Goal: Task Accomplishment & Management: Complete application form

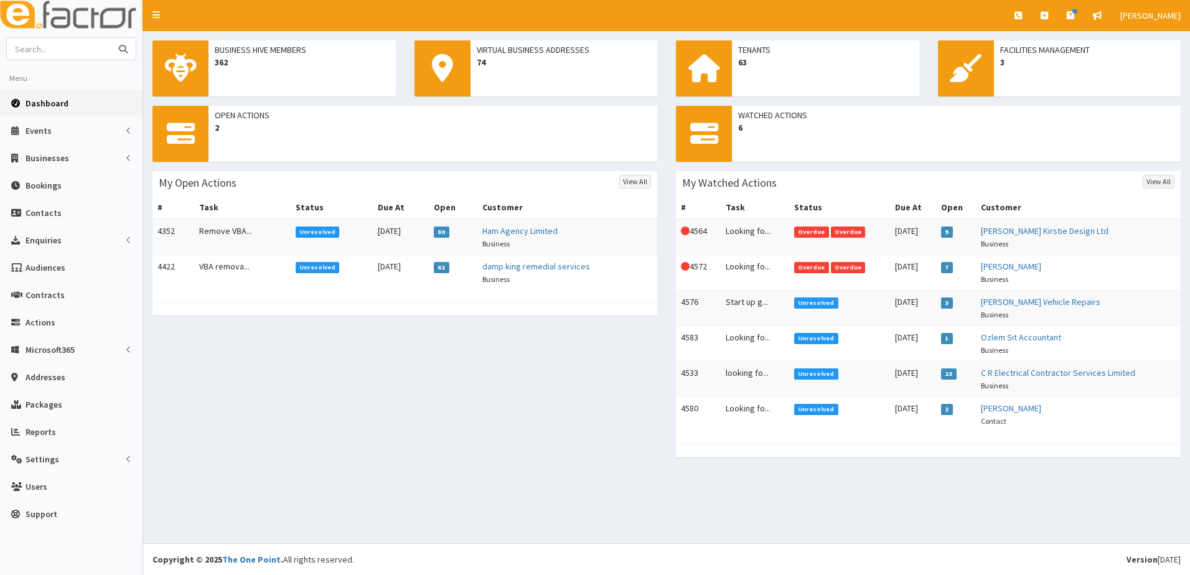
click at [83, 57] on input "text" at bounding box center [59, 49] width 105 height 22
type input "asset helath"
click at [111, 38] on button "submit" at bounding box center [123, 49] width 25 height 22
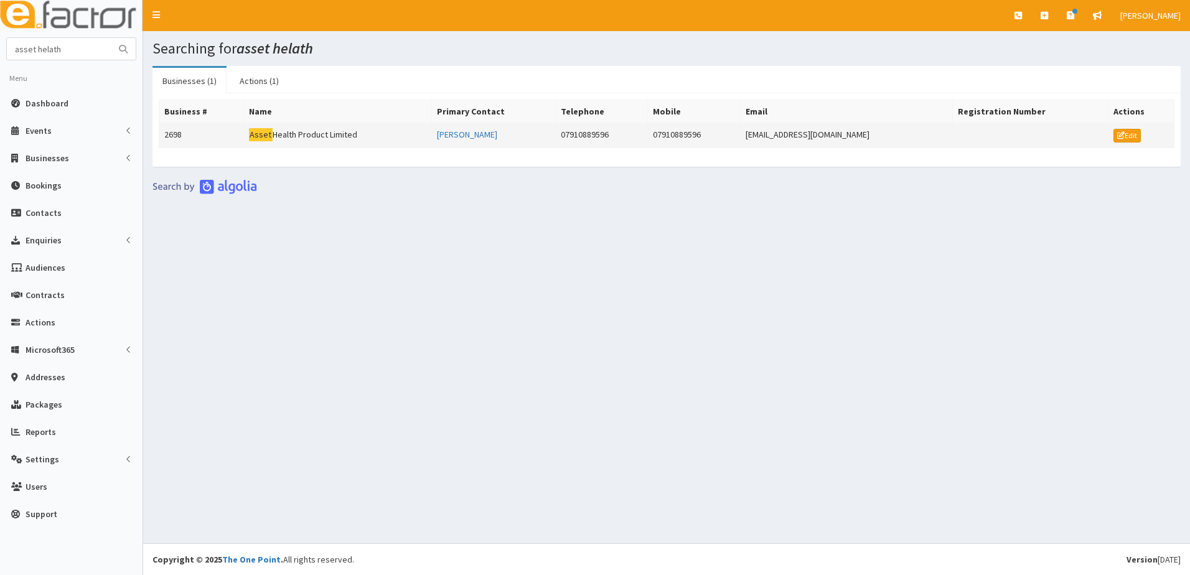
click at [185, 139] on td "2698" at bounding box center [201, 135] width 85 height 25
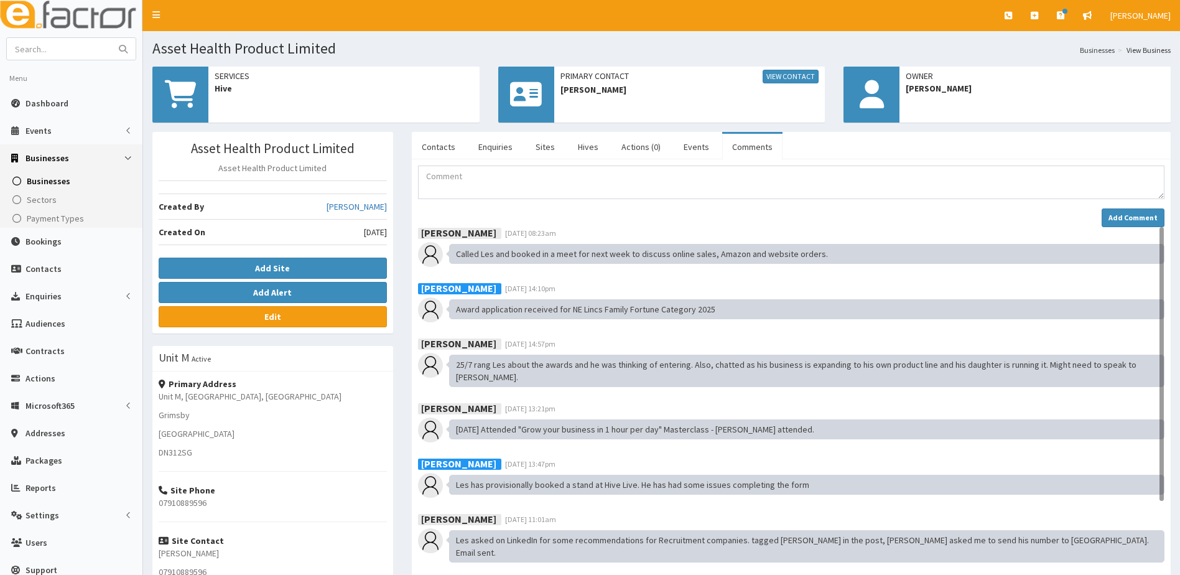
click at [349, 153] on h3 "Asset Health Product Limited" at bounding box center [273, 148] width 228 height 14
drag, startPoint x: 356, startPoint y: 149, endPoint x: 193, endPoint y: 152, distance: 163.1
click at [193, 152] on h3 "Asset Health Product Limited" at bounding box center [273, 148] width 228 height 14
drag, startPoint x: 193, startPoint y: 152, endPoint x: 216, endPoint y: 153, distance: 23.1
copy h3 "Asset Health Product Limited"
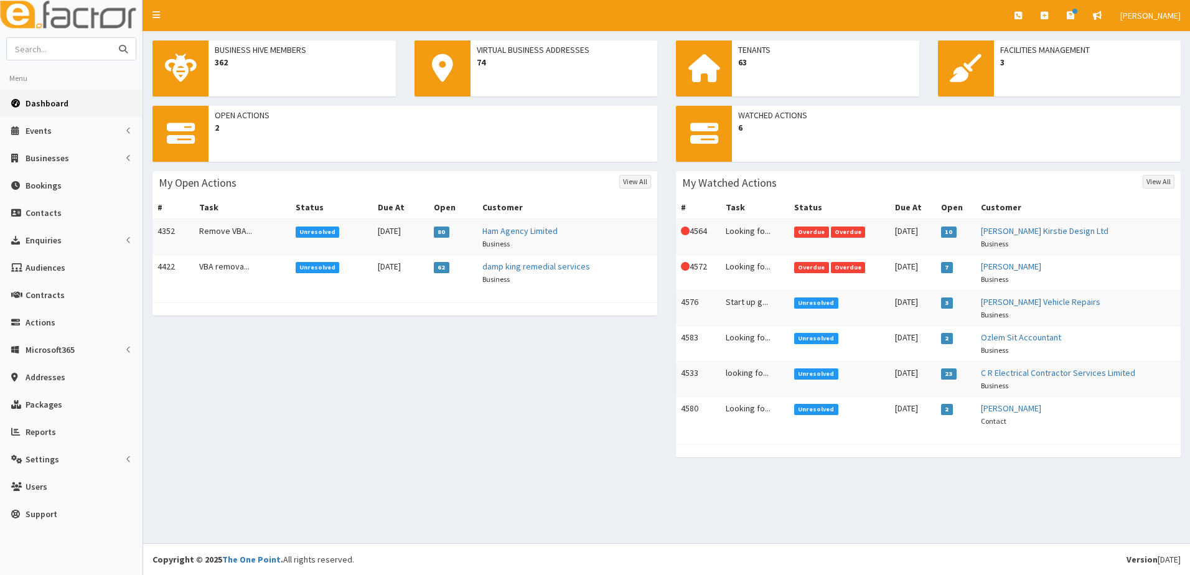
click at [86, 51] on input "text" at bounding box center [59, 49] width 105 height 22
type input "iocia"
click at [111, 38] on button "submit" at bounding box center [123, 49] width 25 height 22
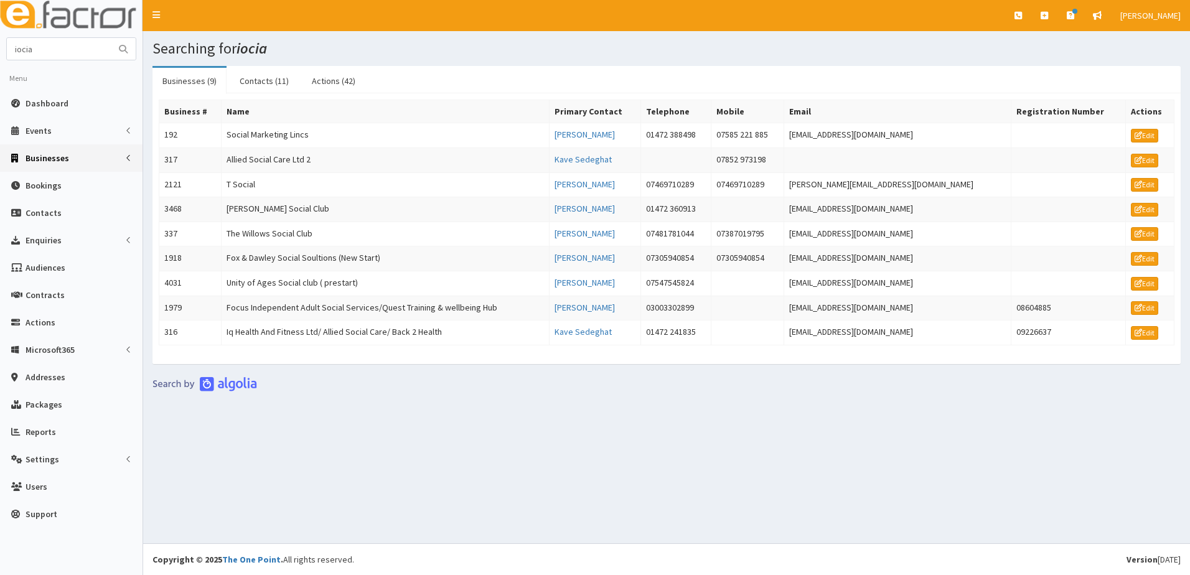
click at [55, 162] on span "Businesses" at bounding box center [48, 157] width 44 height 11
click at [52, 184] on span "Businesses" at bounding box center [48, 180] width 43 height 11
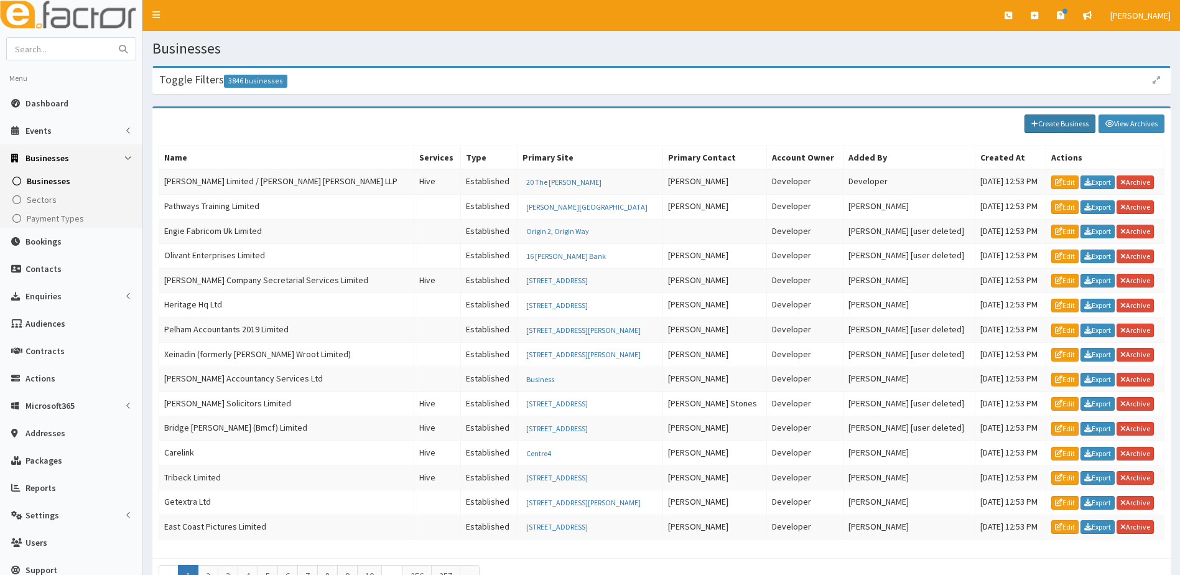
click at [1060, 124] on link "Create Business" at bounding box center [1060, 124] width 71 height 19
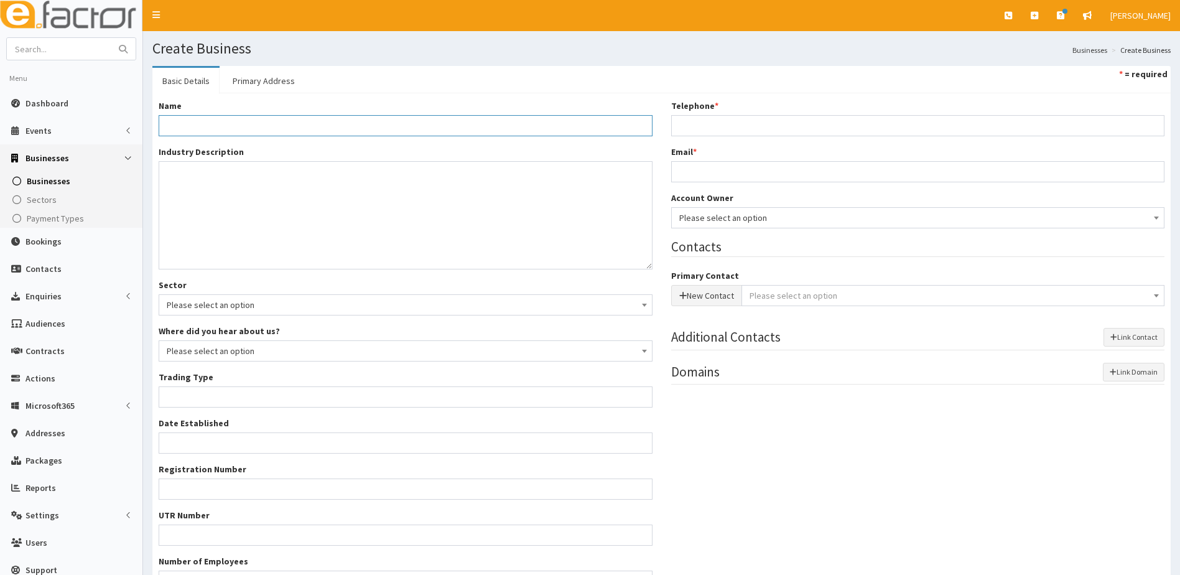
click at [248, 130] on input "Name *" at bounding box center [406, 125] width 494 height 21
type input "i"
type input "a"
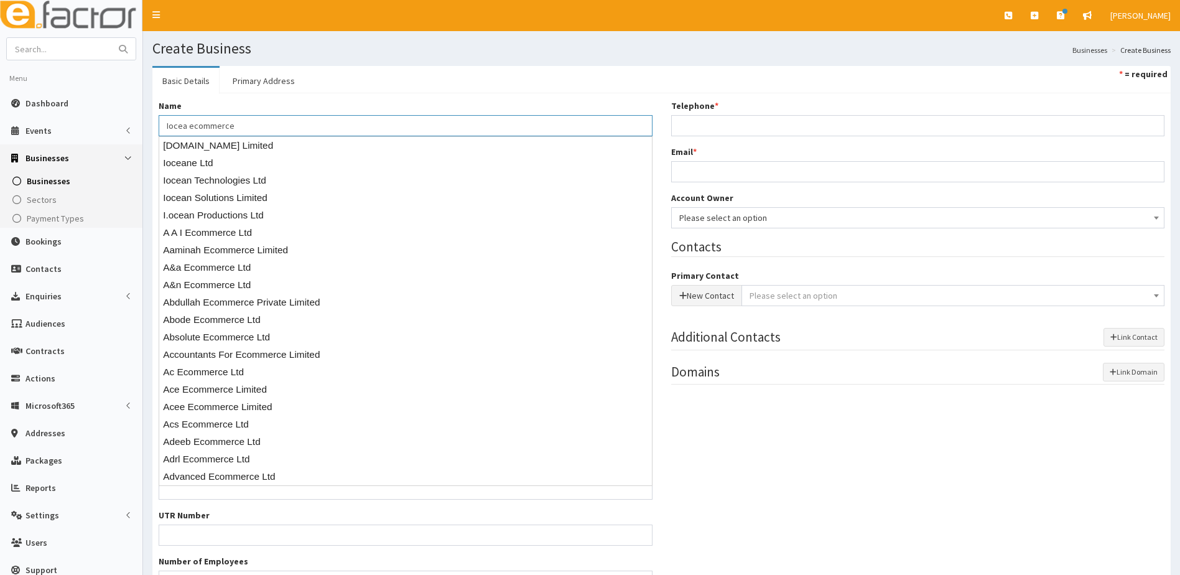
drag, startPoint x: 192, startPoint y: 128, endPoint x: 197, endPoint y: 121, distance: 8.8
click at [194, 124] on input "Iocea ecommerce" at bounding box center [406, 125] width 494 height 21
click at [261, 128] on input "Iocea Ecommerce" at bounding box center [406, 125] width 494 height 21
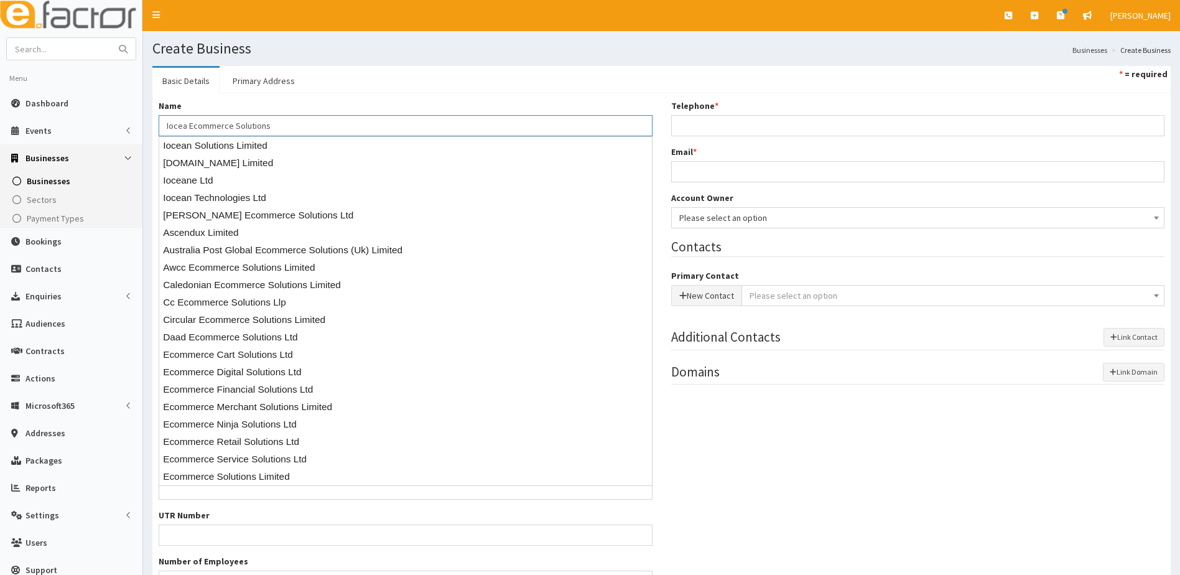
type input "Iocea Ecommerce Solutions"
click at [342, 88] on ul "Basic Details Primary Address * = required" at bounding box center [661, 79] width 1019 height 27
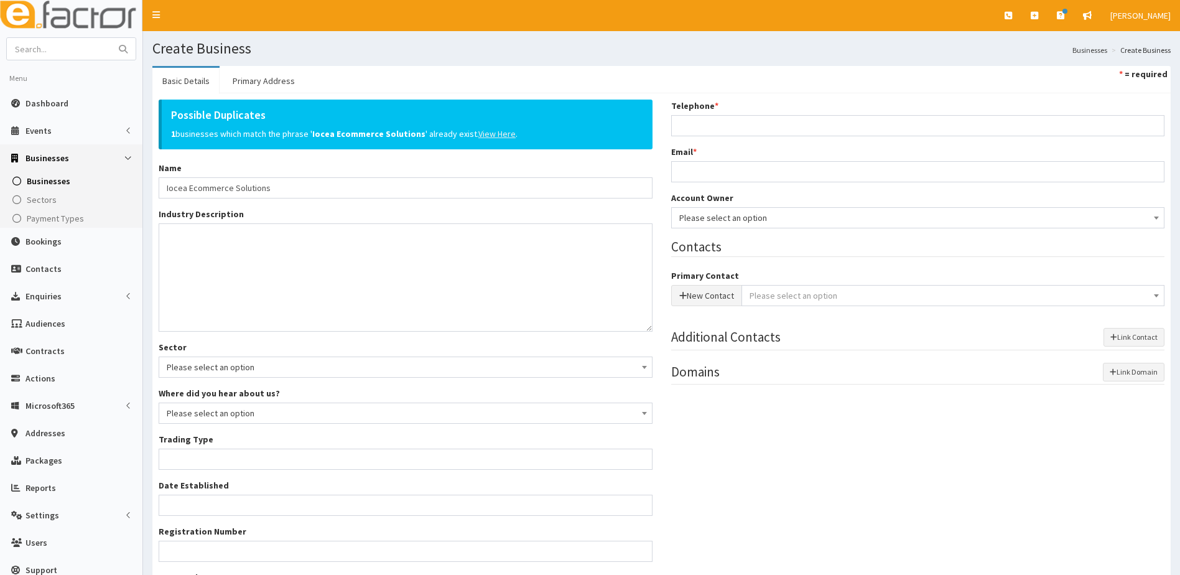
click at [479, 130] on u "View Here" at bounding box center [497, 133] width 37 height 11
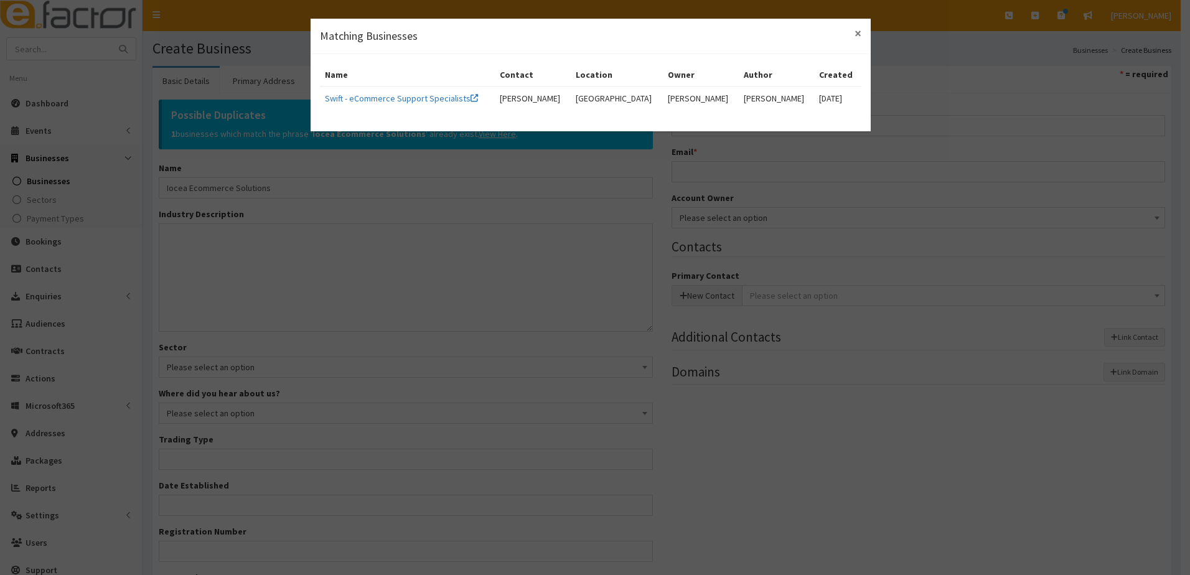
click at [855, 35] on span "×" at bounding box center [857, 33] width 7 height 17
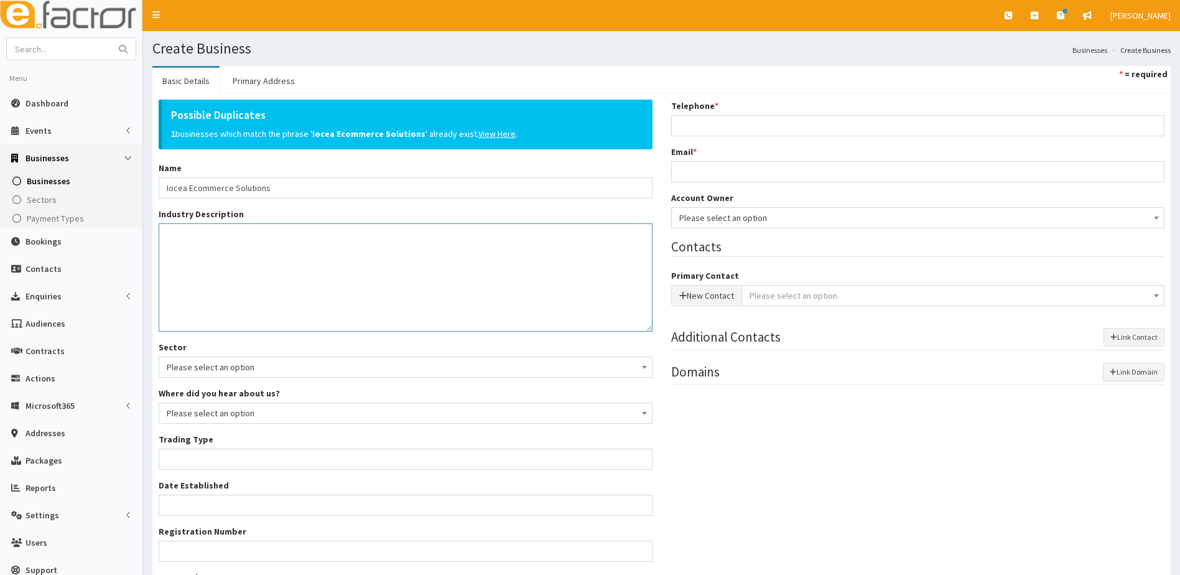
click at [199, 246] on textarea "Industry Description *" at bounding box center [406, 277] width 494 height 108
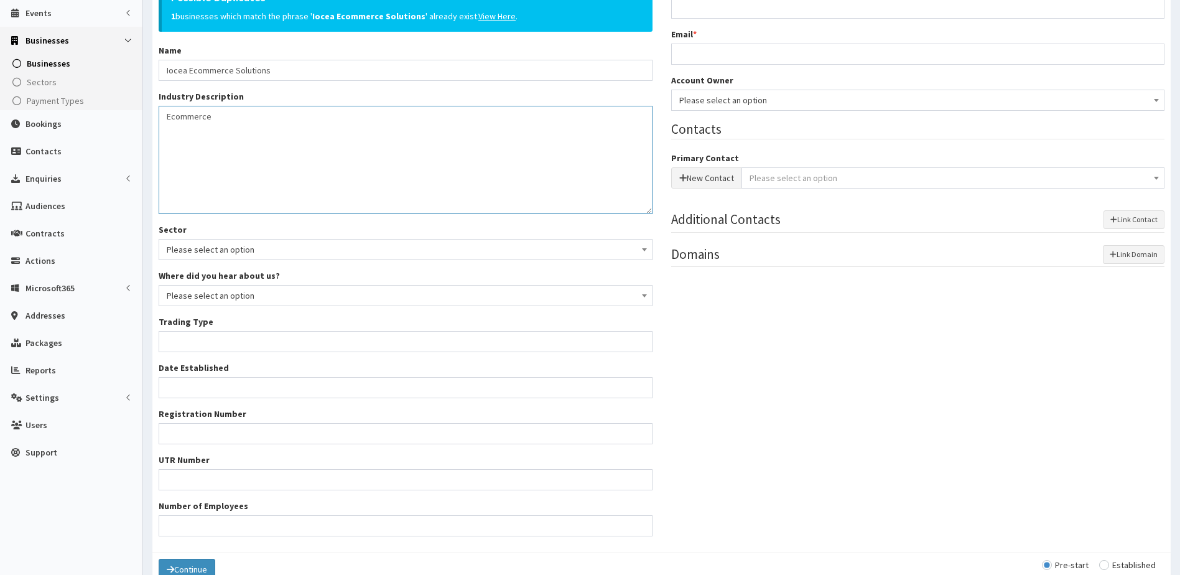
scroll to position [124, 0]
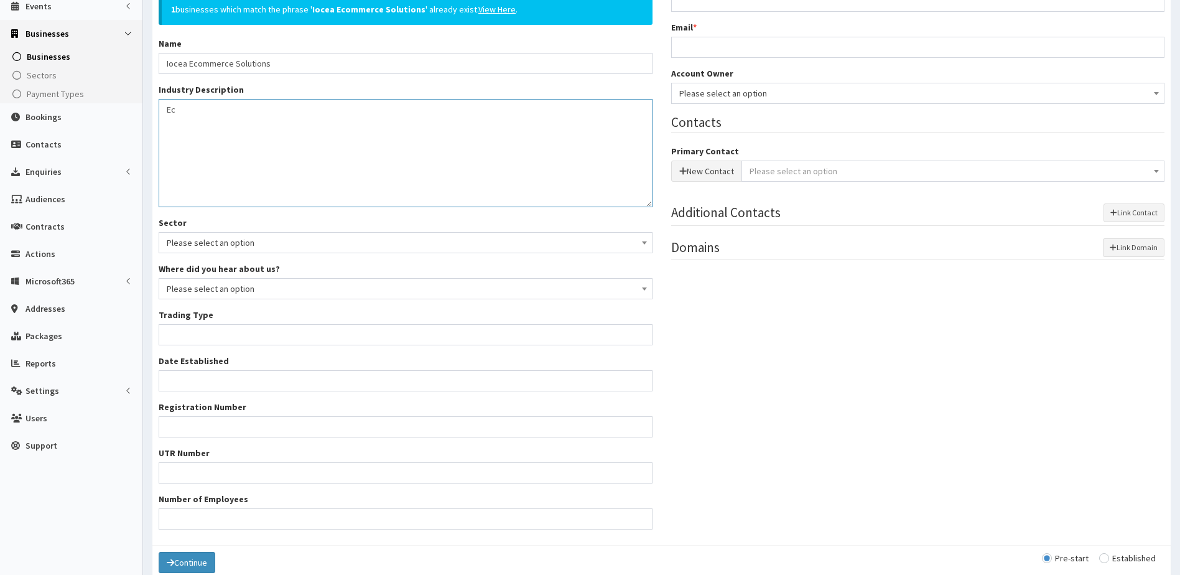
type textarea "E"
type textarea "It servicing"
click at [194, 337] on input "Trading Type *" at bounding box center [406, 334] width 494 height 21
type input "unknown"
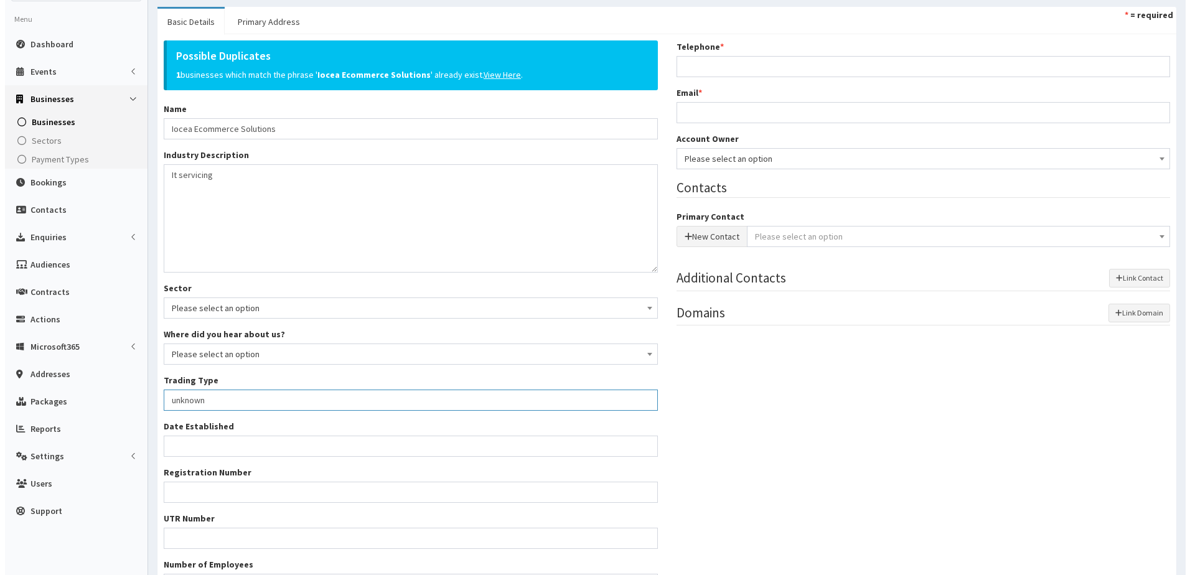
scroll to position [0, 0]
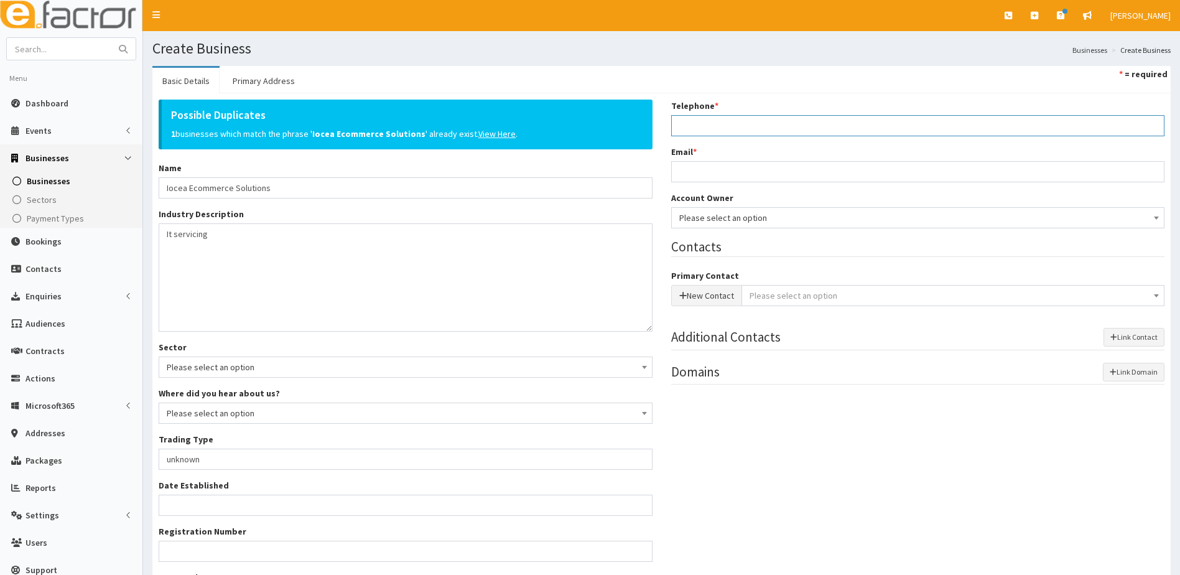
click at [689, 128] on input "Telephone *" at bounding box center [918, 125] width 494 height 21
type input "07903669536"
type input "sptephen@iocea.com"
click at [279, 188] on input "Iocea Ecommerce Solutions" at bounding box center [406, 187] width 494 height 21
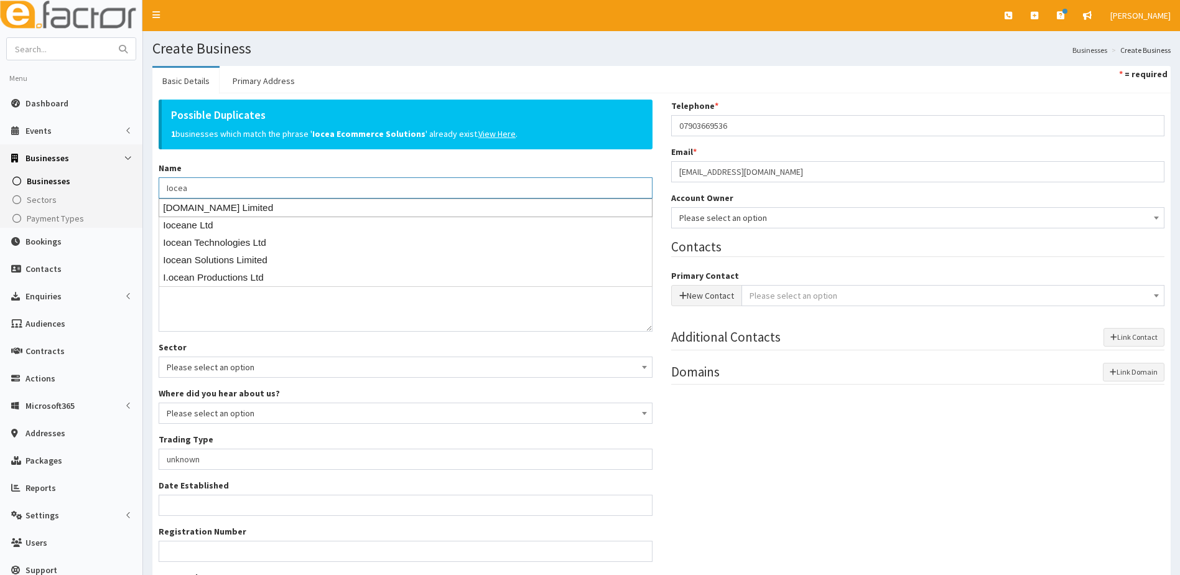
click at [207, 209] on div "[DOMAIN_NAME] Limited" at bounding box center [406, 208] width 494 height 19
type input "[DOMAIN_NAME] Limited"
type input "Private limited company"
type input "04027516"
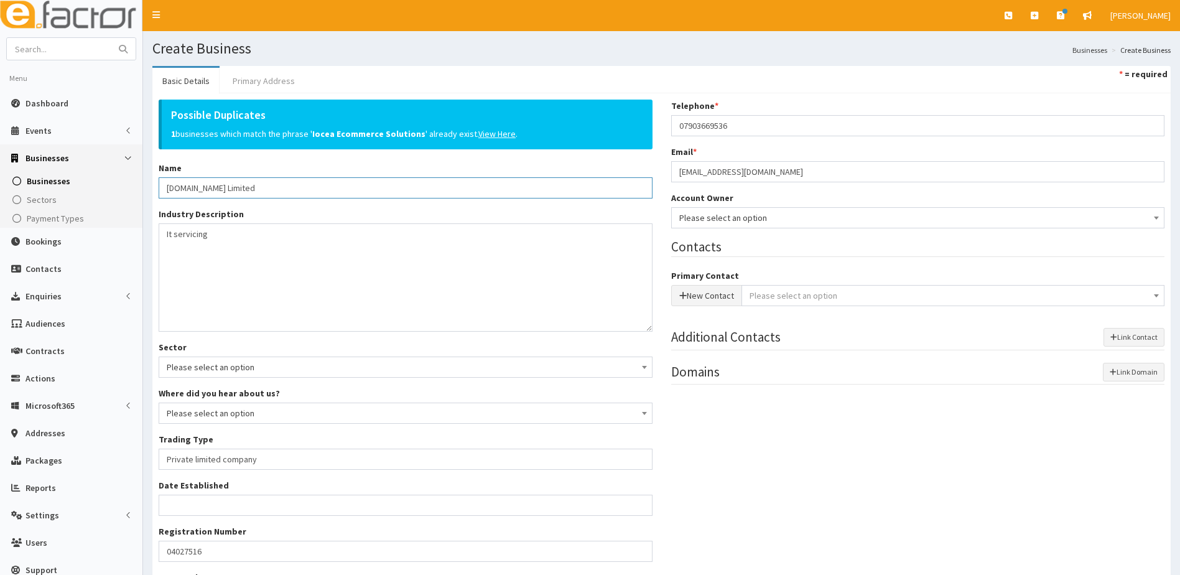
type input "Iocea.com Limited"
click at [288, 76] on link "Primary Address" at bounding box center [264, 81] width 82 height 26
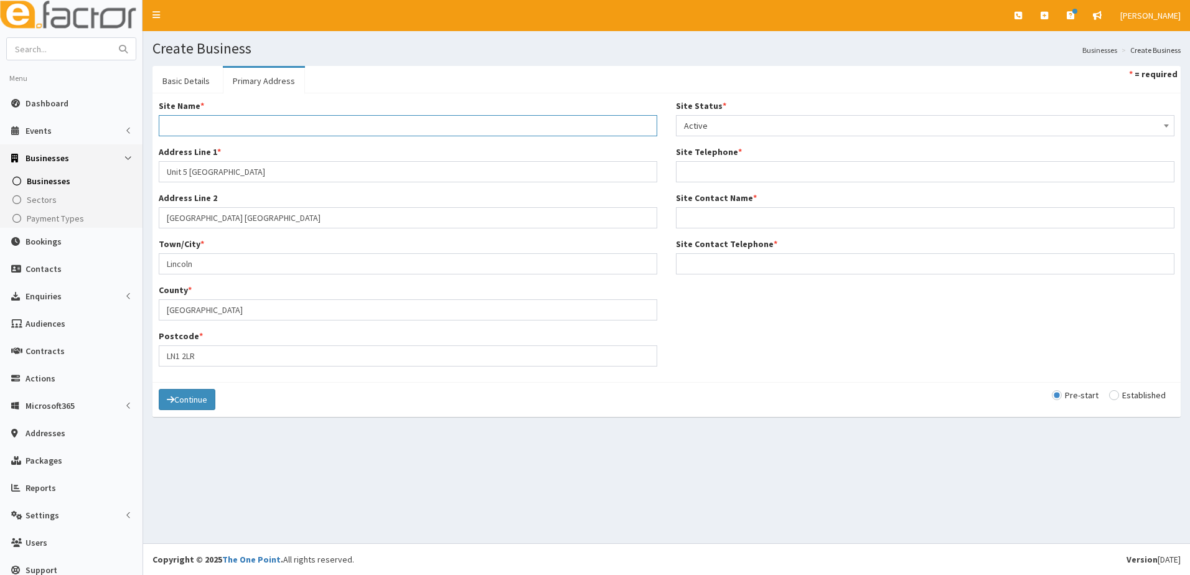
click at [203, 130] on input "Site Name *" at bounding box center [408, 125] width 498 height 21
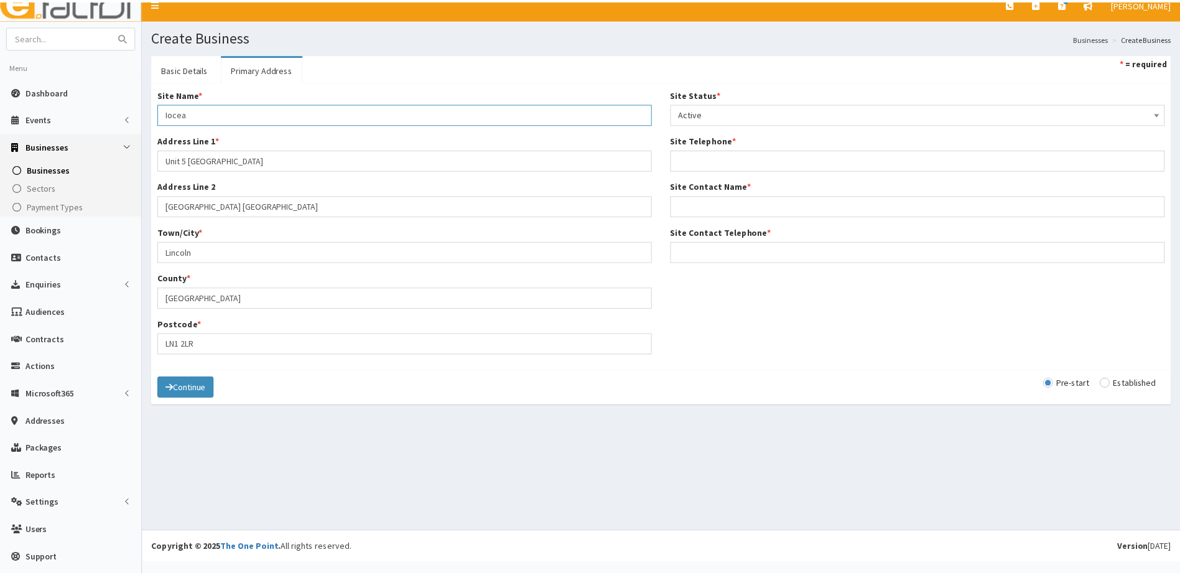
scroll to position [15, 0]
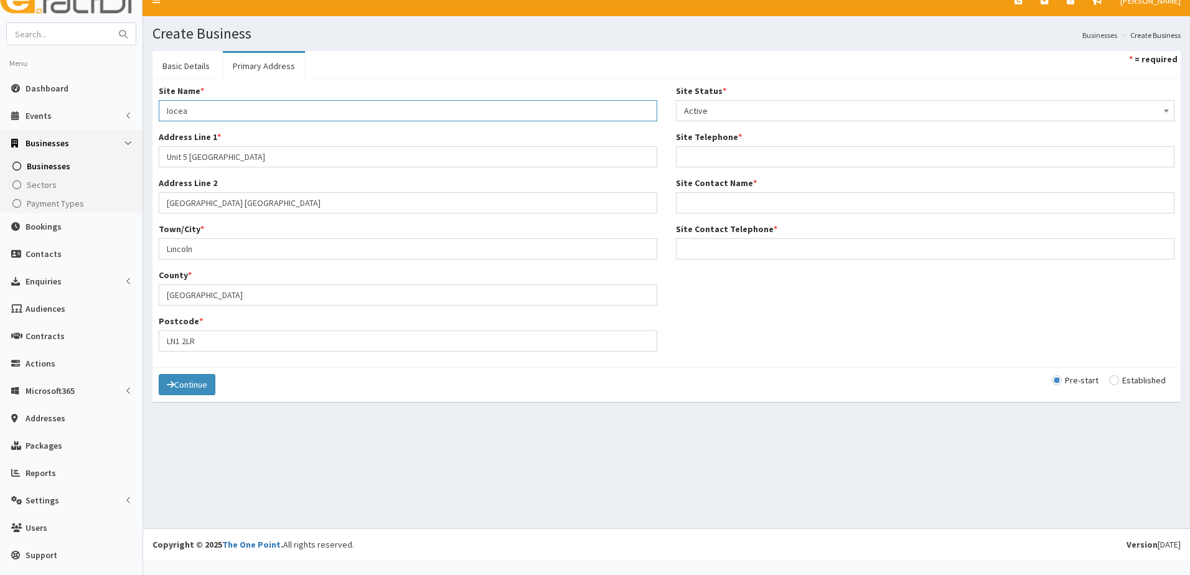
type input "Iocea"
click at [696, 160] on input "Site Telephone *" at bounding box center [925, 156] width 498 height 21
type input "07903669536"
type input "Stephen Billson"
click at [703, 250] on input "Site Contact Telephone *" at bounding box center [925, 248] width 498 height 21
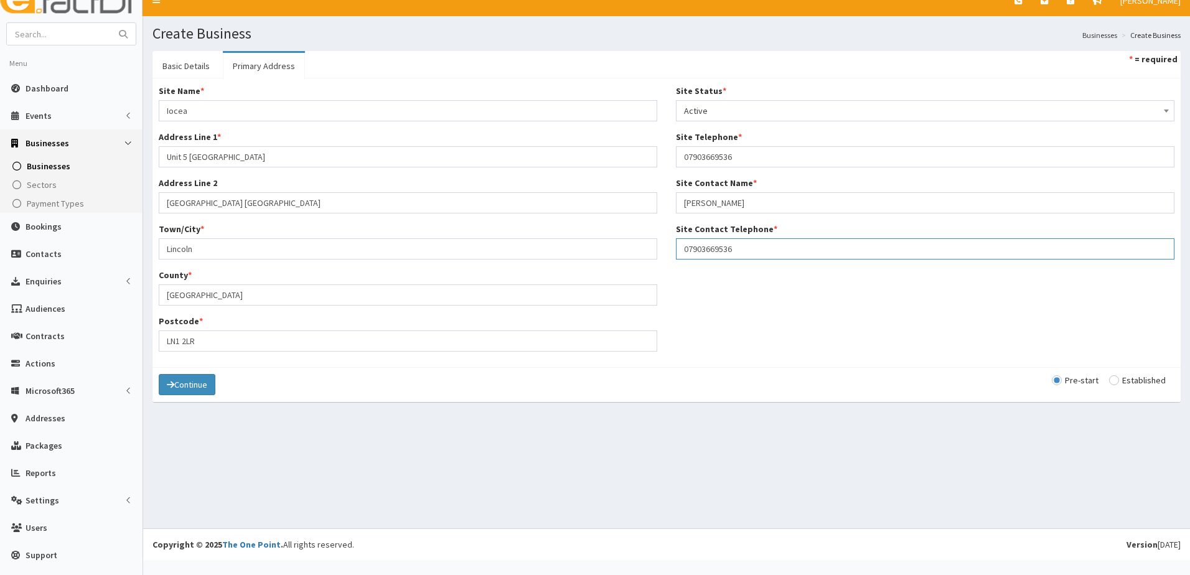
type input "07903669536"
click at [1109, 378] on input "radio" at bounding box center [1137, 380] width 57 height 9
radio input "true"
click at [178, 73] on link "Basic Details" at bounding box center [185, 66] width 67 height 26
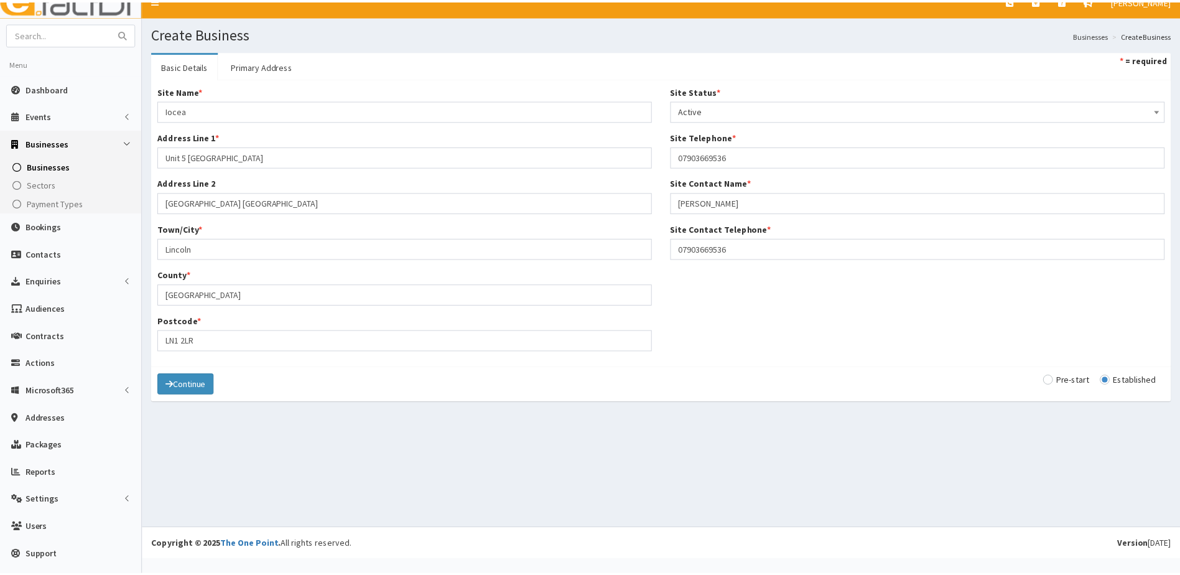
scroll to position [0, 0]
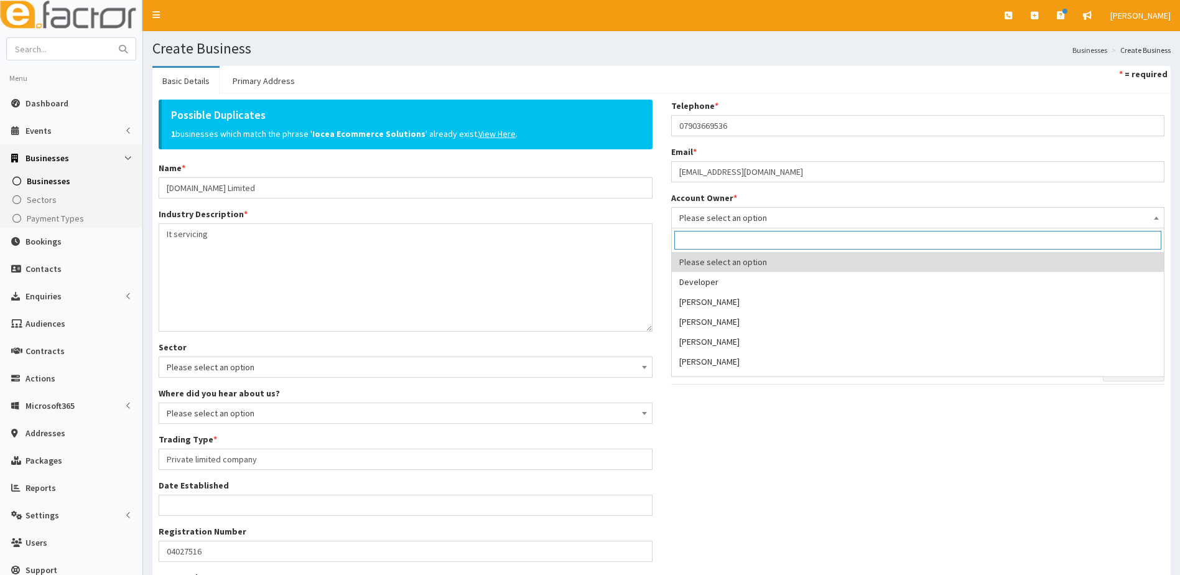
click at [747, 220] on span "Please select an option" at bounding box center [919, 217] width 478 height 17
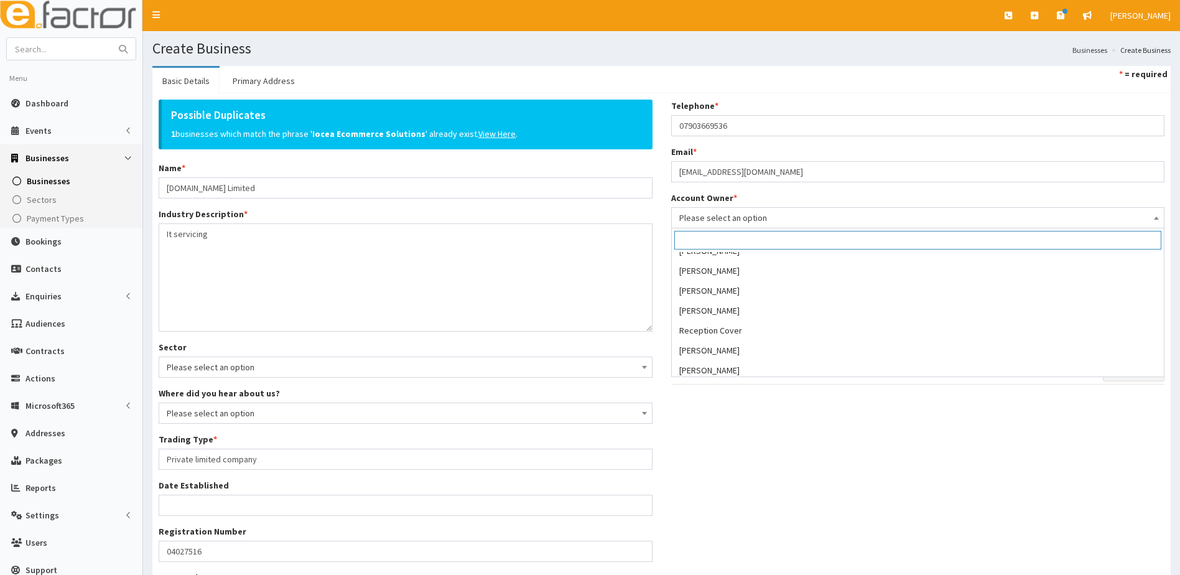
scroll to position [249, 0]
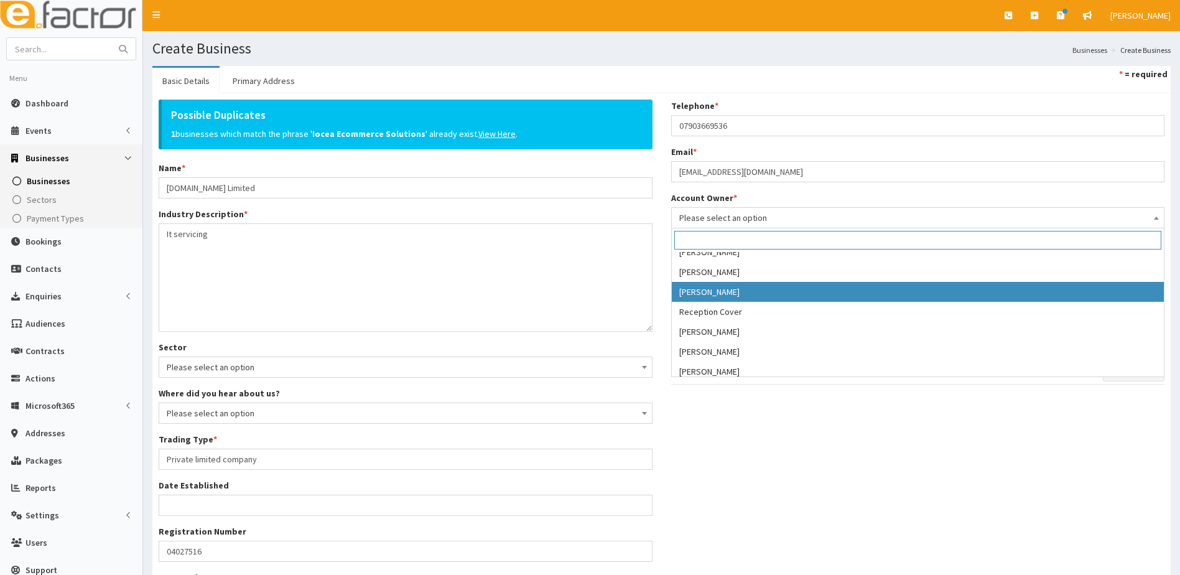
select select "39"
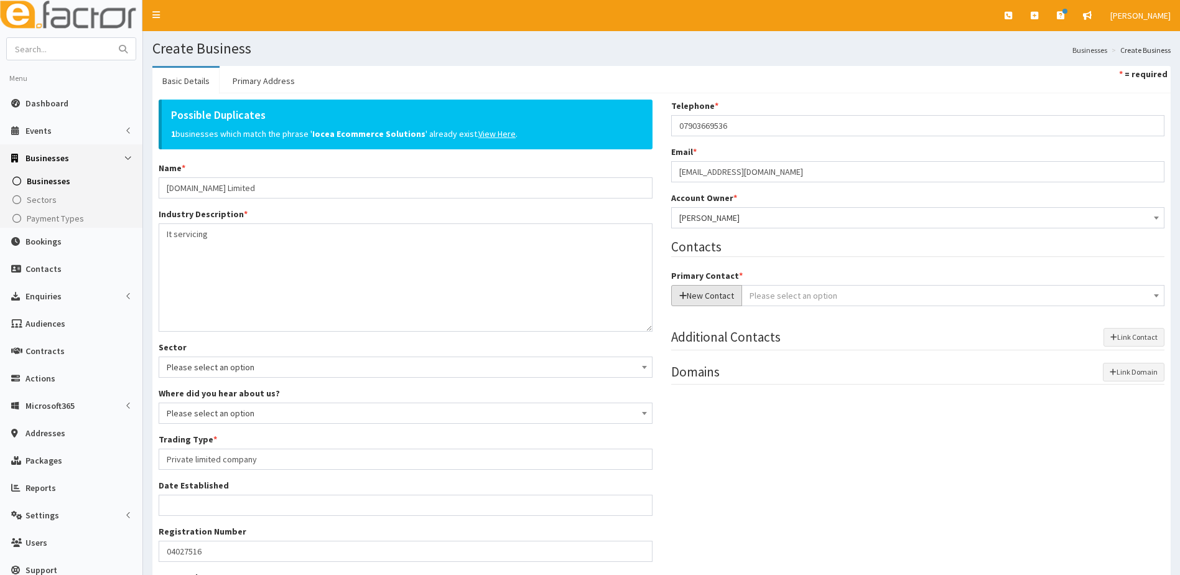
click at [714, 296] on button "New Contact" at bounding box center [706, 295] width 71 height 21
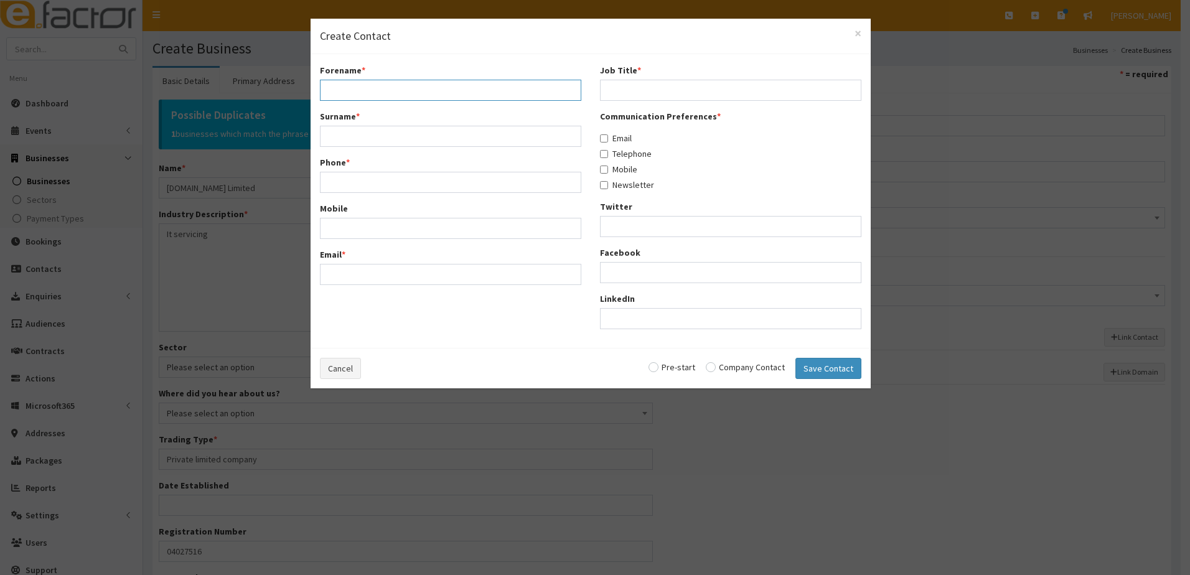
click at [369, 91] on input "Forename *" at bounding box center [450, 90] width 261 height 21
type input "Stephen"
type input "Billson"
type input "07903669536"
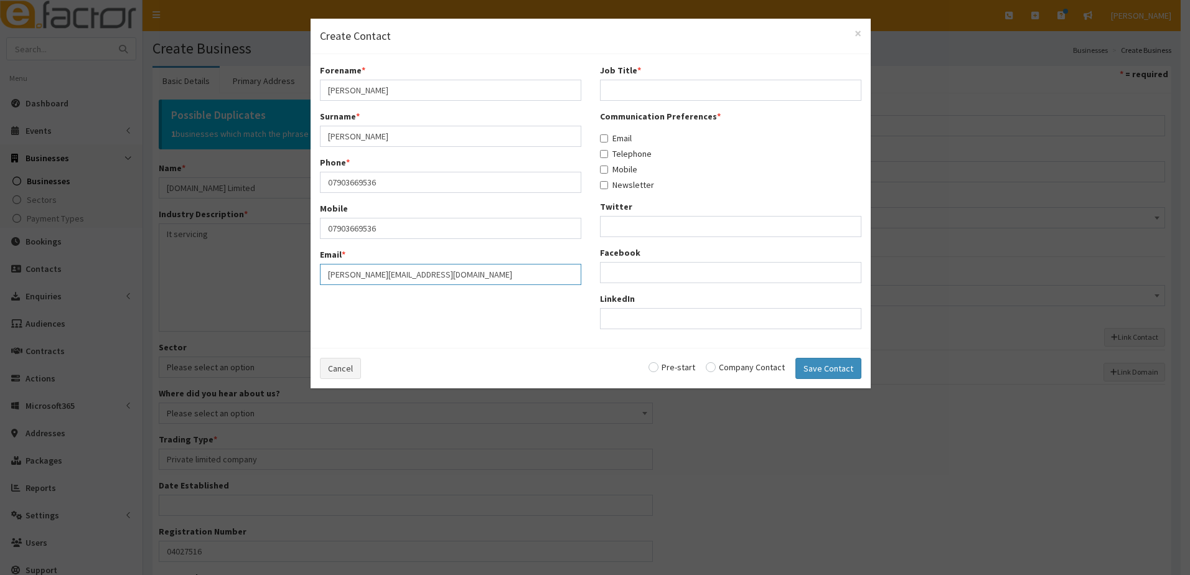
type input "stephen@iocea.com"
click at [642, 85] on input "Job Title *" at bounding box center [730, 90] width 261 height 21
type input "unknown"
click at [604, 141] on input "Email" at bounding box center [604, 138] width 8 height 8
checkbox input "true"
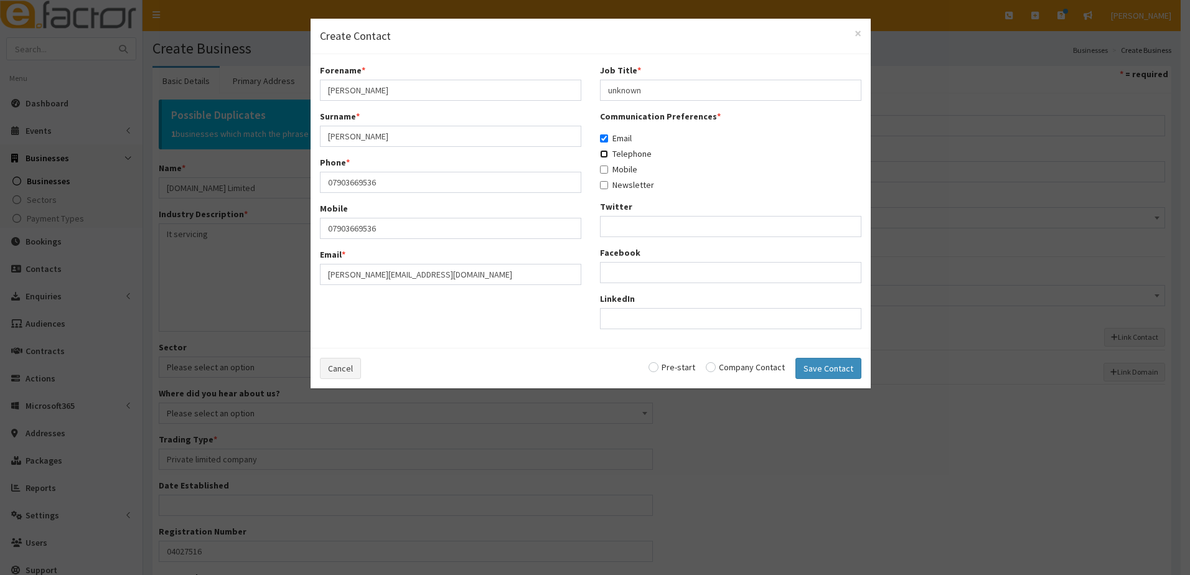
click at [604, 154] on input "Telephone" at bounding box center [604, 154] width 8 height 8
checkbox input "true"
click at [604, 171] on input "Mobile" at bounding box center [604, 170] width 8 height 8
checkbox input "true"
click at [604, 184] on input "Newsletter" at bounding box center [604, 185] width 8 height 8
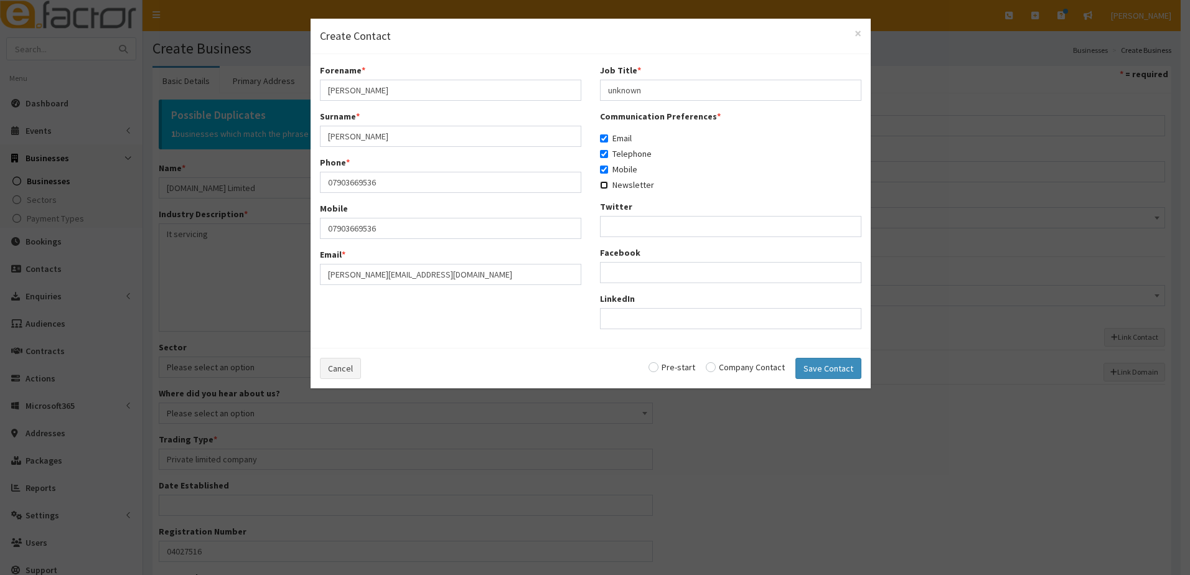
checkbox input "true"
click at [714, 367] on input "radio" at bounding box center [745, 367] width 79 height 9
radio input "true"
click at [835, 372] on button "Save Contact" at bounding box center [828, 368] width 66 height 21
checkbox input "false"
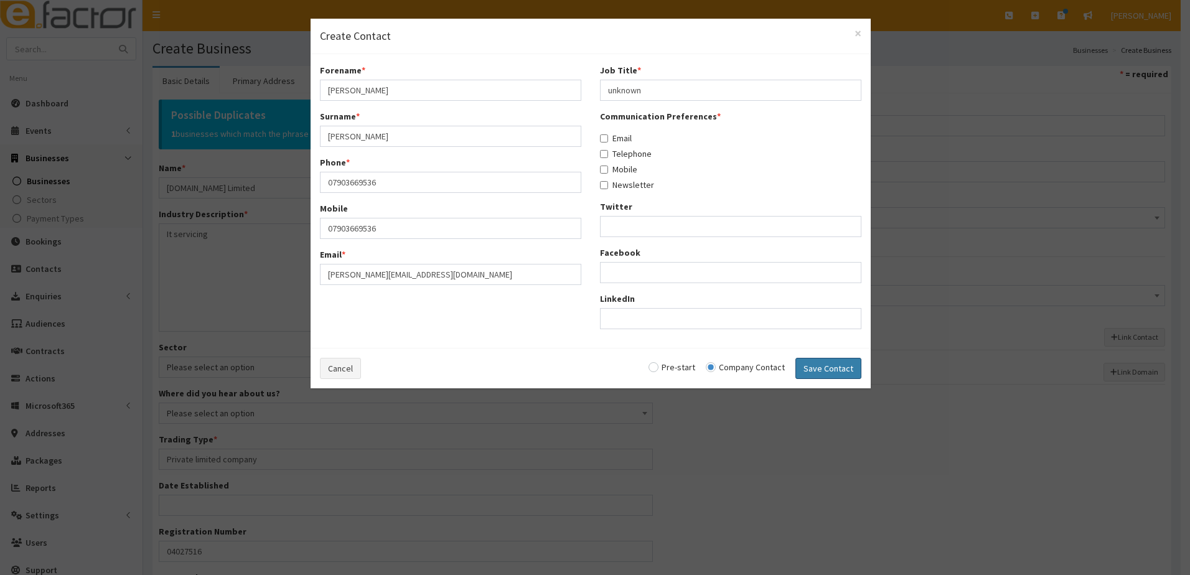
checkbox input "false"
radio input "false"
select select "5291"
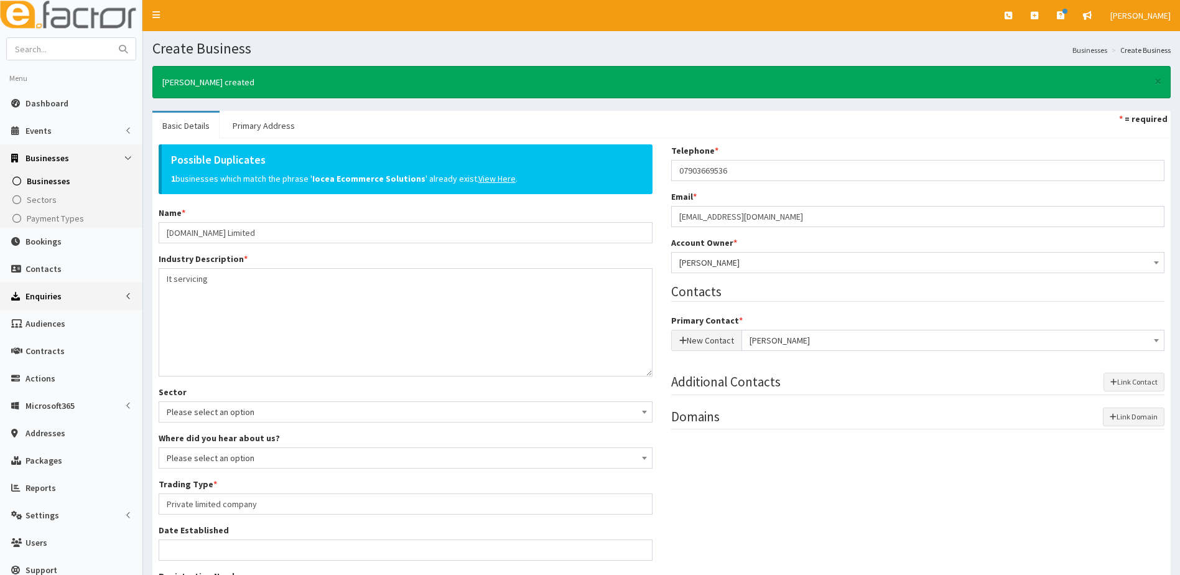
click at [42, 297] on span "Enquiries" at bounding box center [44, 296] width 36 height 11
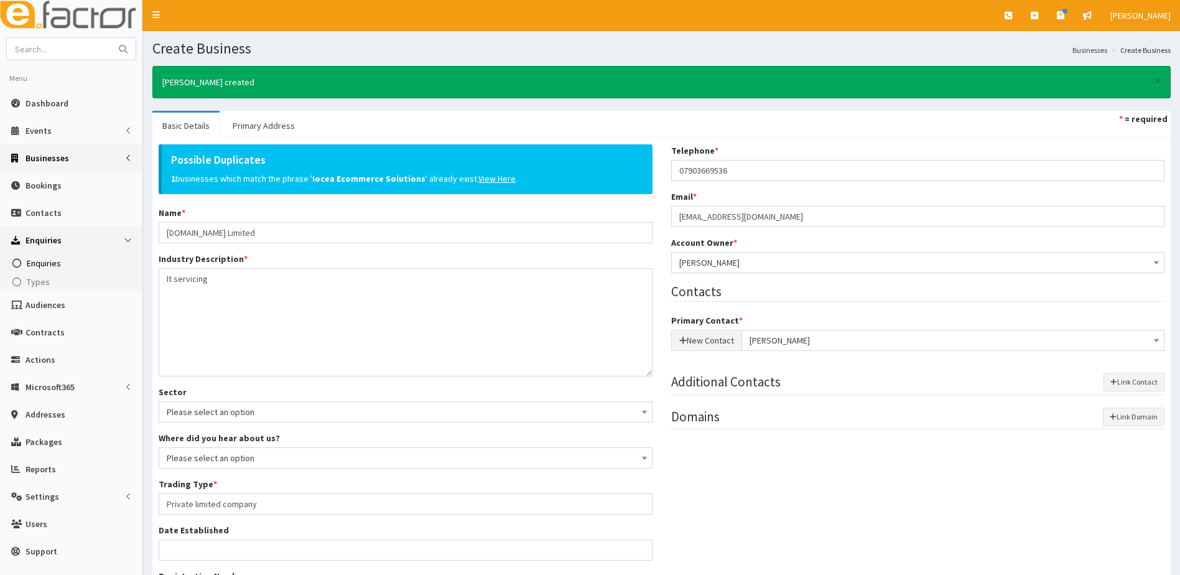
click at [37, 266] on span "Enquiries" at bounding box center [44, 263] width 34 height 11
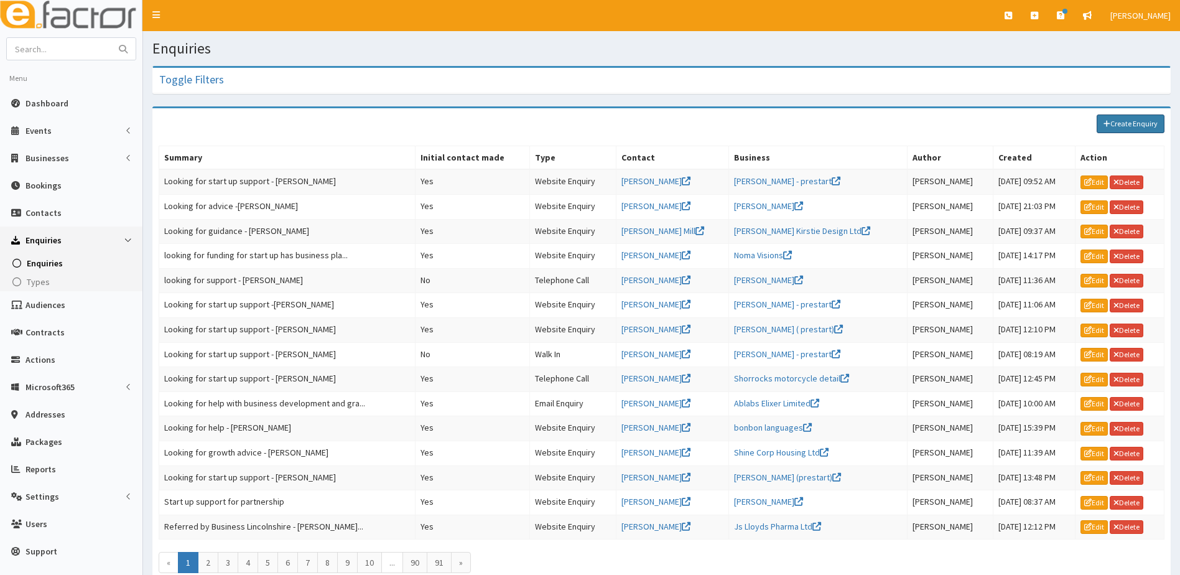
click at [1128, 128] on link "Create Enquiry" at bounding box center [1131, 124] width 68 height 19
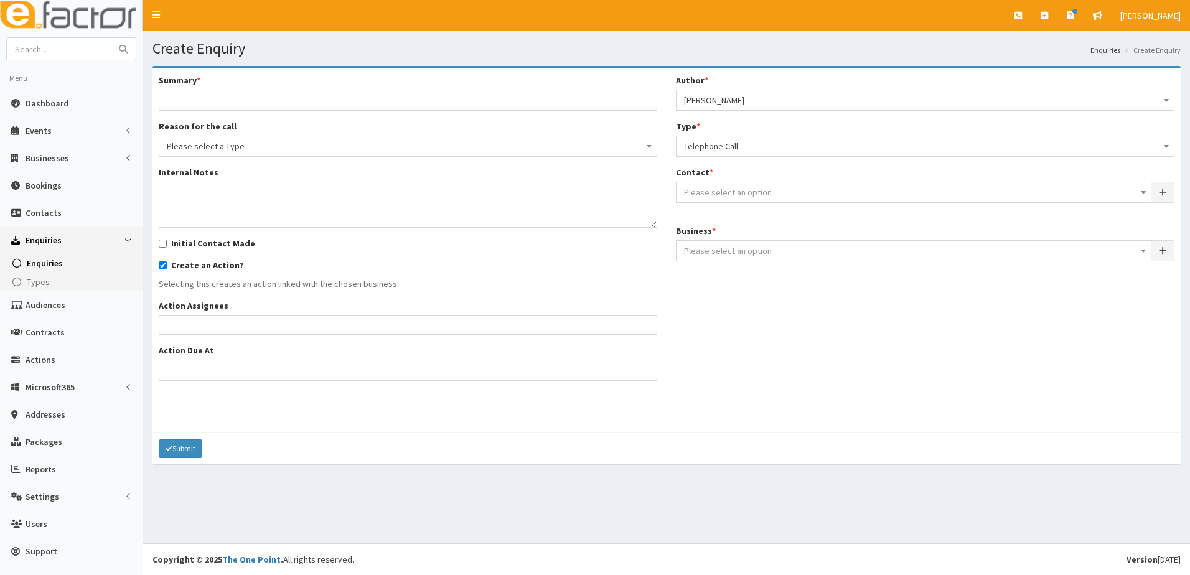
select select
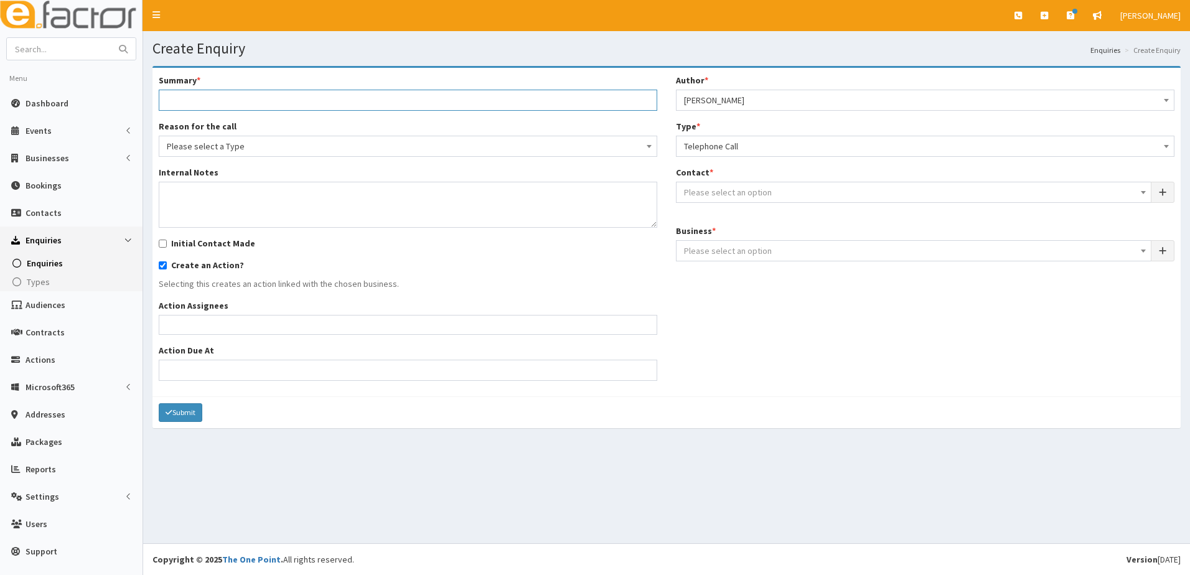
click at [210, 98] on input "Summary *" at bounding box center [408, 100] width 498 height 21
type input "Looking for an office - [PERSON_NAME]"
click at [281, 151] on div "Summary * Looking for an office - [PERSON_NAME] Reason for the call Please sele…" at bounding box center [407, 232] width 517 height 316
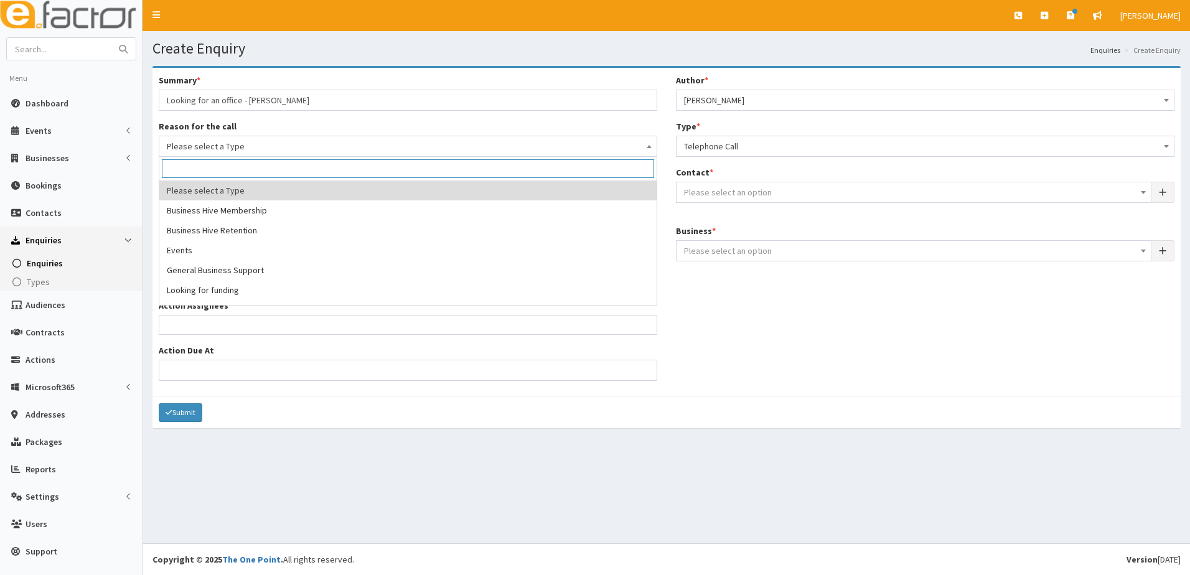
drag, startPoint x: 281, startPoint y: 151, endPoint x: 273, endPoint y: 142, distance: 12.4
click at [273, 142] on span "Please select a Type" at bounding box center [408, 146] width 482 height 17
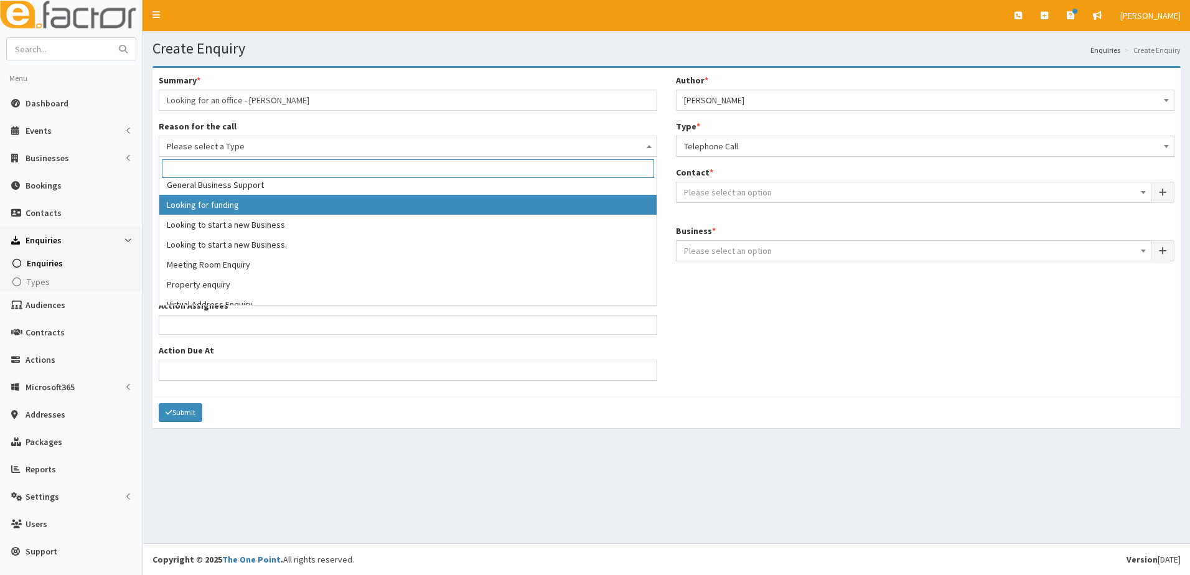
scroll to position [95, 0]
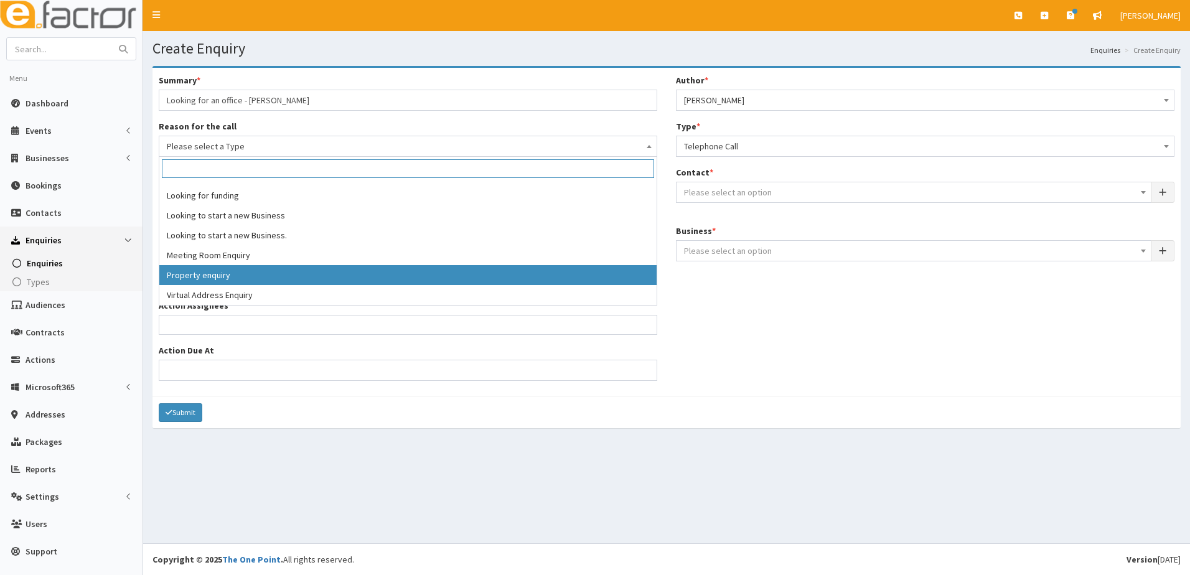
select select "1"
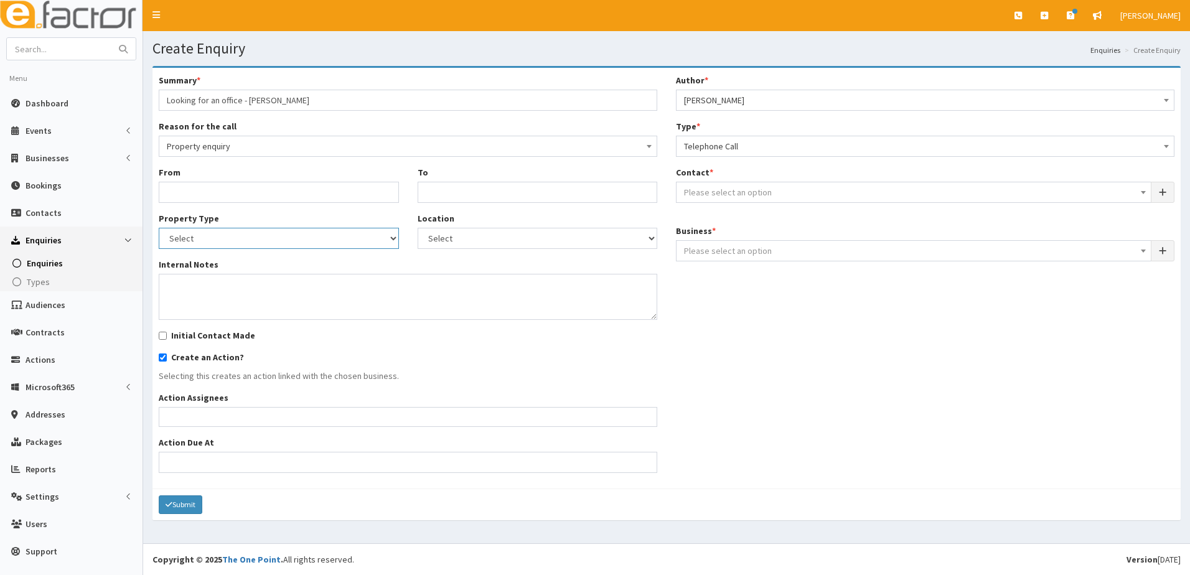
click at [312, 232] on select "Select Base Camp Industrial Unit Office Virtual Business Address" at bounding box center [279, 238] width 240 height 21
select select "1"
click at [159, 228] on select "Select Base Camp Industrial Unit Office Virtual Business Address" at bounding box center [279, 238] width 240 height 21
click at [478, 233] on select "Select Any Cleethorpes Dudley Street (The Business Hive) Immingham Railway Stre…" at bounding box center [538, 238] width 240 height 21
select select "[GEOGRAPHIC_DATA]"
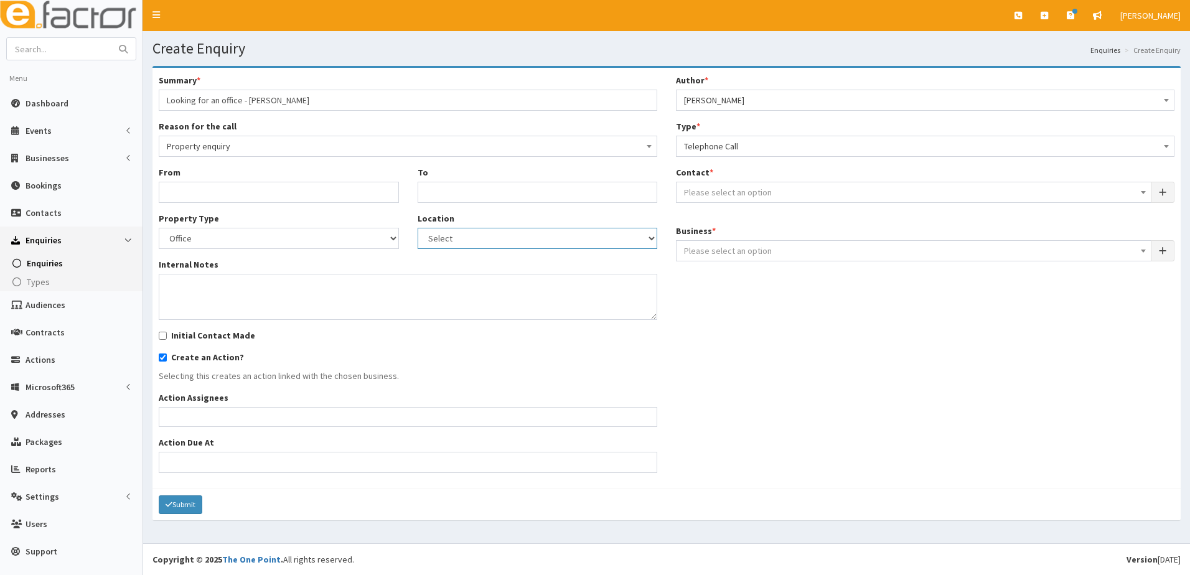
click at [418, 228] on select "Select Any Cleethorpes Dudley Street (The Business Hive) Immingham Railway Stre…" at bounding box center [538, 238] width 240 height 21
click at [164, 336] on input "Initial Contact Made" at bounding box center [163, 336] width 8 height 8
checkbox input "true"
click at [767, 196] on span "Please select an option" at bounding box center [728, 192] width 88 height 11
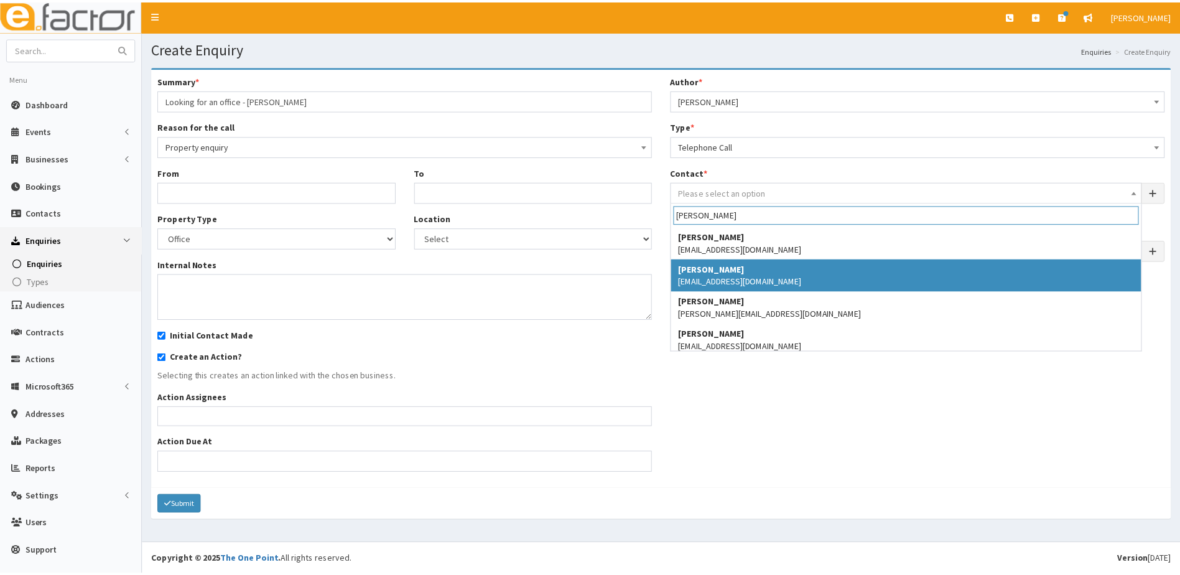
scroll to position [1202, 0]
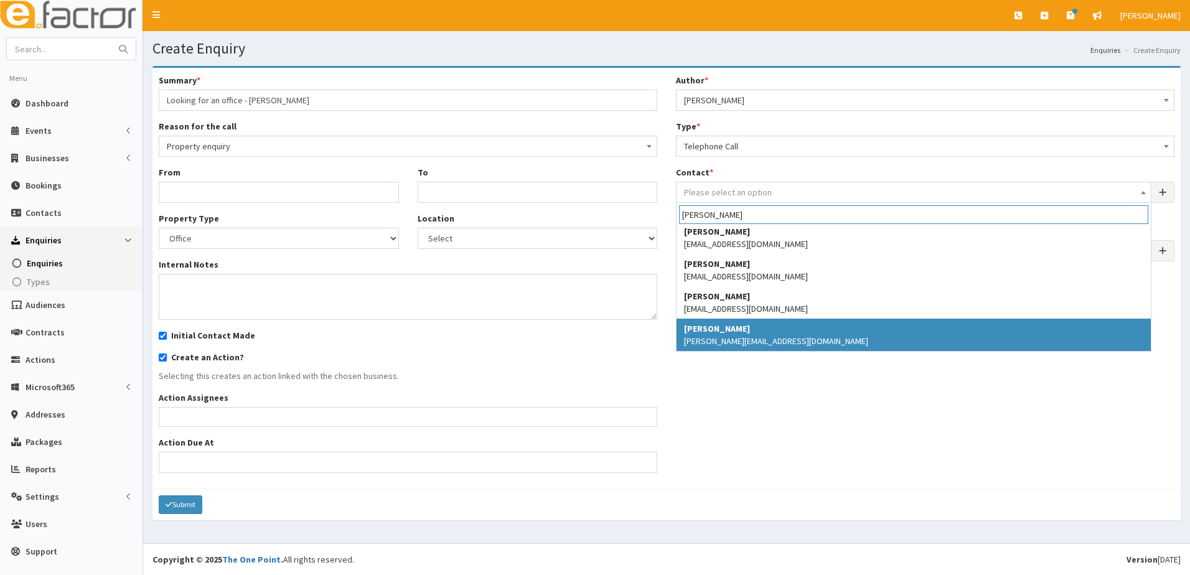
type input "[PERSON_NAME]"
select select "5291"
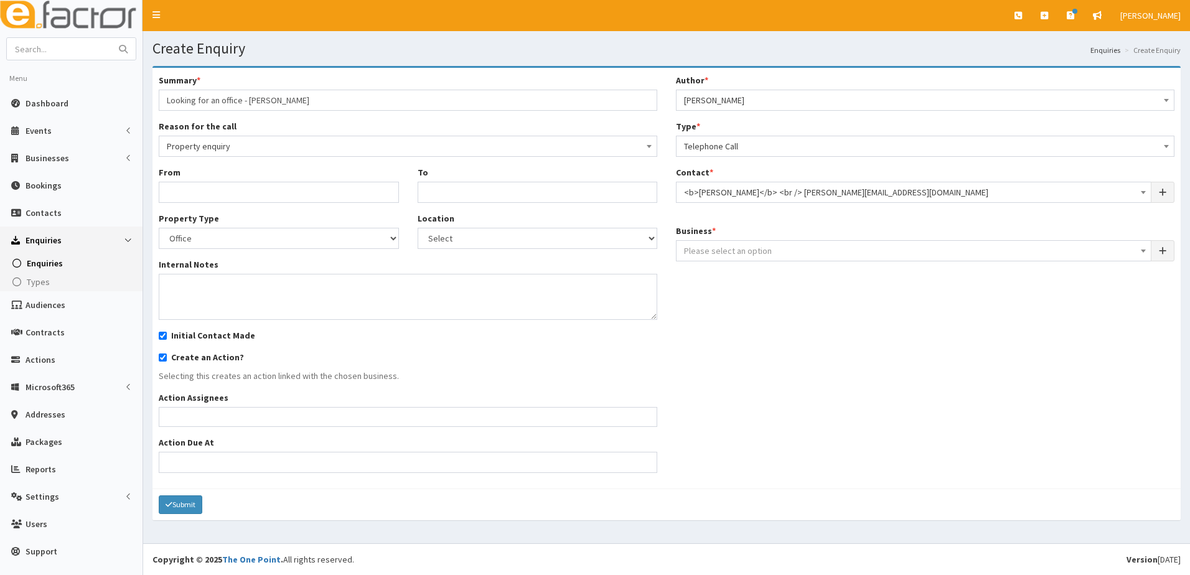
click at [714, 247] on span "Please select an option" at bounding box center [728, 250] width 88 height 11
type input "i"
type input "Ioc"
click at [208, 292] on textarea "Internal Notes" at bounding box center [408, 297] width 498 height 46
click at [706, 149] on span "Telephone Call" at bounding box center [925, 146] width 482 height 17
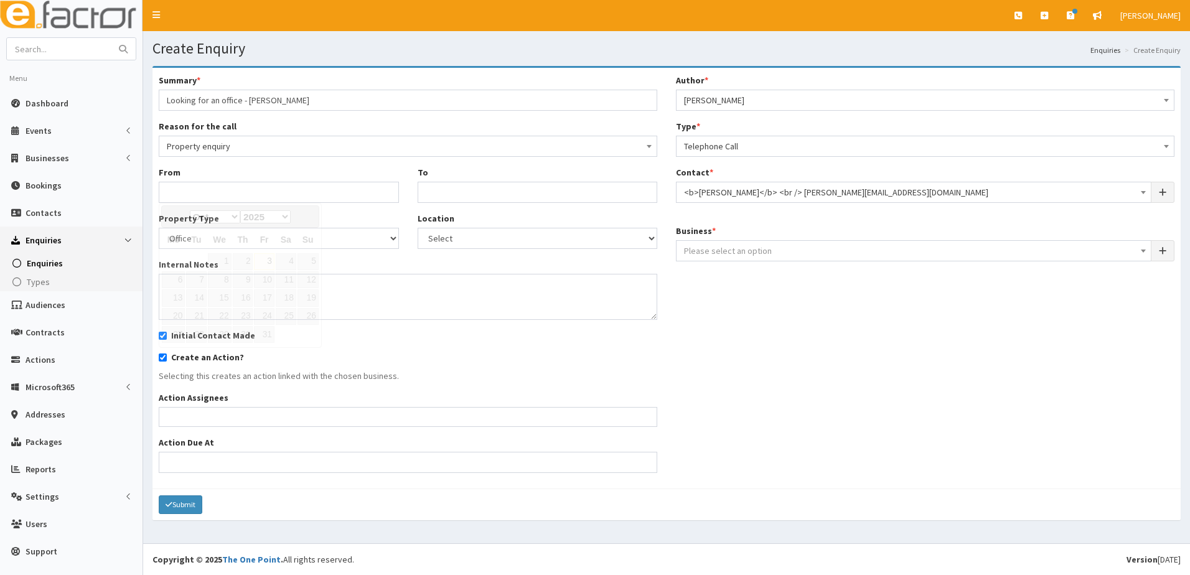
click at [233, 188] on input "text" at bounding box center [279, 192] width 240 height 21
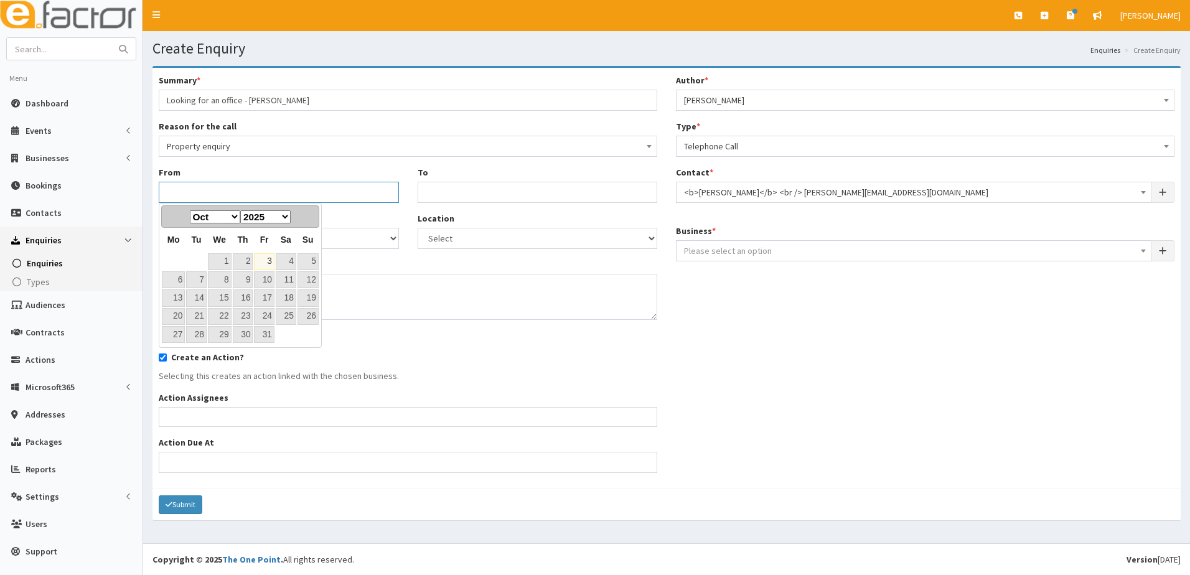
click at [324, 185] on input "text" at bounding box center [279, 192] width 240 height 21
drag, startPoint x: 264, startPoint y: 411, endPoint x: 233, endPoint y: 419, distance: 32.9
click at [263, 411] on ul at bounding box center [407, 416] width 497 height 16
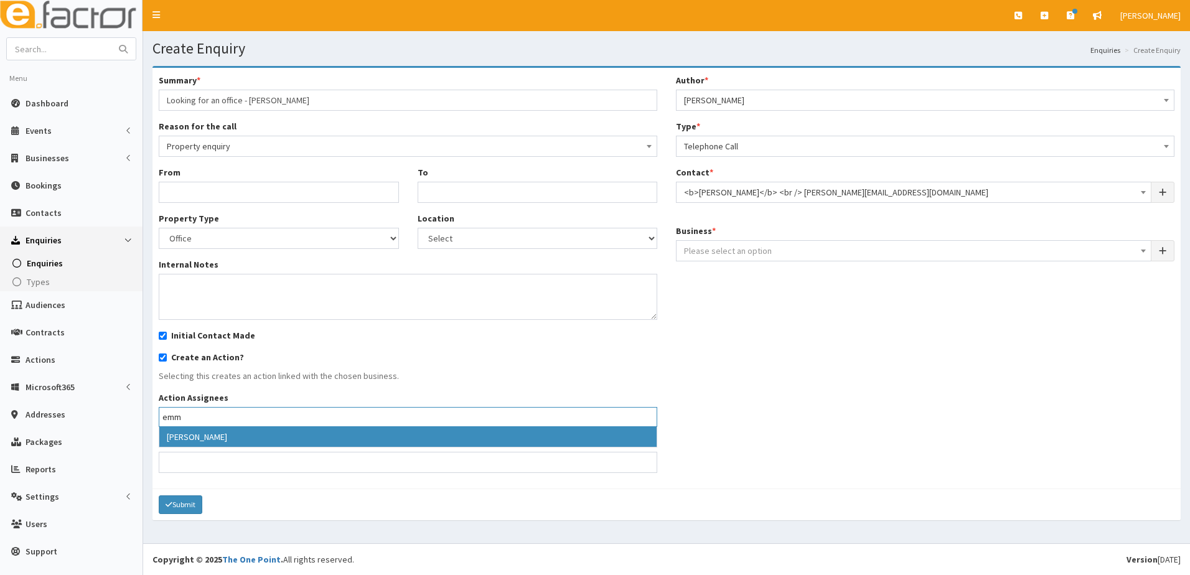
type input "emm"
select select "4"
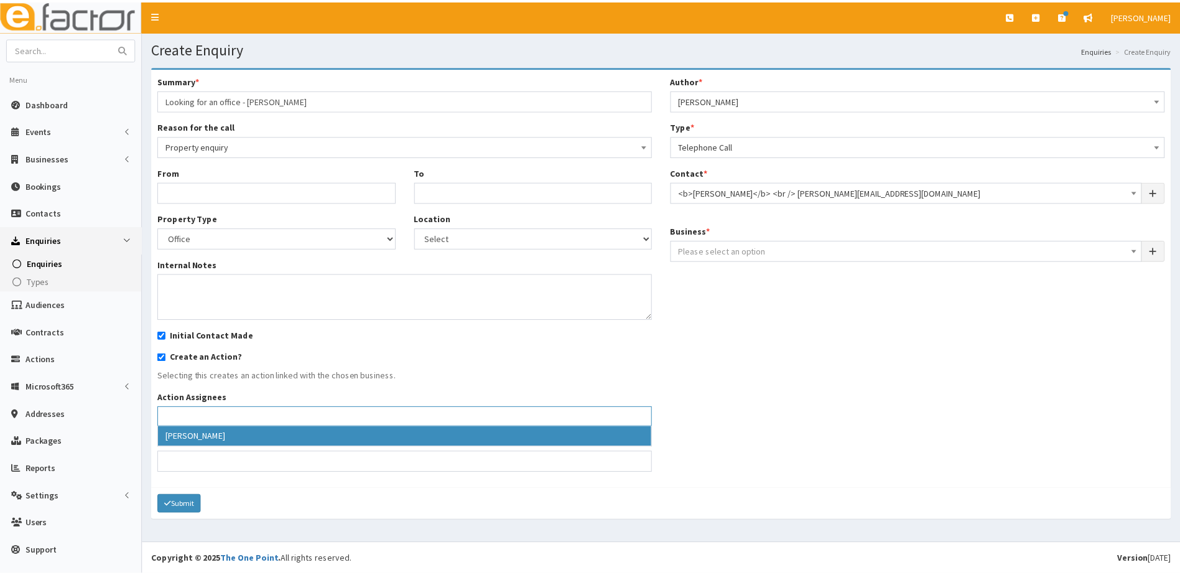
scroll to position [24, 0]
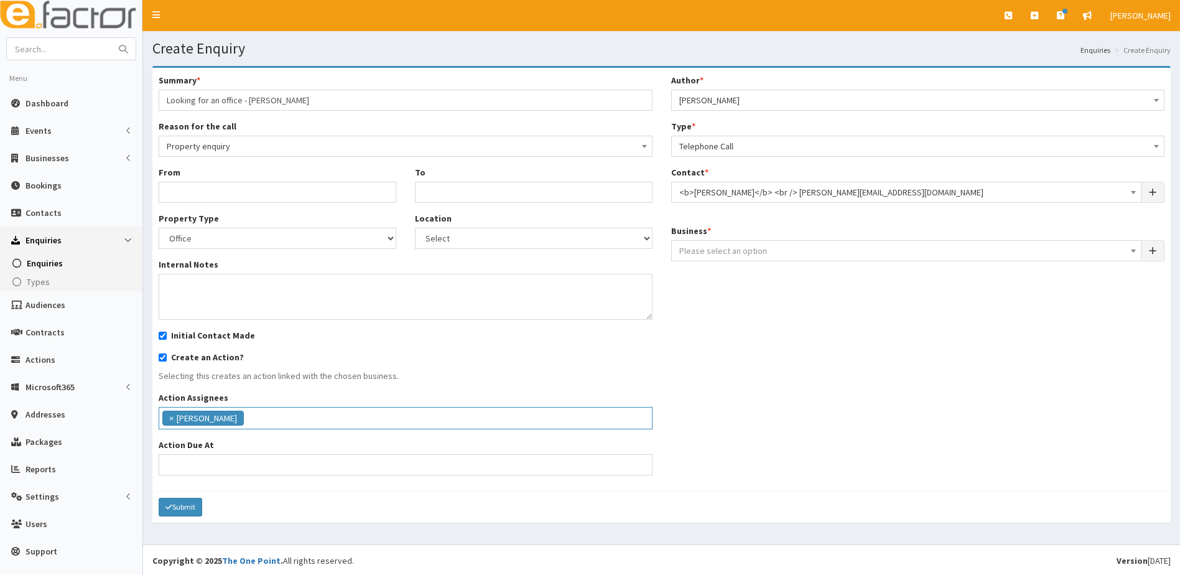
click at [732, 247] on span "Please select an option" at bounding box center [724, 250] width 88 height 11
type input "iocea"
click at [350, 314] on textarea "Internal Notes" at bounding box center [406, 297] width 494 height 46
click at [226, 301] on textarea "Internal Notes" at bounding box center [406, 297] width 494 height 46
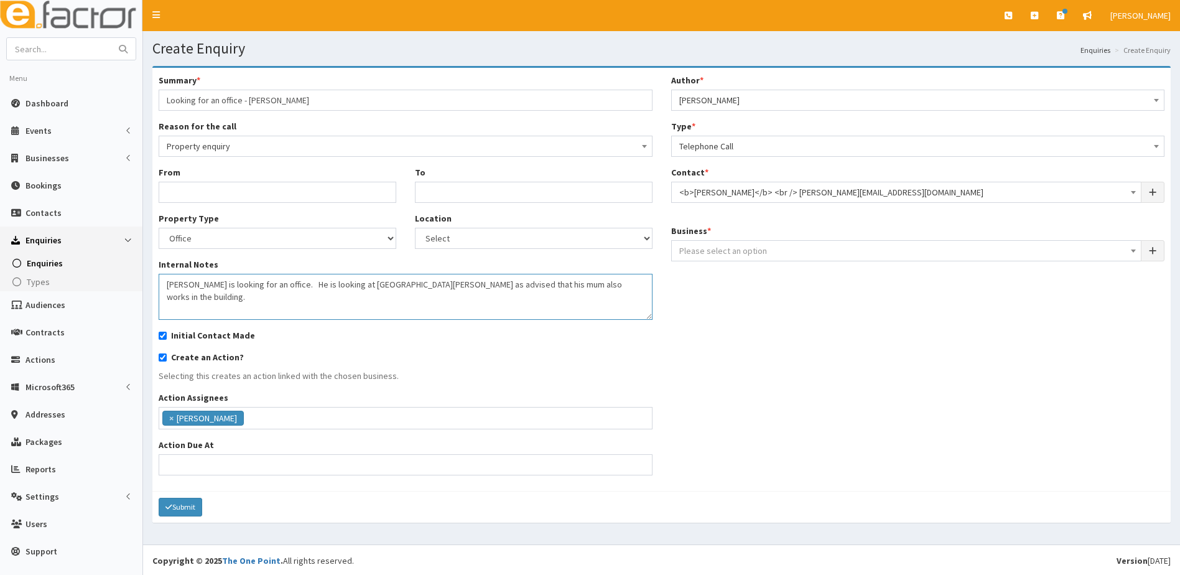
click at [432, 286] on textarea "Stephen is looking for an office. He is looking at St Peters as advised that hi…" at bounding box center [406, 297] width 494 height 46
type textarea "Stephen is looking for an office. He is looking at St Peters as his mum also wo…"
click at [193, 467] on input "Action Due At" at bounding box center [406, 464] width 494 height 21
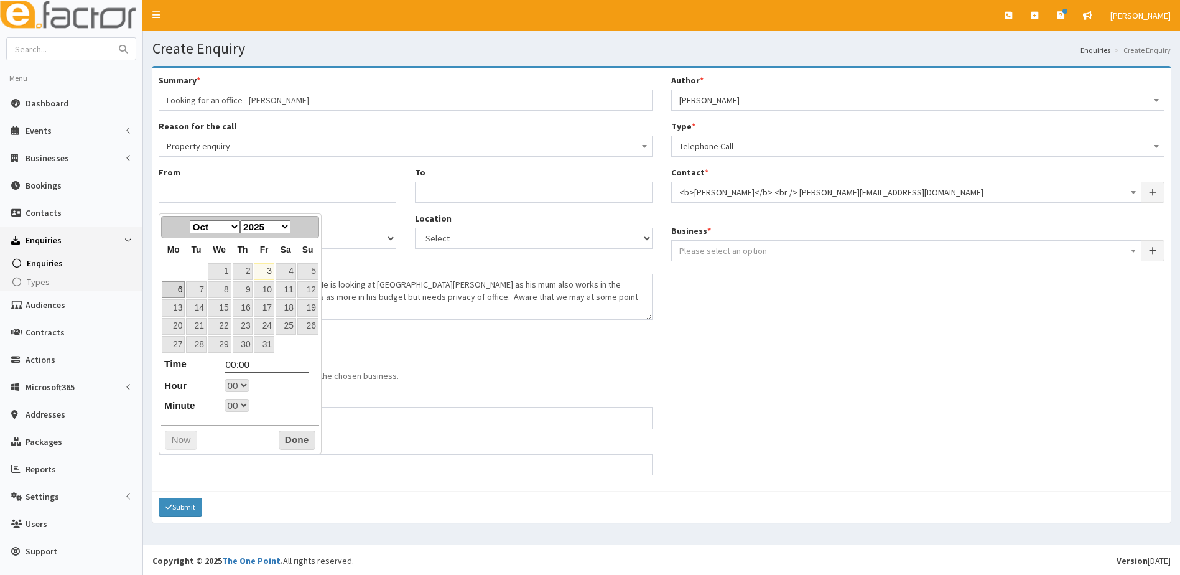
click at [182, 293] on link "6" at bounding box center [173, 289] width 23 height 17
click at [243, 390] on select "00 01 02 03 04 05 06 07 08 09 10 11 12 13 14 15 16 17 18 19 20 21 22 23" at bounding box center [237, 385] width 25 height 13
type input "06-10-2025 17:00"
type input "17:00"
select select "17"
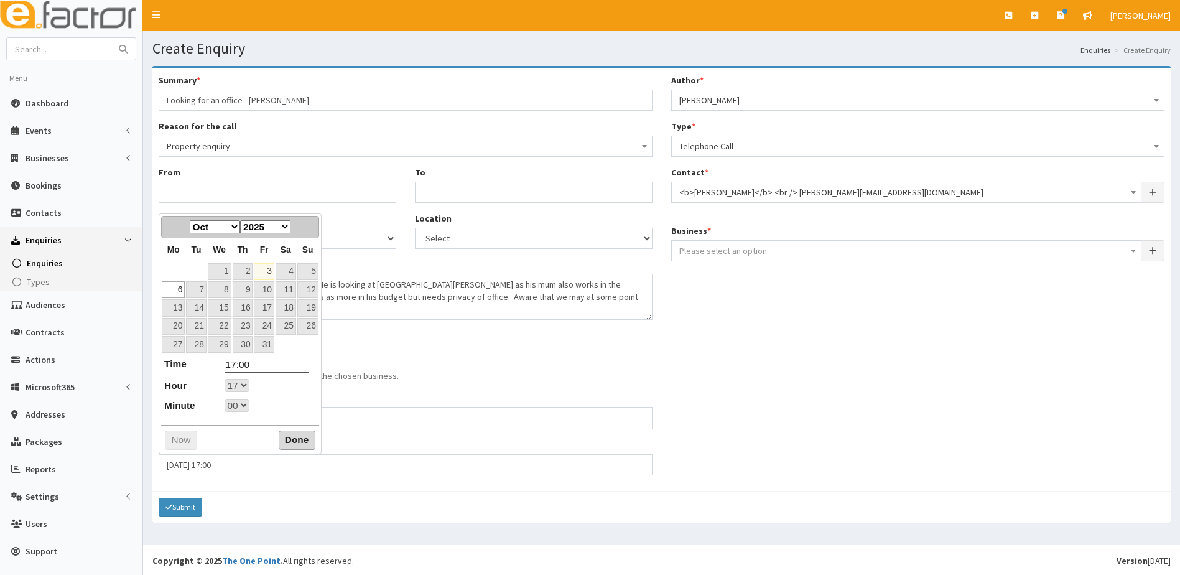
click at [286, 441] on button "Done" at bounding box center [297, 441] width 37 height 20
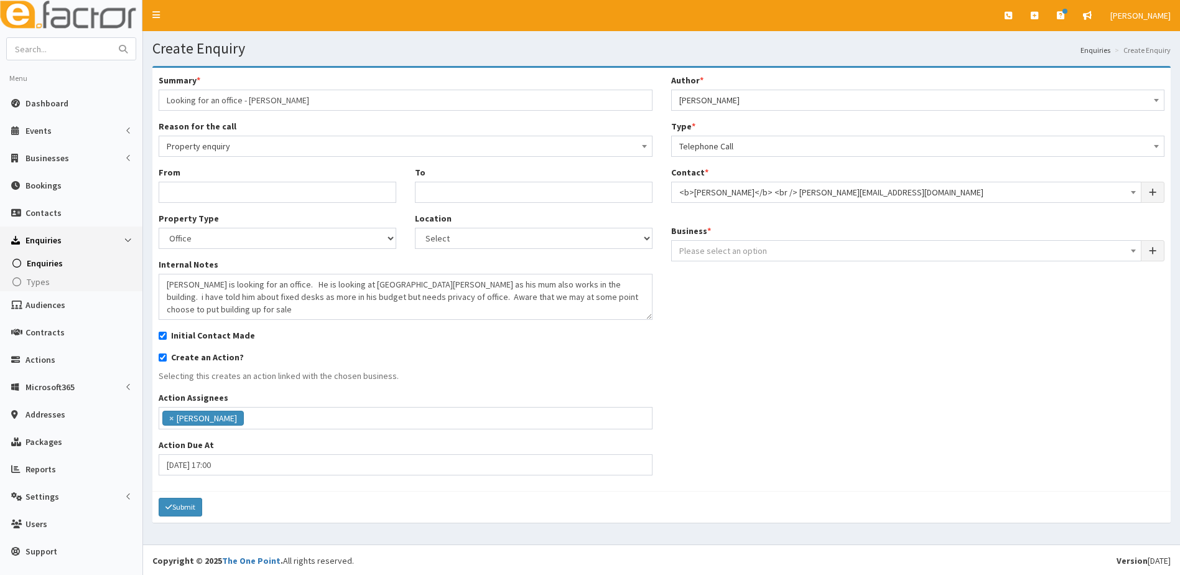
click at [731, 253] on span "Please select an option" at bounding box center [724, 250] width 88 height 11
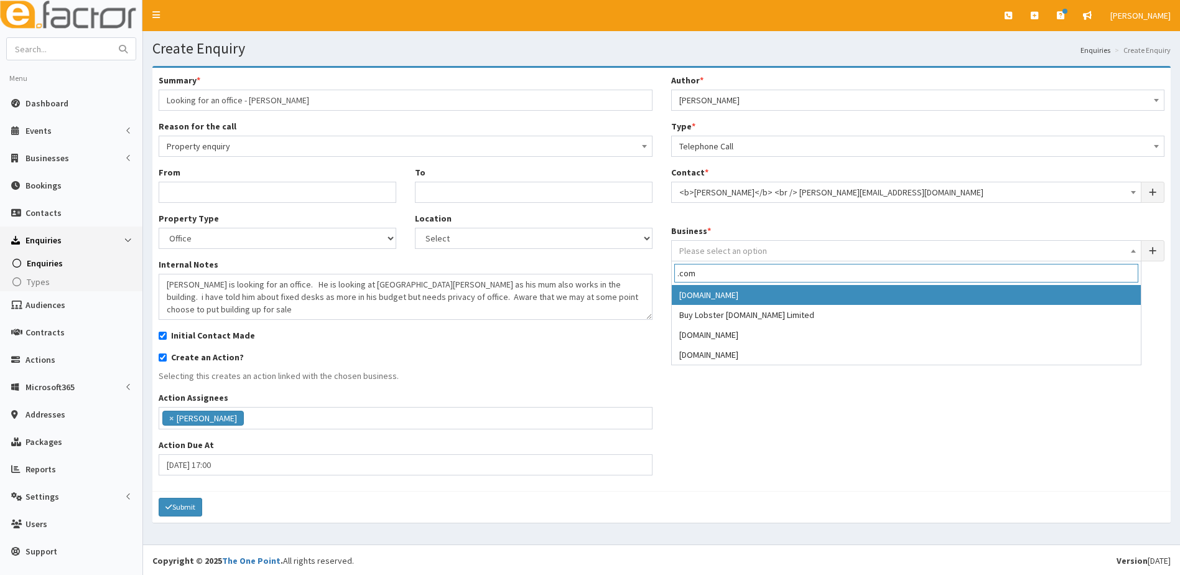
click at [755, 267] on input ".com" at bounding box center [907, 273] width 464 height 19
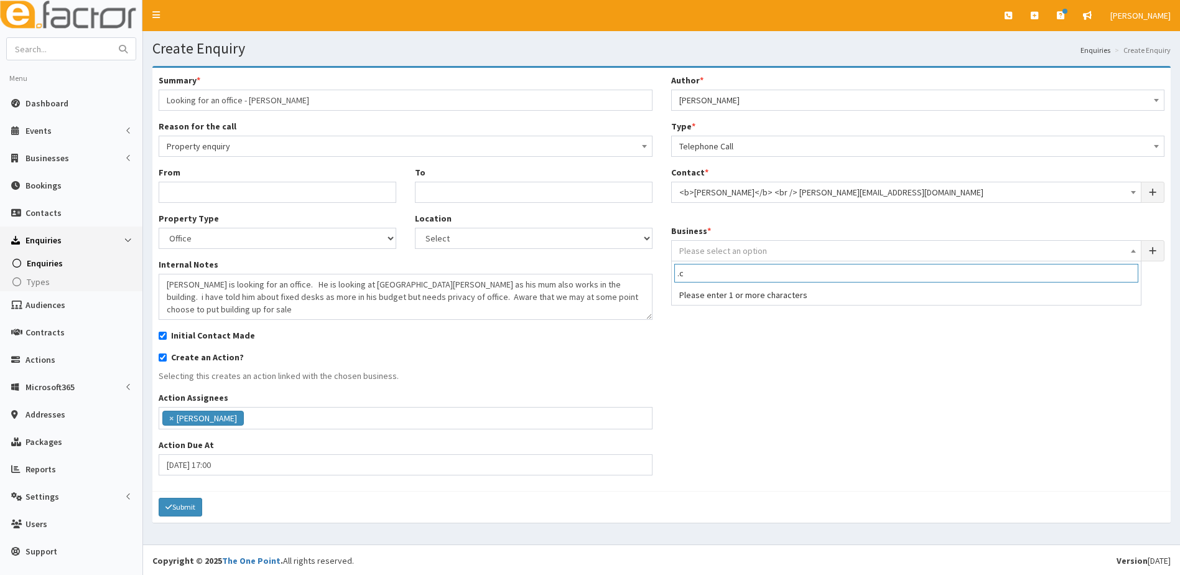
type input "."
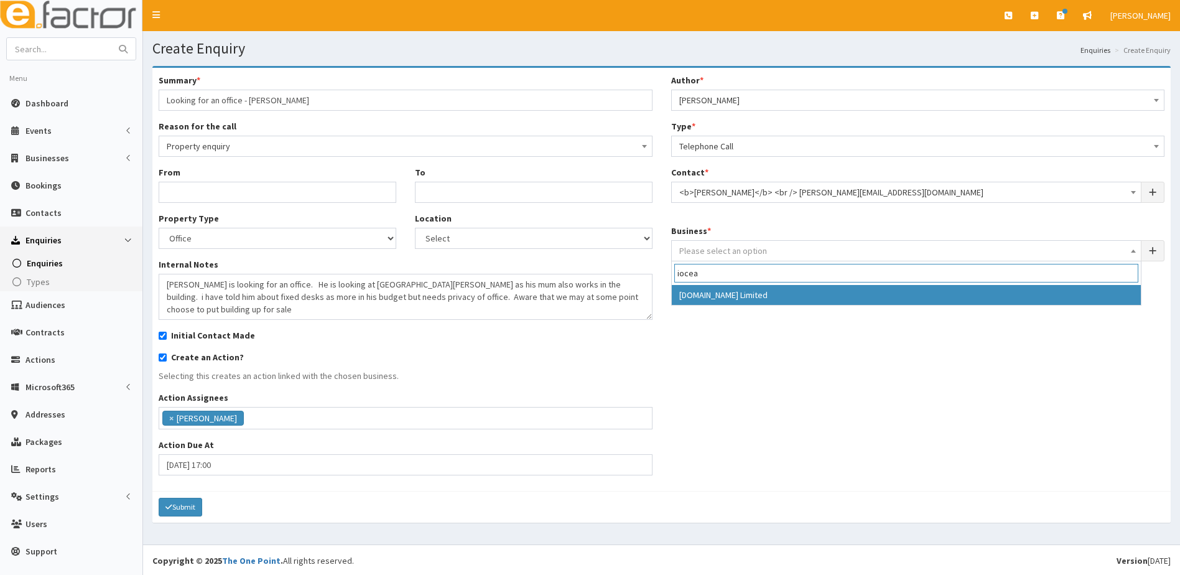
type input "iocea"
select select "4229"
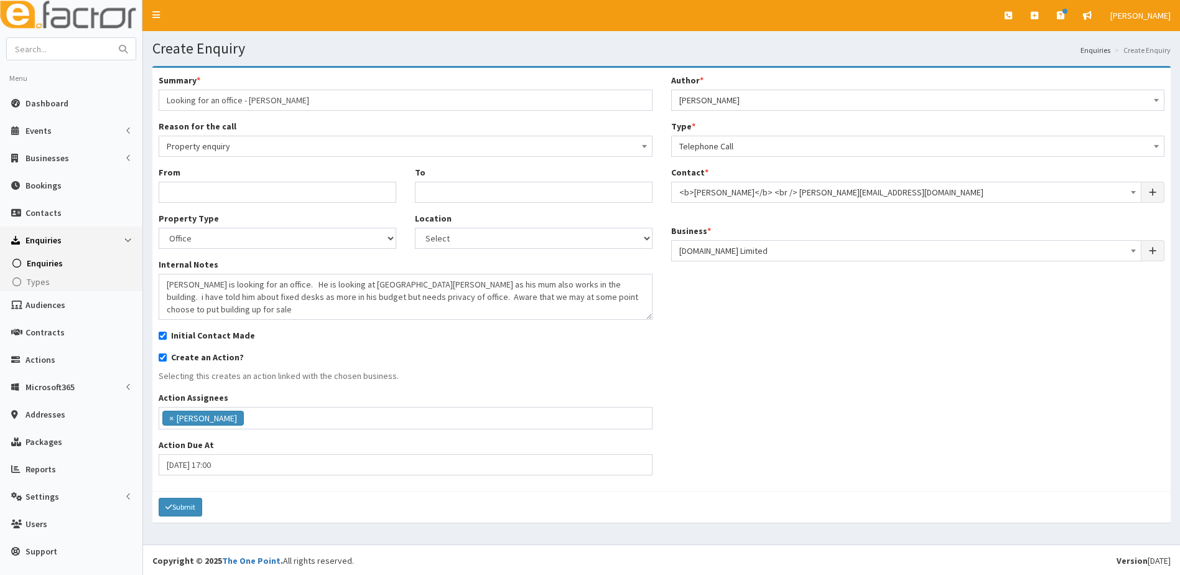
scroll to position [1, 0]
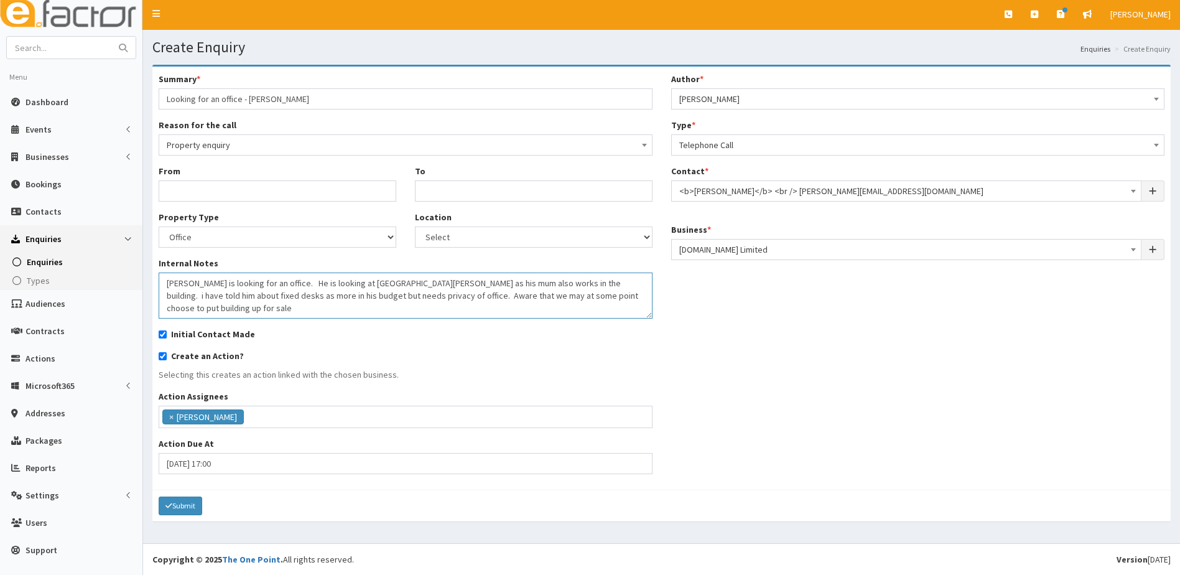
drag, startPoint x: 521, startPoint y: 281, endPoint x: 526, endPoint y: 265, distance: 16.3
click at [520, 281] on textarea "Stephen is looking for an office. He is looking at St Peters as his mum also wo…" at bounding box center [406, 296] width 494 height 46
click at [618, 295] on textarea "Stephen is looking for an office. He is looking at St Peters as his mum also wo…" at bounding box center [406, 296] width 494 height 46
type textarea "Stephen is looking for an office. He is looking at St Peters as his mum also wo…"
click at [172, 508] on button "Submit" at bounding box center [181, 506] width 44 height 19
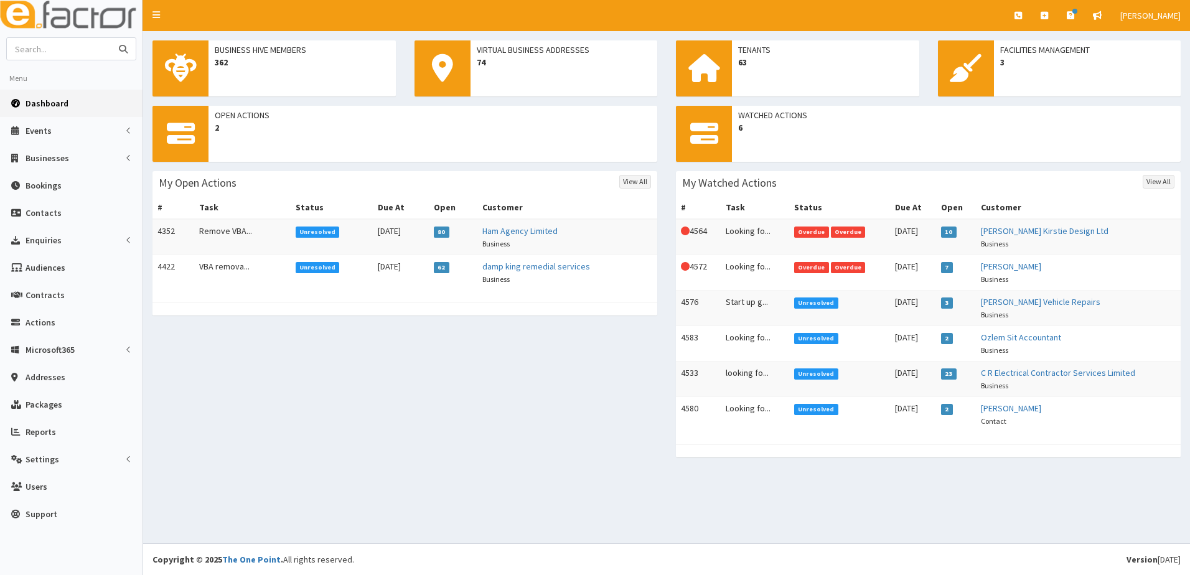
click at [62, 51] on input "text" at bounding box center [59, 49] width 105 height 22
type input "iocea"
click at [111, 38] on button "submit" at bounding box center [123, 49] width 25 height 22
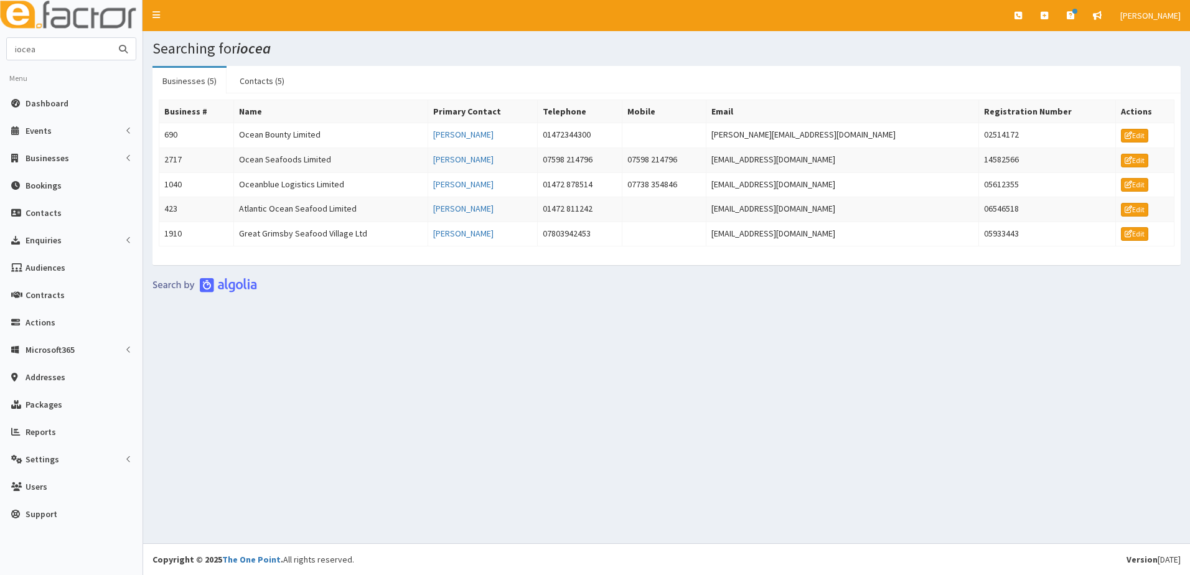
click at [92, 50] on input "iocea" at bounding box center [59, 49] width 105 height 22
type input "i"
type input "[PERSON_NAME]"
click at [111, 38] on button "submit" at bounding box center [123, 49] width 25 height 22
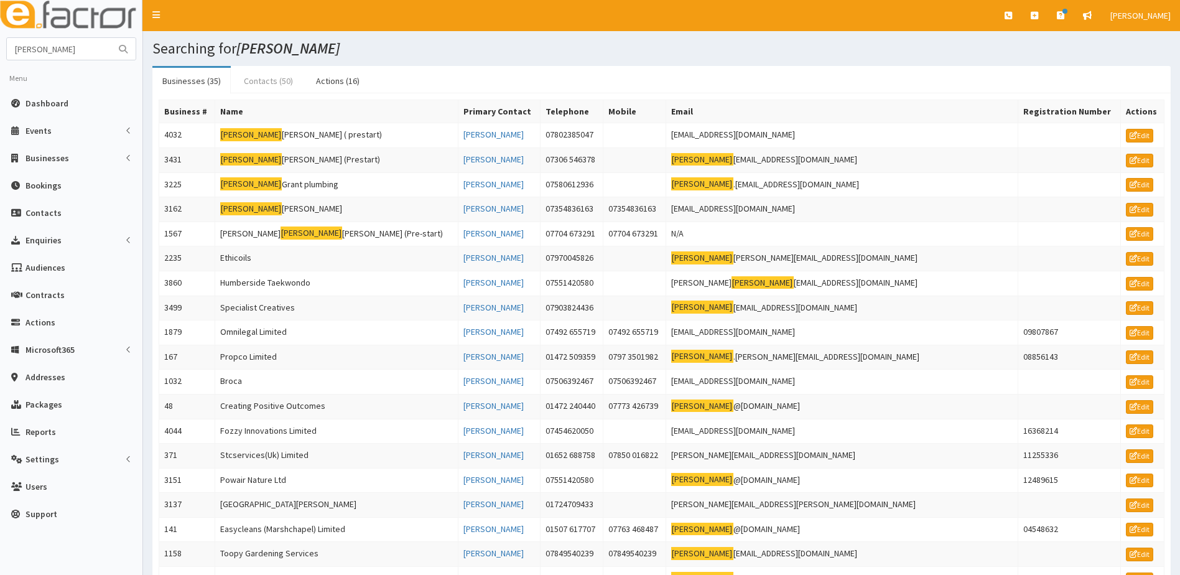
click at [265, 78] on link "Contacts (50)" at bounding box center [268, 81] width 69 height 26
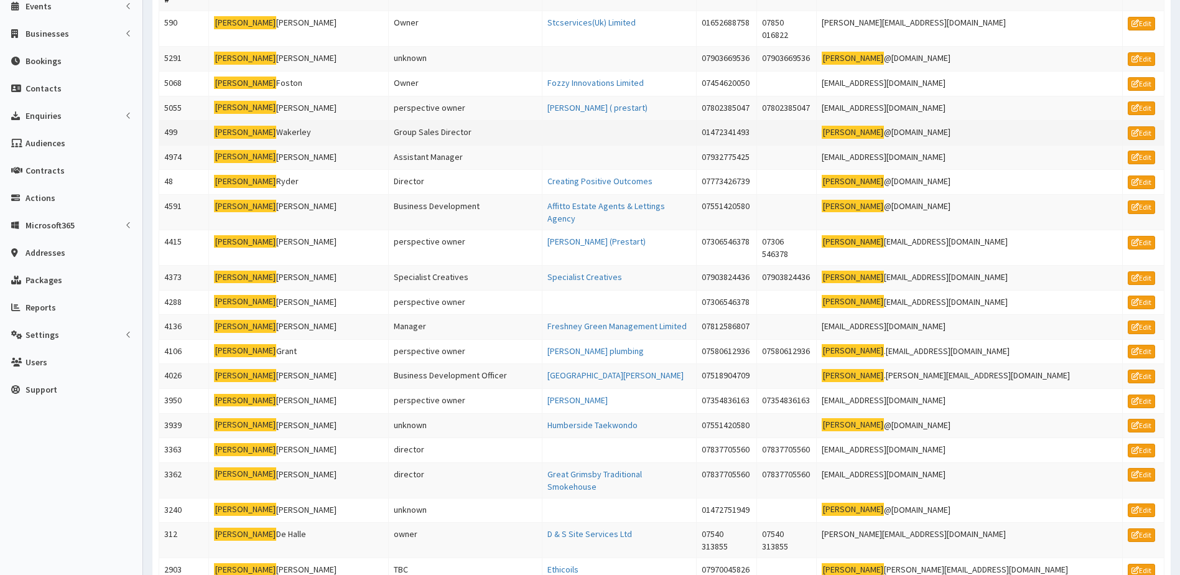
scroll to position [62, 0]
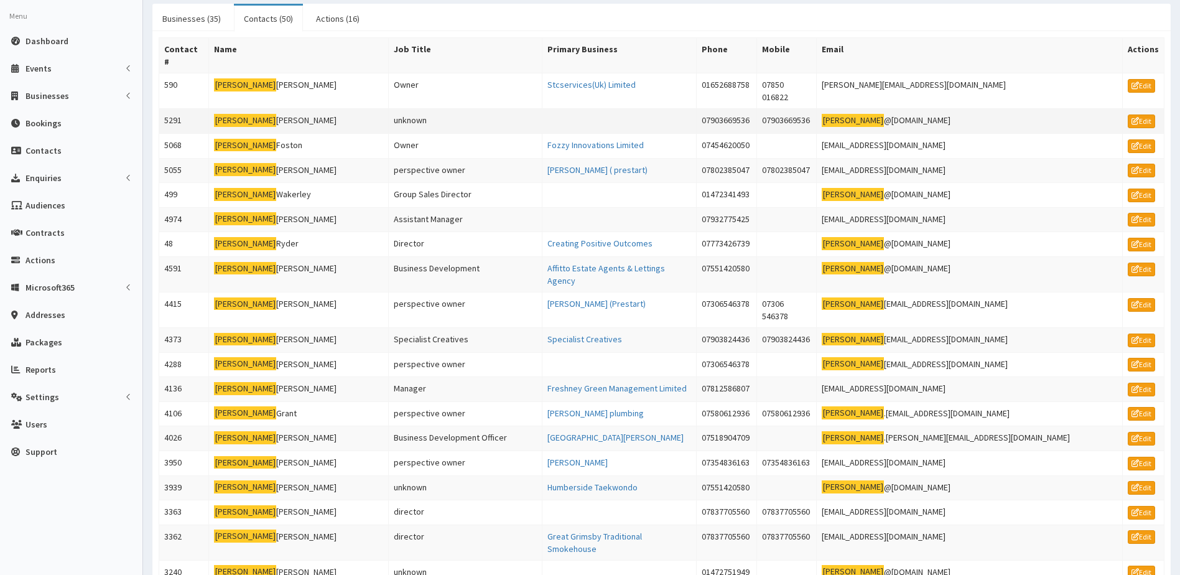
click at [176, 109] on td "5291" at bounding box center [184, 121] width 50 height 25
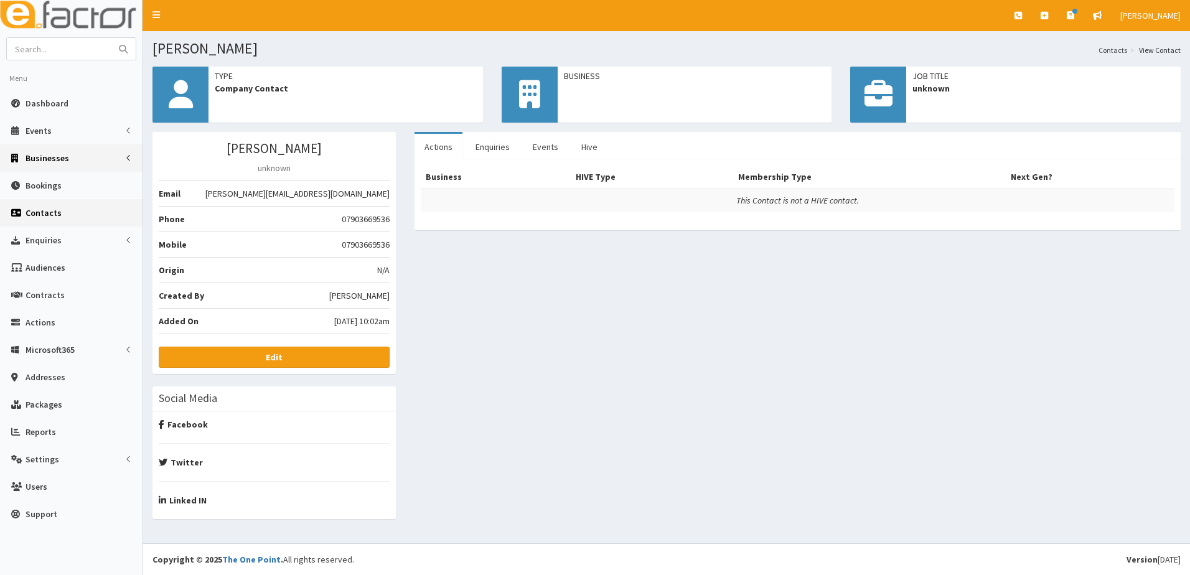
click at [58, 158] on span "Businesses" at bounding box center [48, 157] width 44 height 11
click at [53, 185] on span "Businesses" at bounding box center [48, 180] width 43 height 11
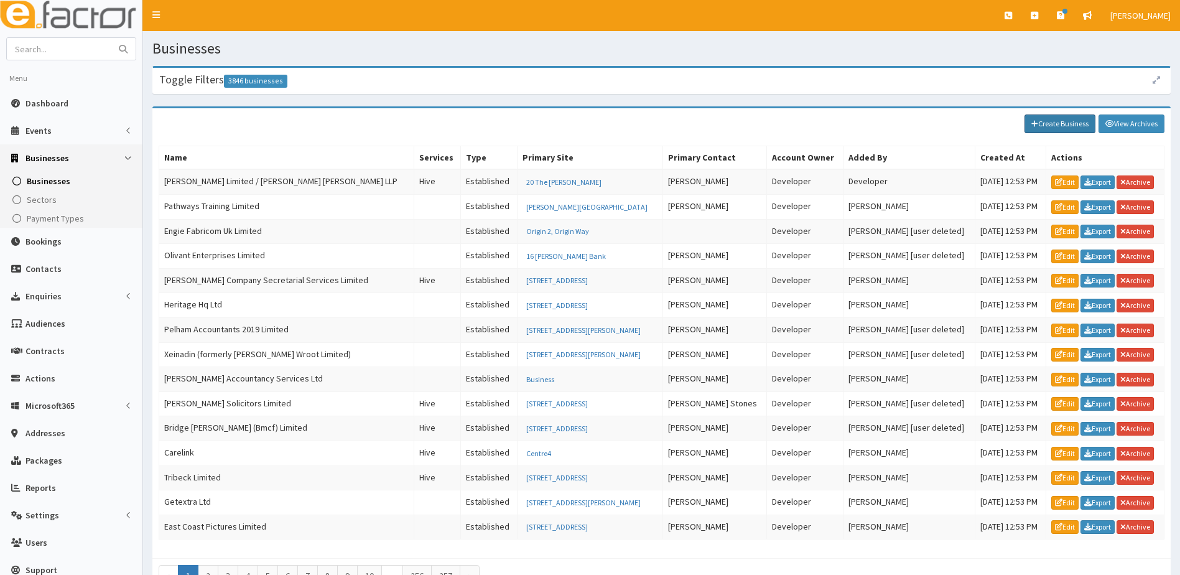
click at [1043, 120] on link "Create Business" at bounding box center [1060, 124] width 71 height 19
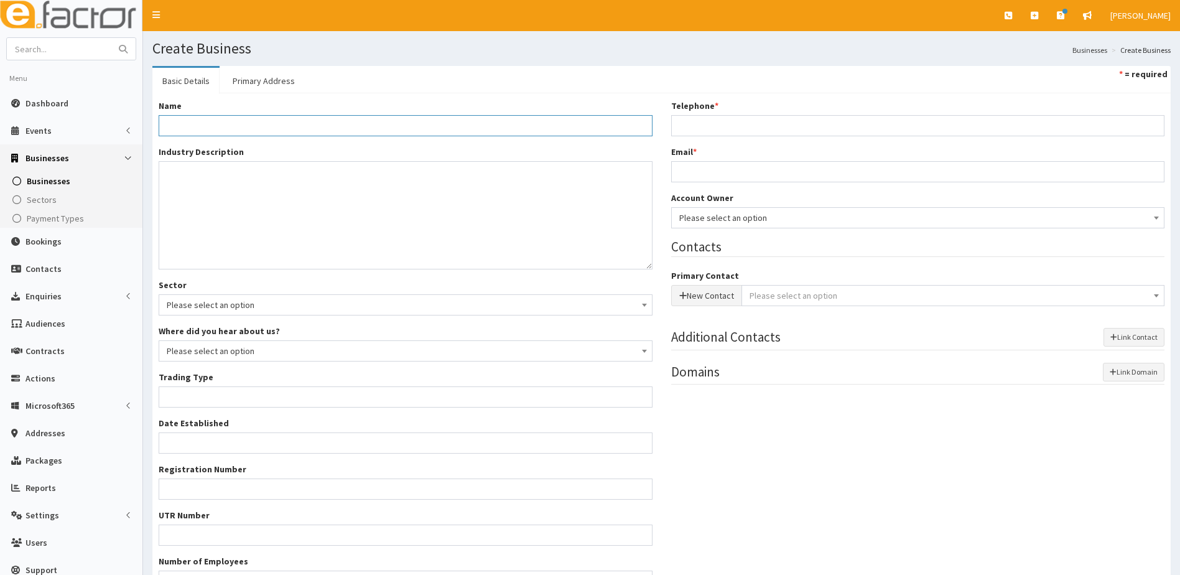
click at [230, 124] on input "Name *" at bounding box center [406, 125] width 494 height 21
click at [235, 147] on div "[DOMAIN_NAME] Limited" at bounding box center [406, 145] width 494 height 19
type input "[DOMAIN_NAME] Limited"
type input "Private limited company"
type input "04027516"
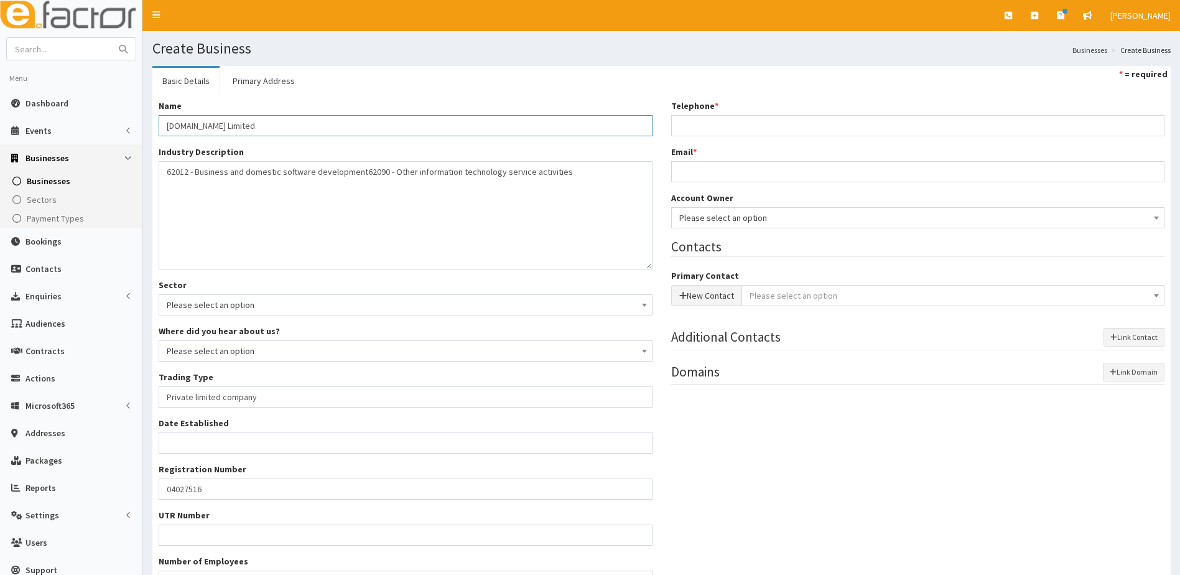
type input "[DOMAIN_NAME] Limited"
click at [793, 133] on input "Telephone *" at bounding box center [918, 125] width 494 height 21
type input "07903669536"
click at [690, 174] on input "Email *" at bounding box center [918, 171] width 494 height 21
type input "[PERSON_NAME][EMAIL_ADDRESS][DOMAIN_NAME]"
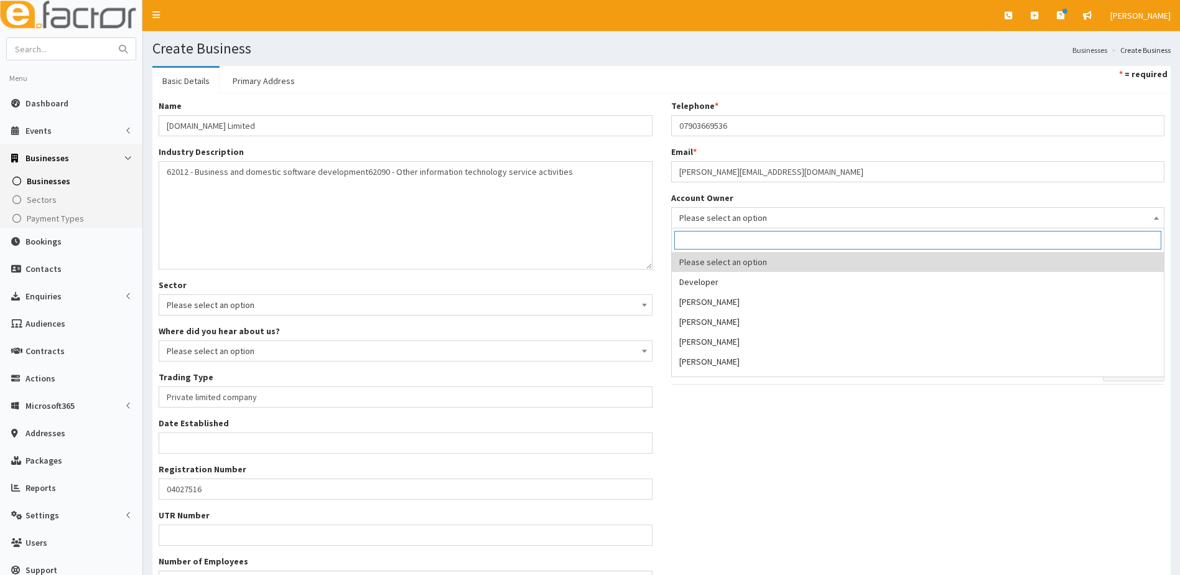
click at [750, 214] on span "Please select an option" at bounding box center [919, 217] width 478 height 17
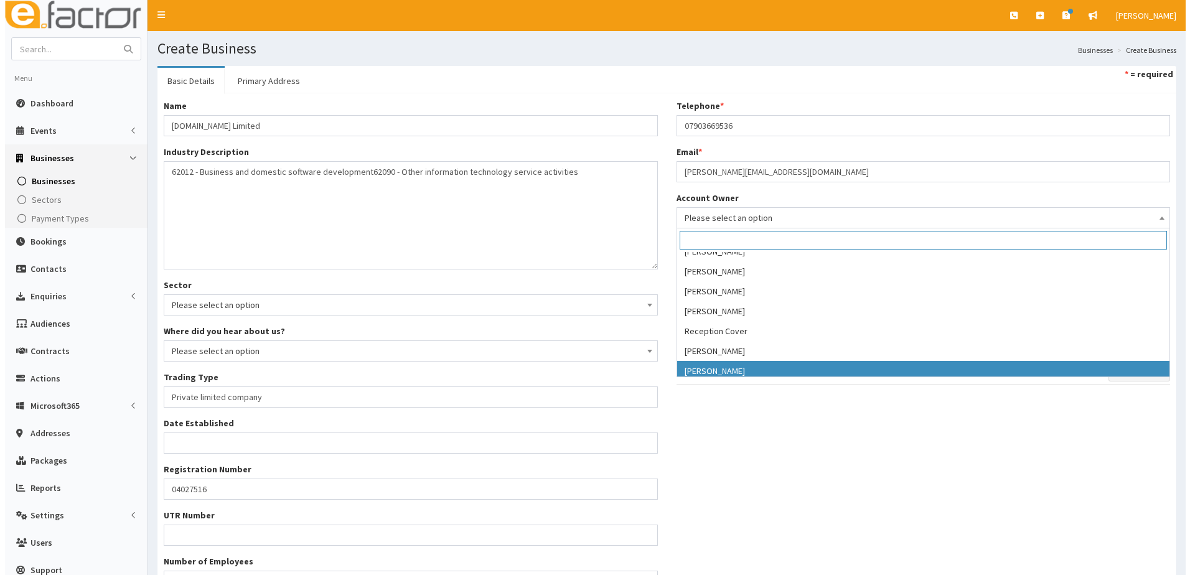
scroll to position [249, 0]
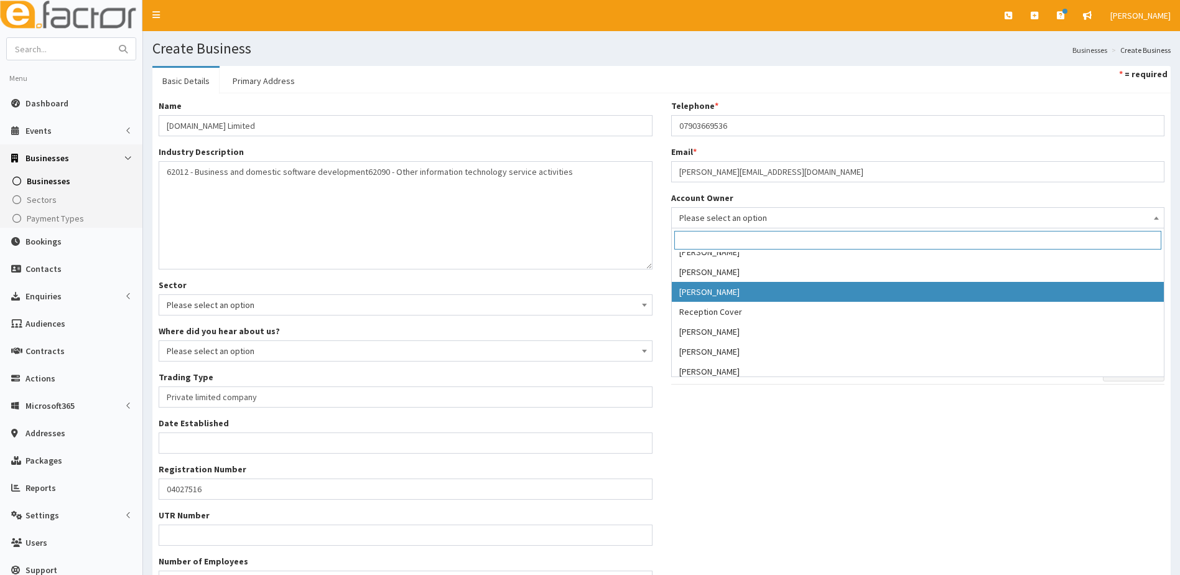
select select "39"
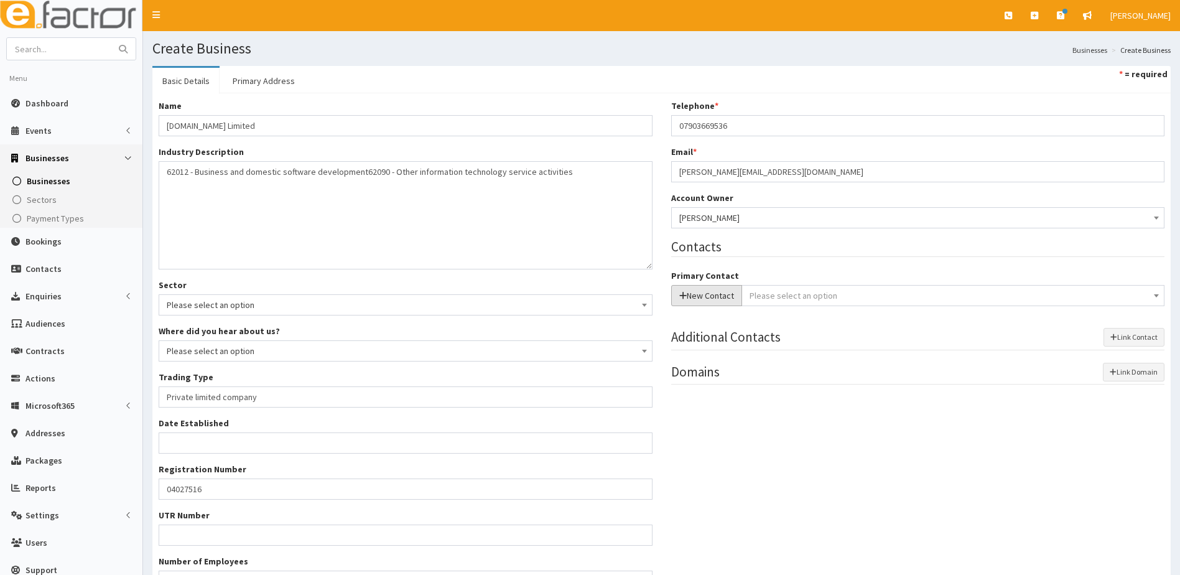
click at [708, 294] on button "New Contact" at bounding box center [706, 295] width 71 height 21
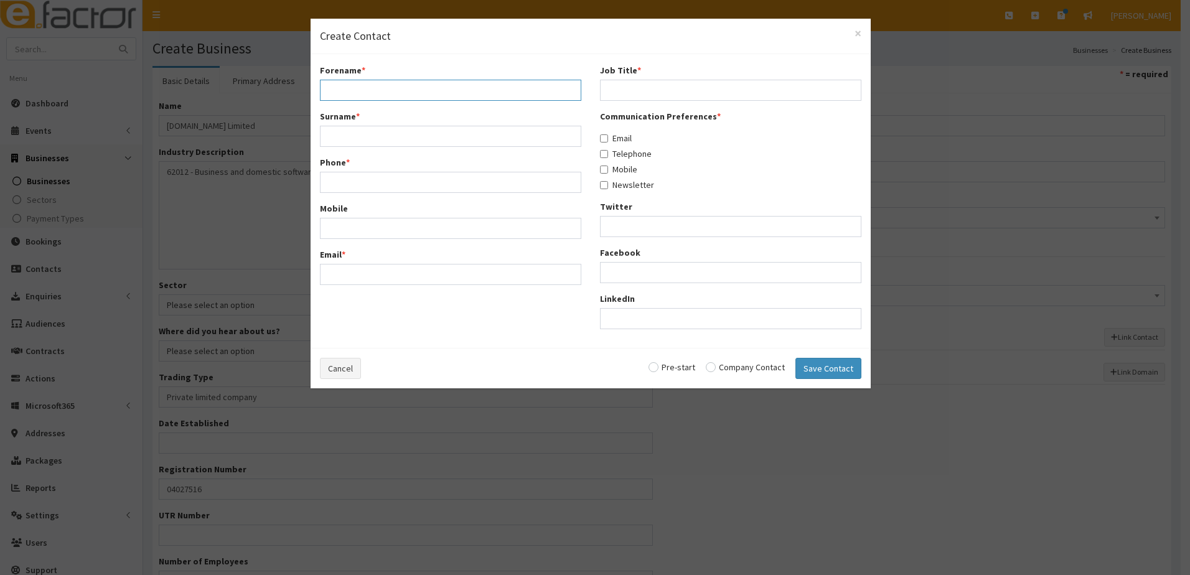
drag, startPoint x: 381, startPoint y: 92, endPoint x: 449, endPoint y: 91, distance: 67.2
click at [381, 92] on input "Forename *" at bounding box center [450, 90] width 261 height 21
click at [859, 35] on span "×" at bounding box center [857, 33] width 7 height 17
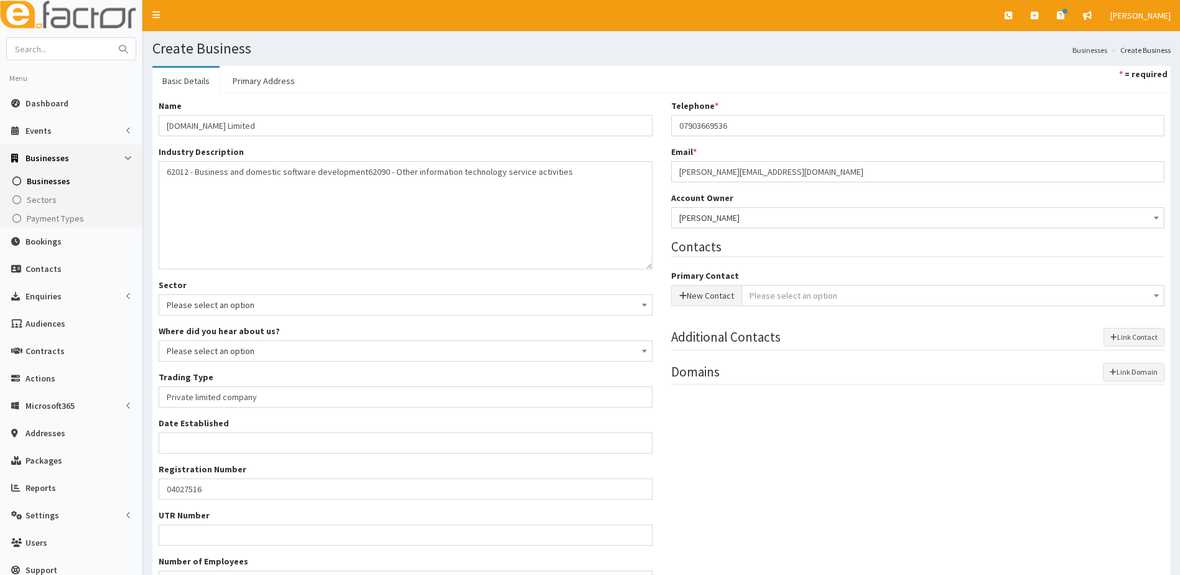
click at [781, 289] on span "Please select an option" at bounding box center [954, 295] width 408 height 17
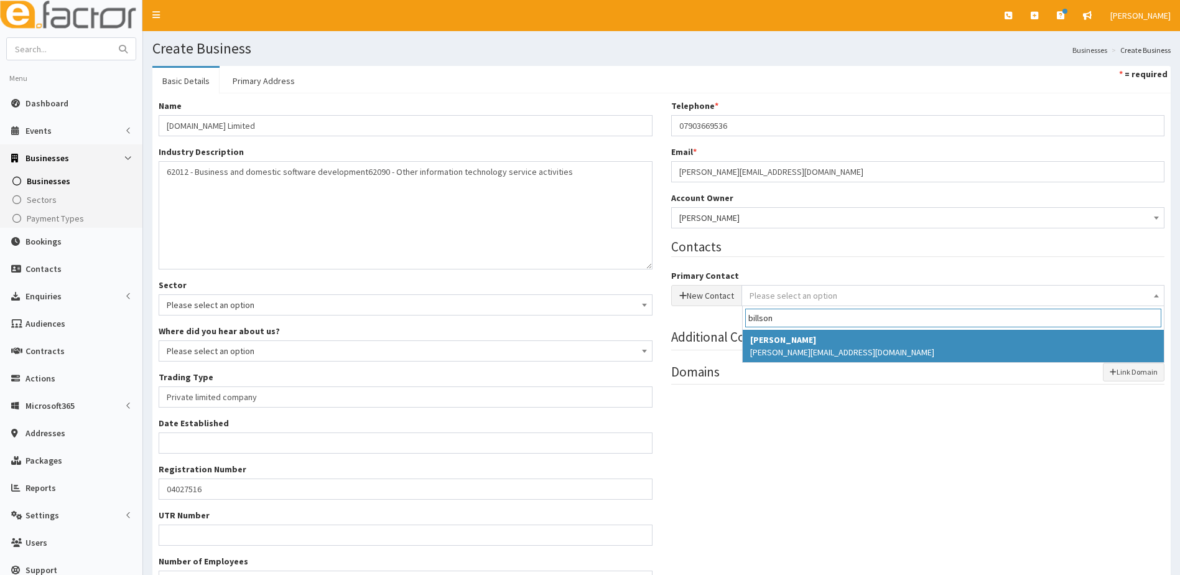
type input "billson"
select select "5291"
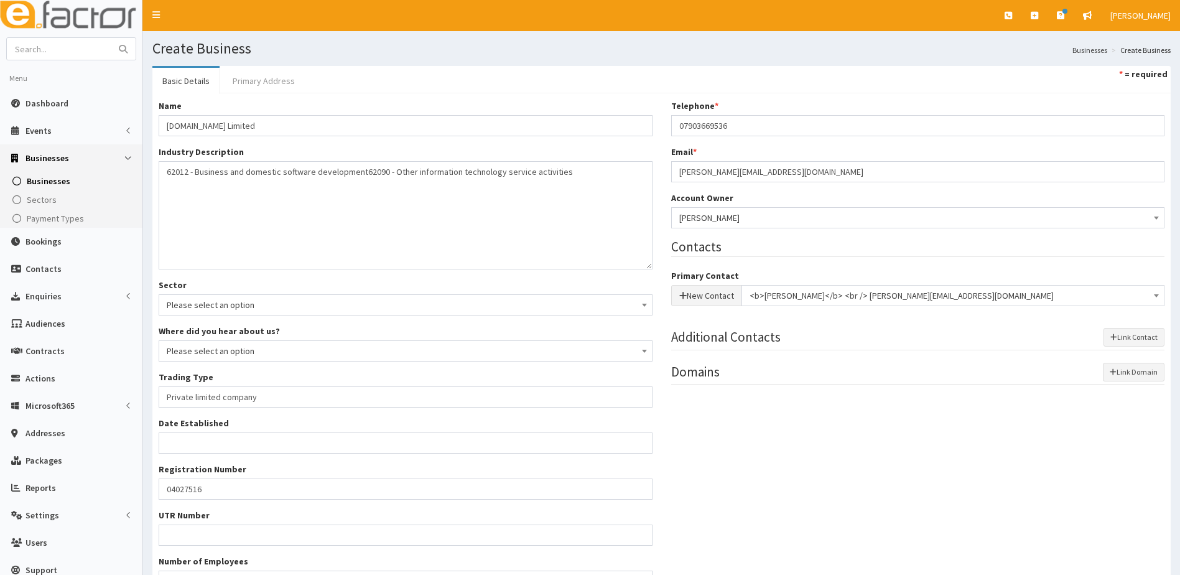
click at [269, 78] on link "Primary Address" at bounding box center [264, 81] width 82 height 26
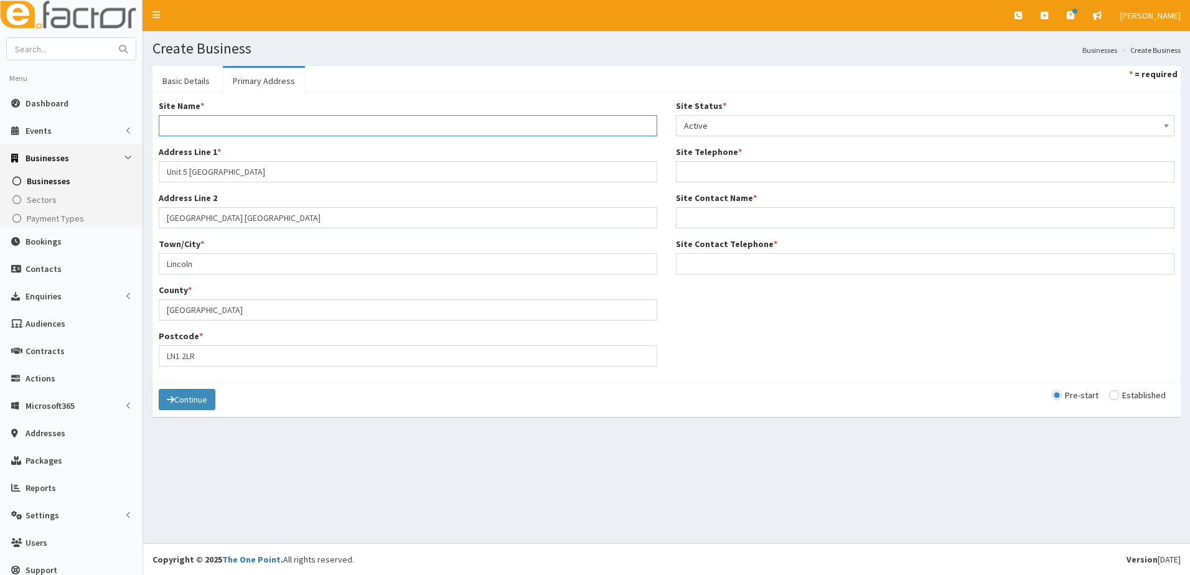
click at [208, 123] on input "Site Name *" at bounding box center [408, 125] width 498 height 21
type input "Iocea"
click at [708, 171] on input "Site Telephone *" at bounding box center [925, 171] width 498 height 21
type input "07903669536"
type input "Stephen Billson"
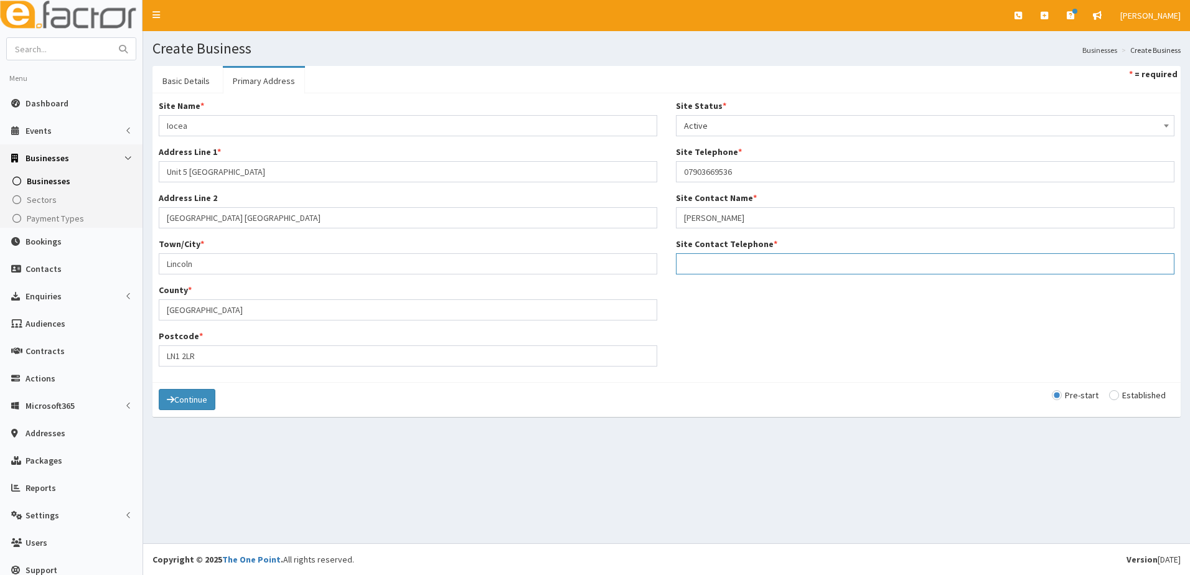
click at [709, 269] on input "Site Contact Telephone *" at bounding box center [925, 263] width 498 height 21
type input "07903669536"
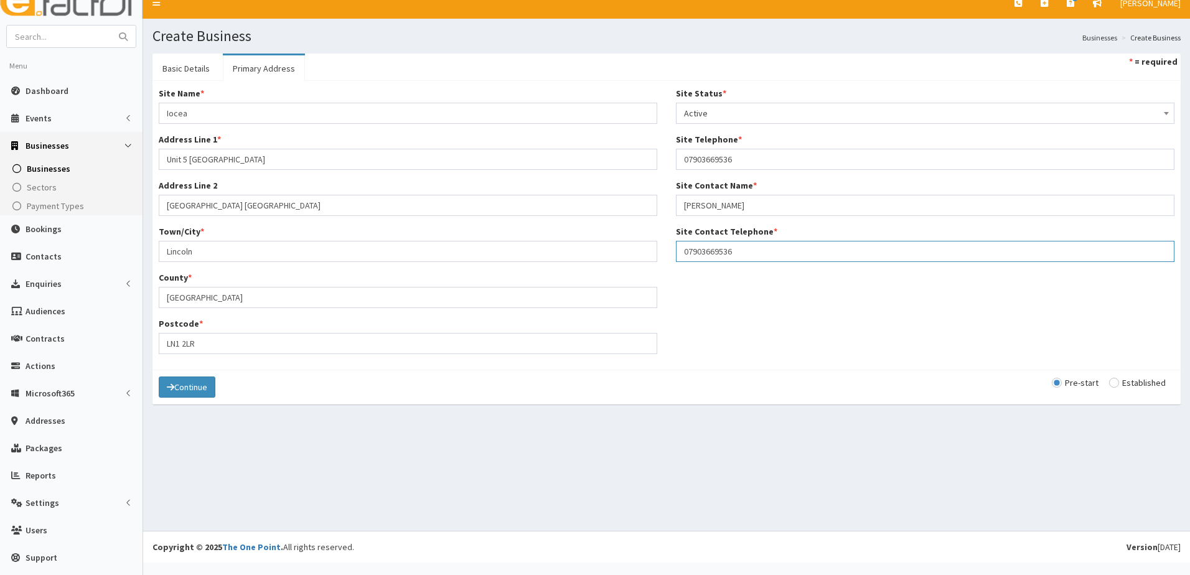
scroll to position [15, 0]
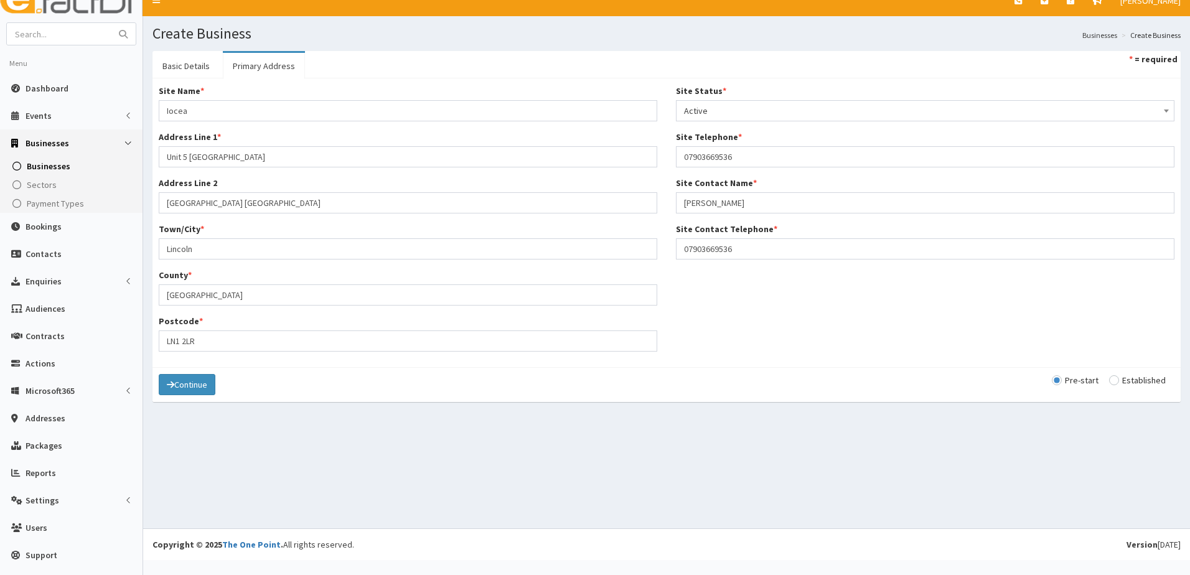
click at [1109, 377] on input "radio" at bounding box center [1137, 380] width 57 height 9
radio input "true"
click at [184, 385] on button "Continue" at bounding box center [187, 384] width 57 height 21
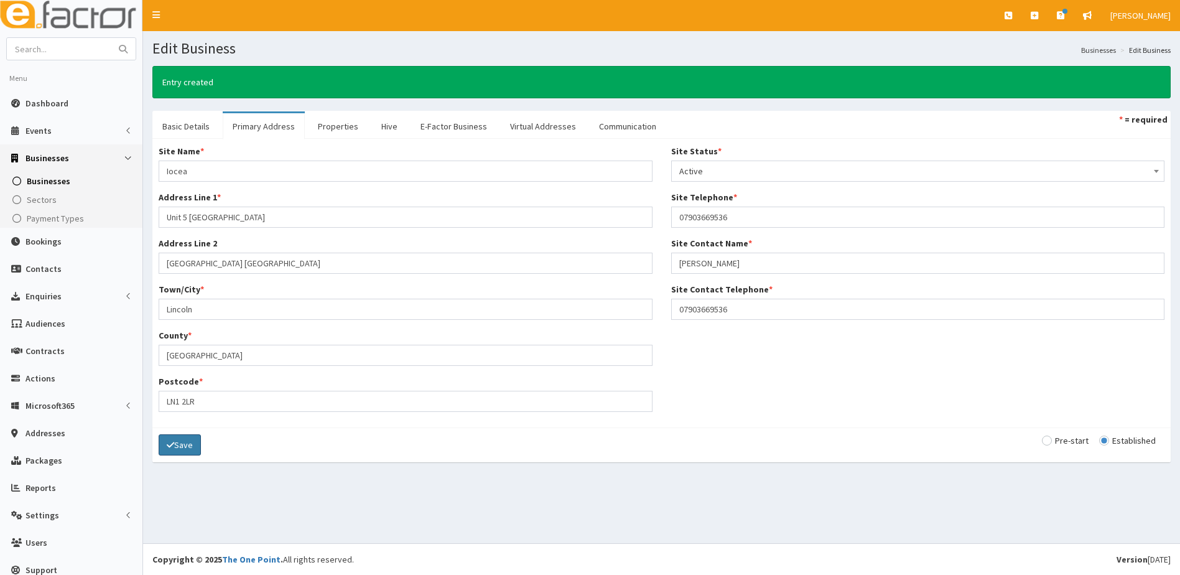
click at [178, 451] on button "Save" at bounding box center [180, 444] width 42 height 21
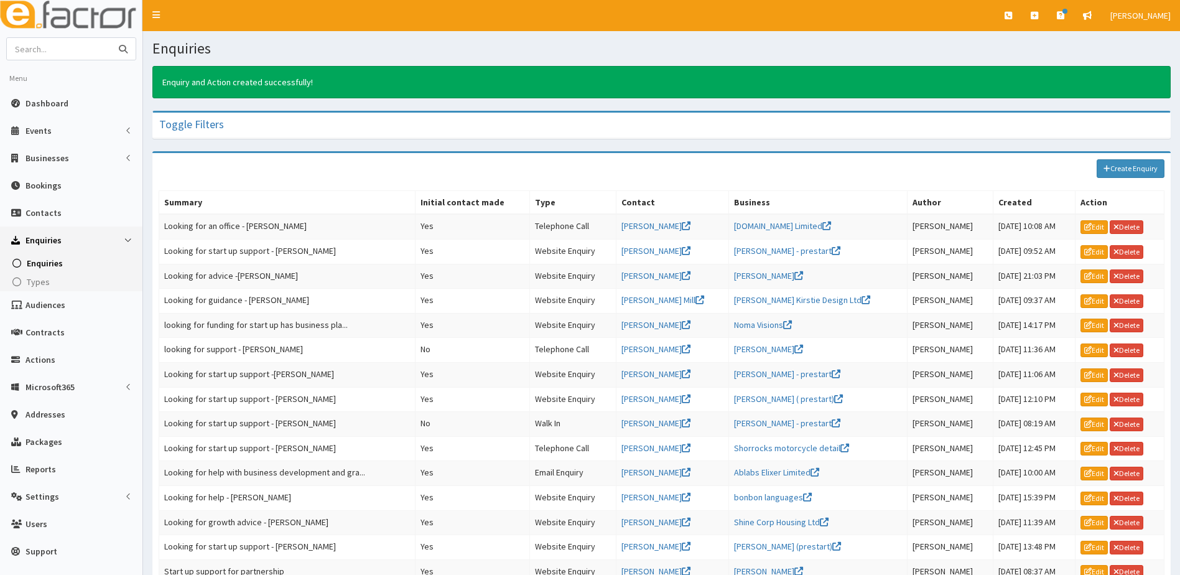
click at [52, 50] on input "text" at bounding box center [59, 49] width 105 height 22
click at [39, 55] on input "text" at bounding box center [59, 49] width 105 height 22
type input "ashley"
click at [111, 38] on button "submit" at bounding box center [123, 49] width 25 height 22
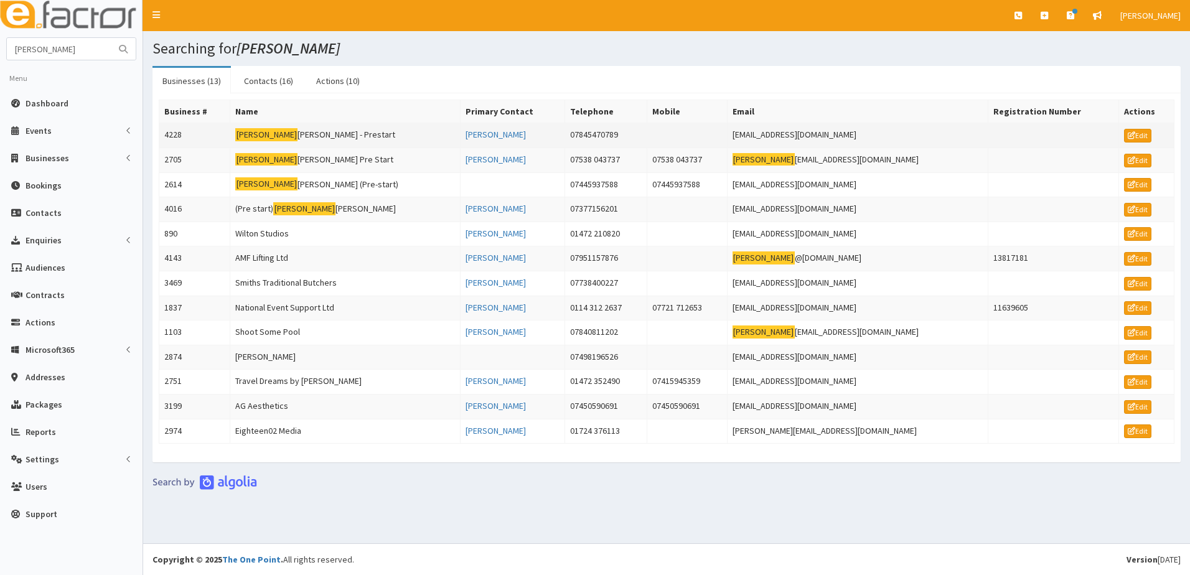
click at [177, 133] on td "4228" at bounding box center [194, 135] width 71 height 25
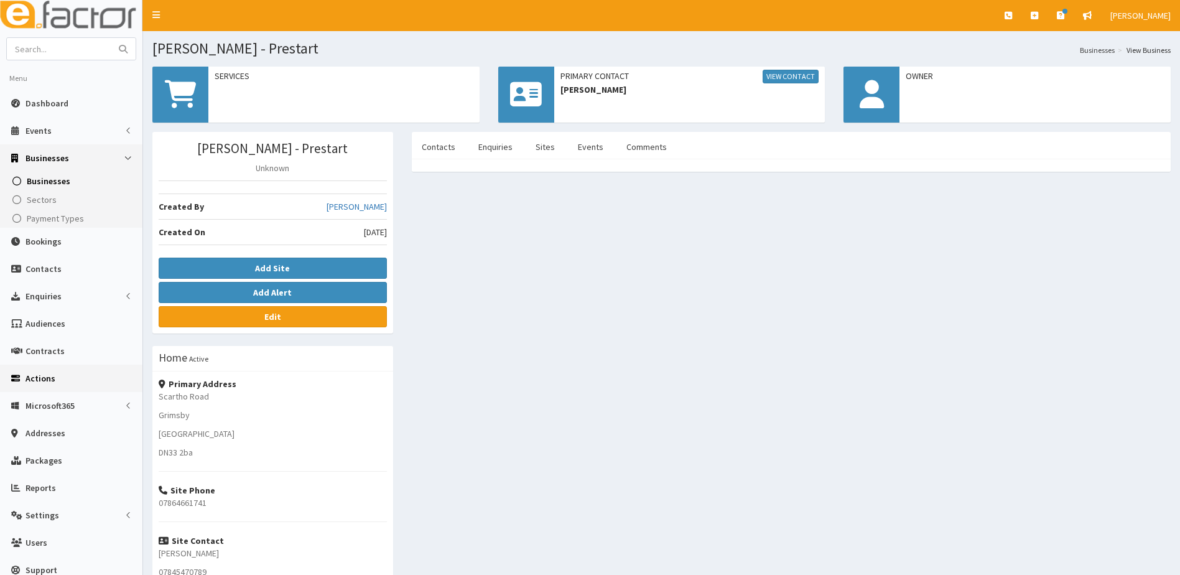
click at [45, 373] on span "Actions" at bounding box center [41, 378] width 30 height 11
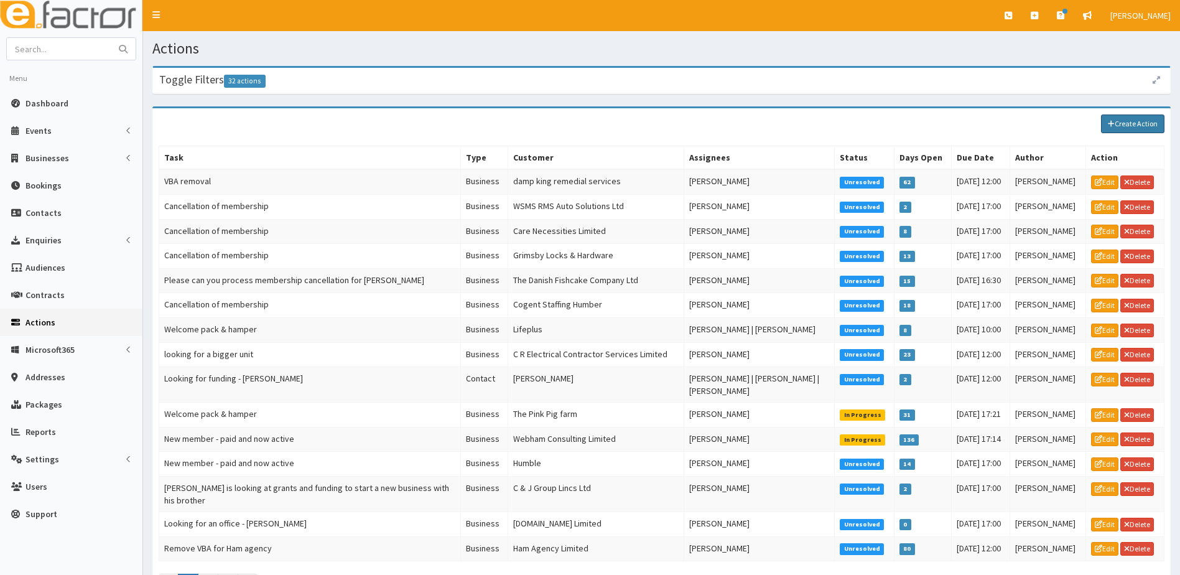
click at [1118, 129] on link "Create Action" at bounding box center [1132, 124] width 63 height 19
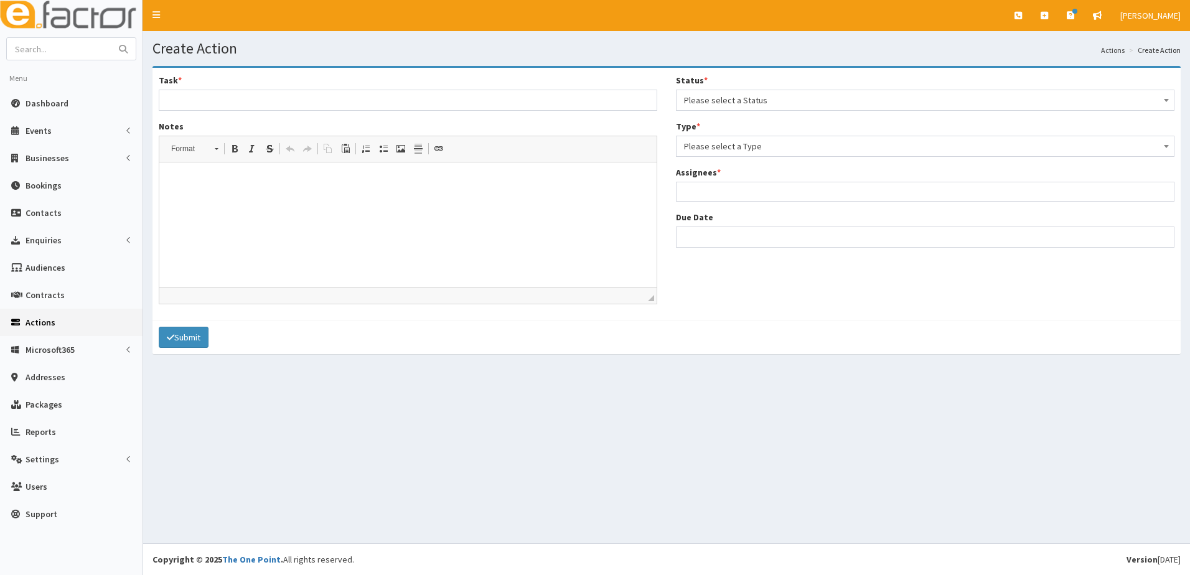
select select
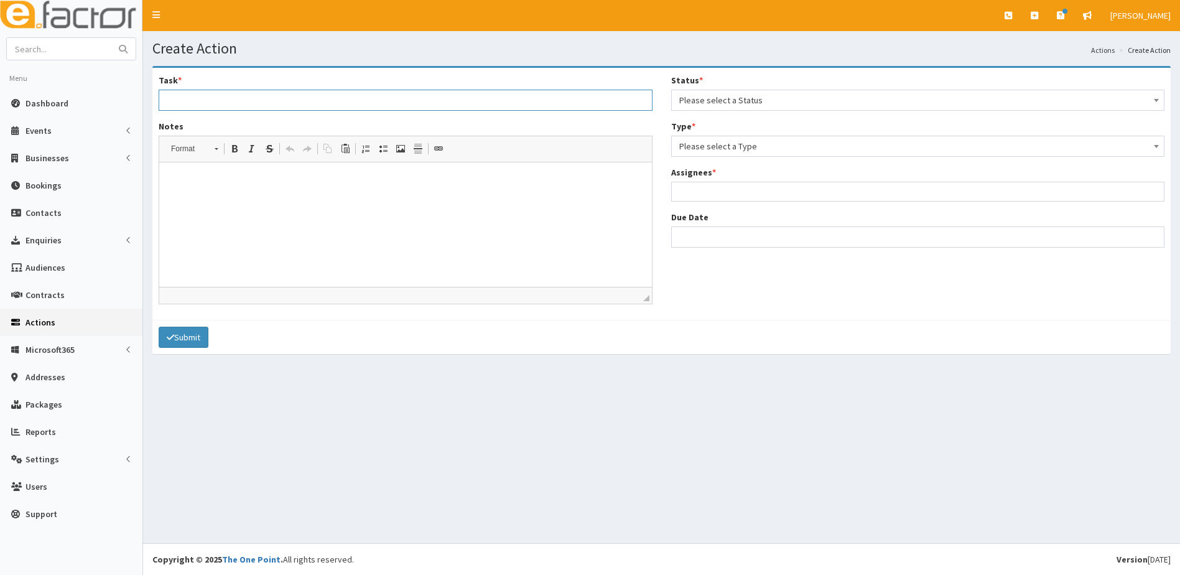
click at [196, 98] on input "Task *" at bounding box center [406, 100] width 494 height 21
type input "Please"
click at [732, 88] on div "Status * Please select a Status Unresolved In Progress Resolved Overdue Please …" at bounding box center [918, 92] width 494 height 37
click at [734, 95] on span "Please select a Status" at bounding box center [919, 99] width 478 height 17
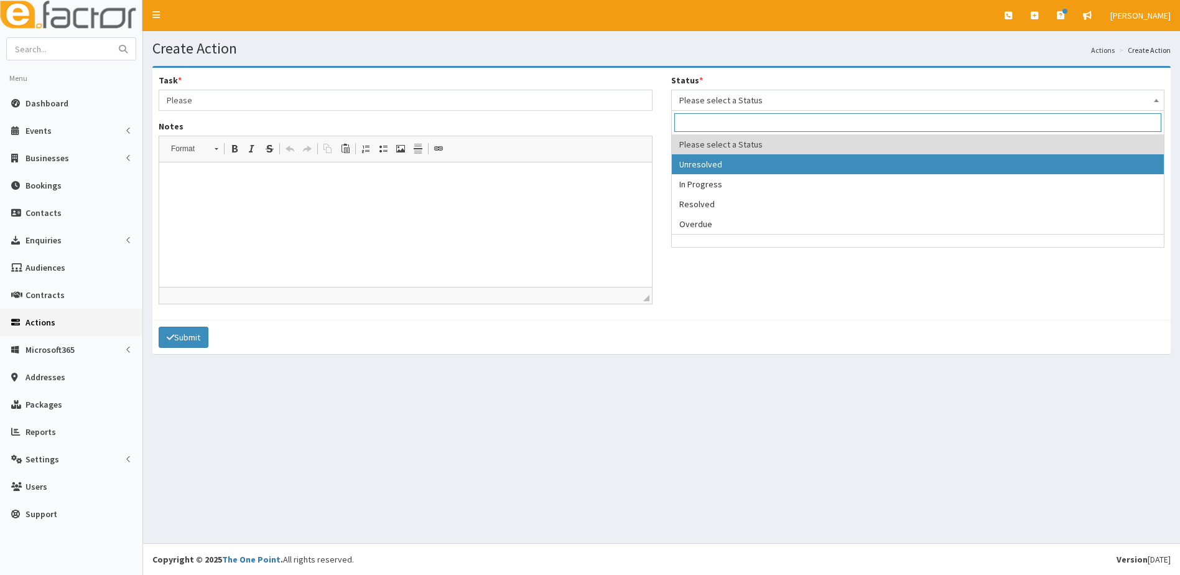
select select "1"
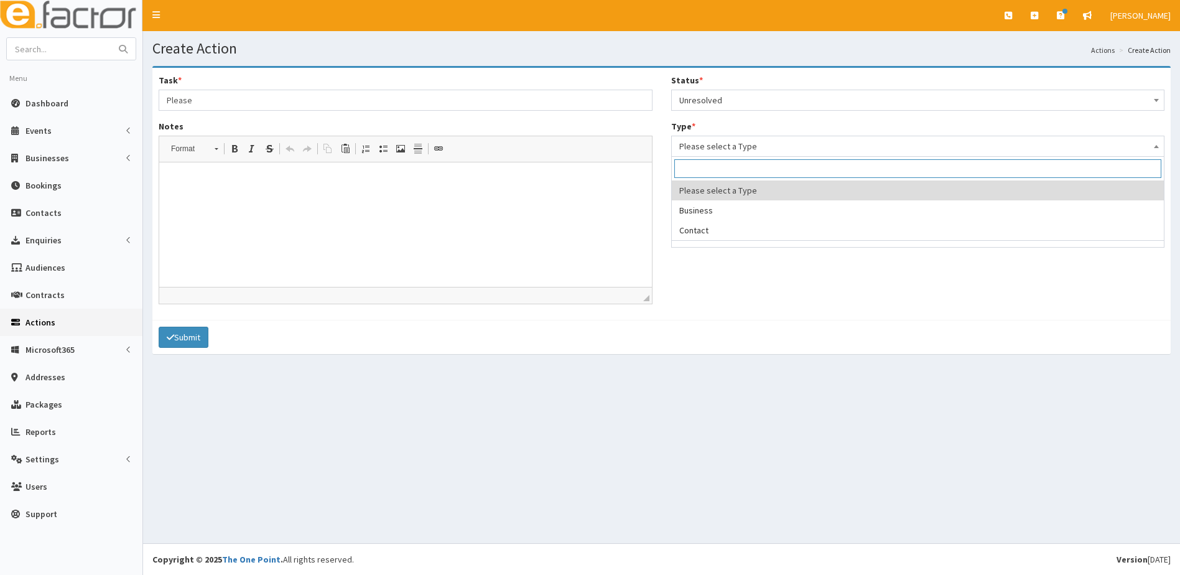
click at [711, 150] on span "Please select a Type" at bounding box center [919, 146] width 478 height 17
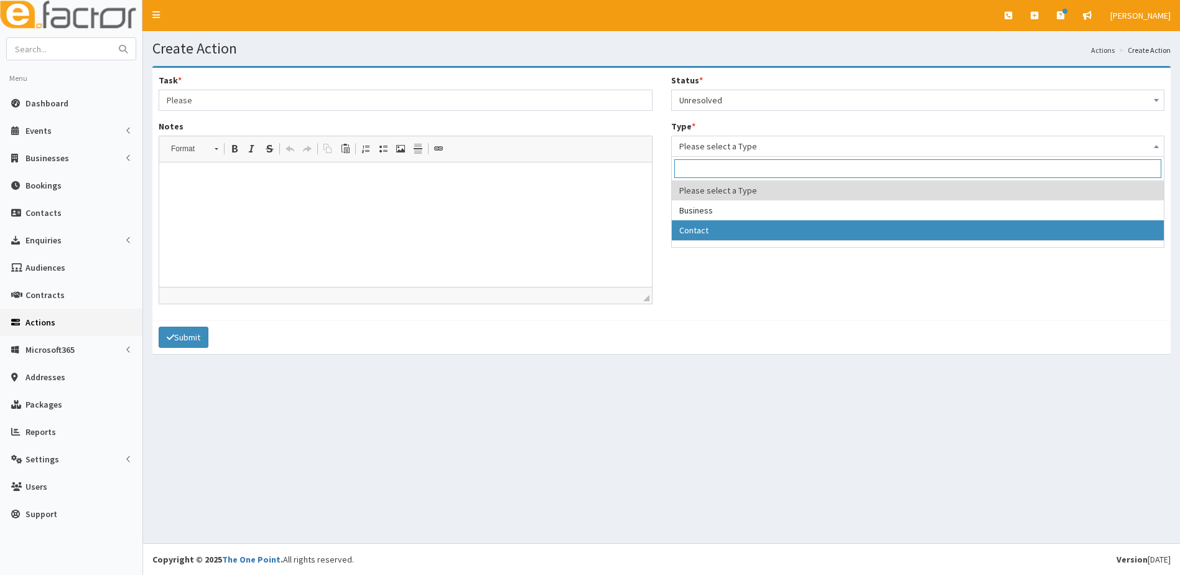
select select "contact"
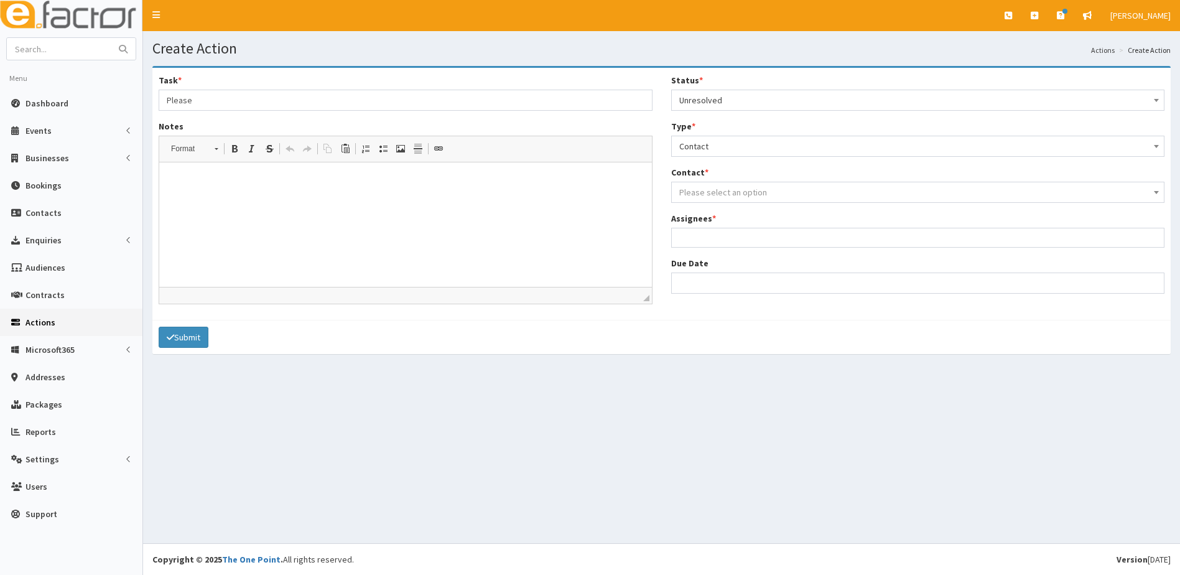
click at [699, 189] on span "Please select an option" at bounding box center [724, 192] width 88 height 11
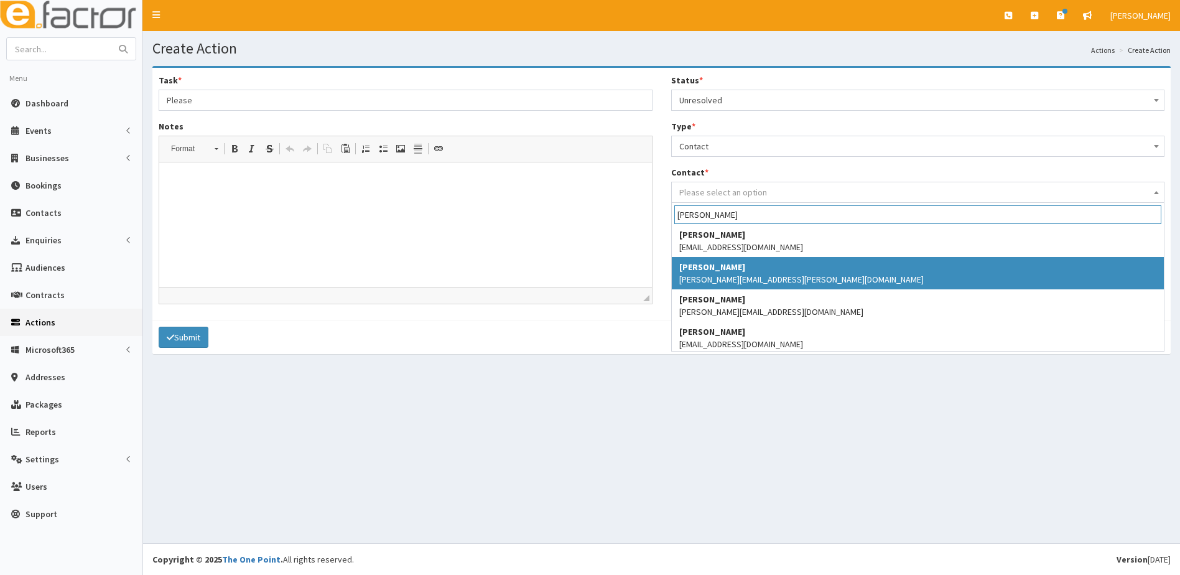
scroll to position [329, 0]
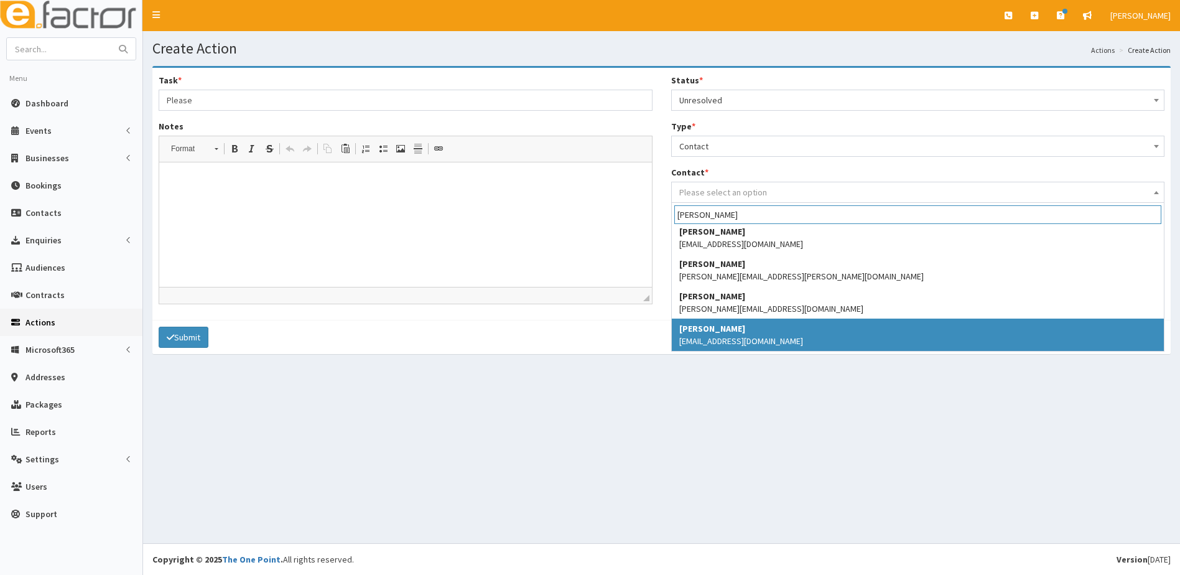
type input "Ashley"
select select "5290"
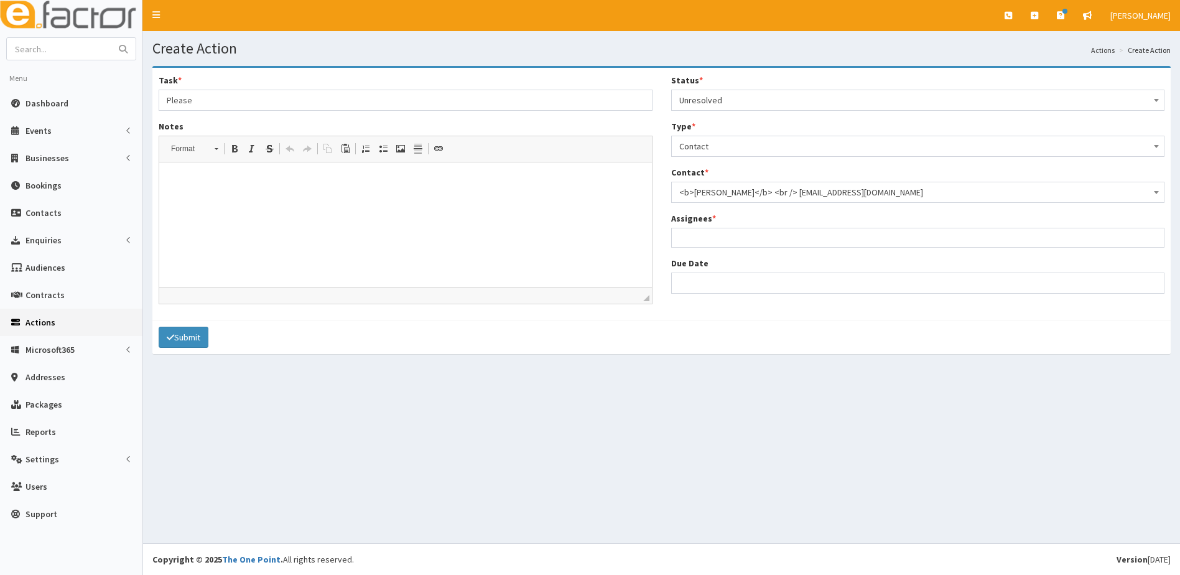
click at [725, 231] on ul at bounding box center [918, 236] width 493 height 16
type input "o"
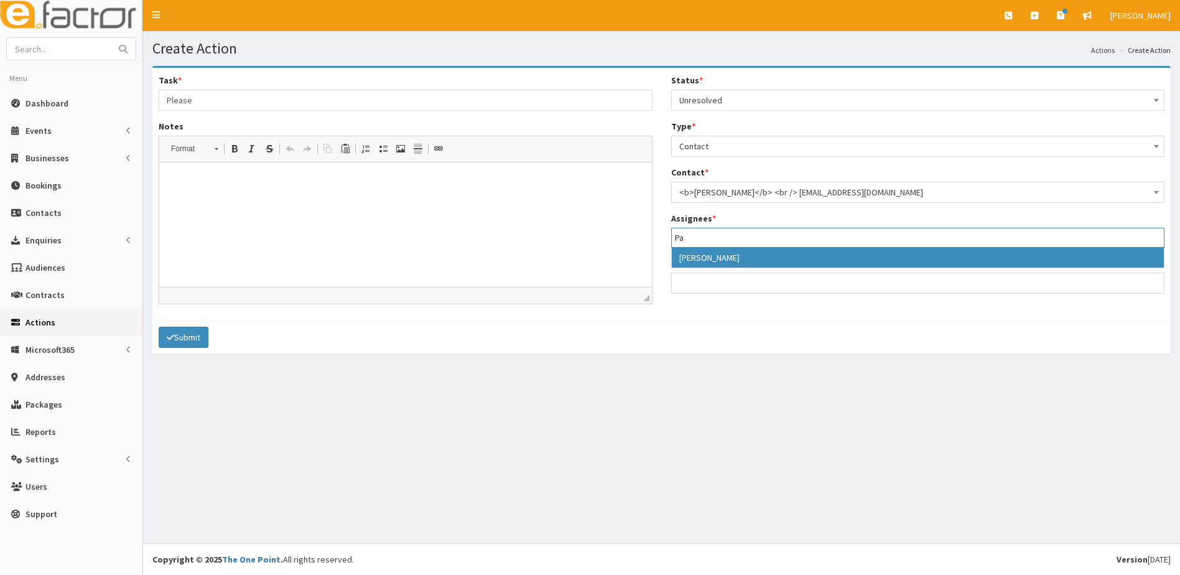
type input "Pa"
select select "29"
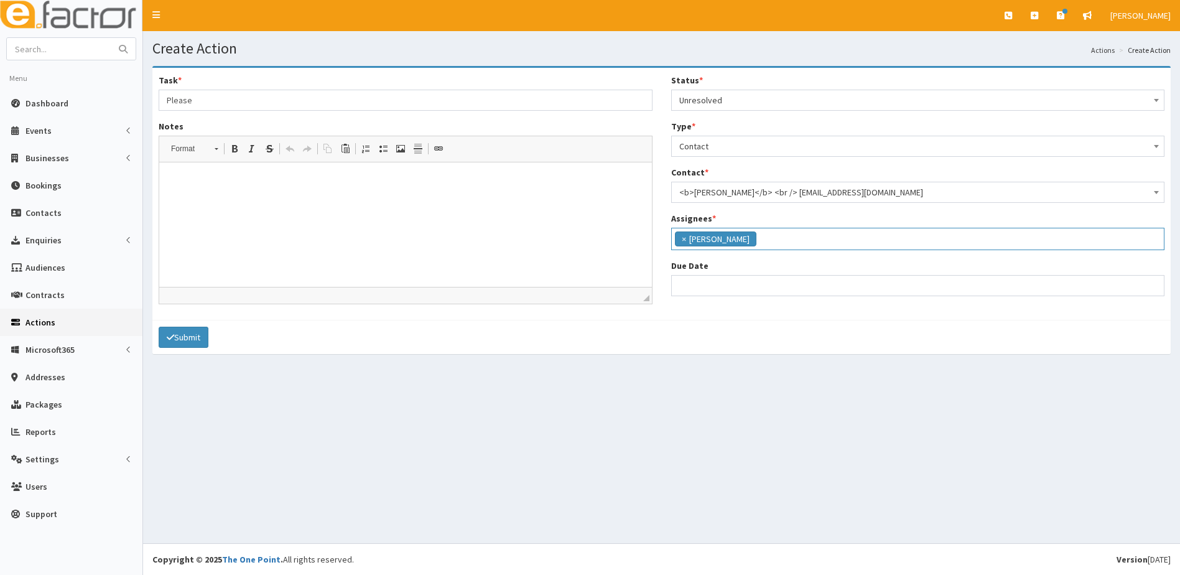
click at [771, 239] on ul "× Paul Slade" at bounding box center [918, 237] width 493 height 18
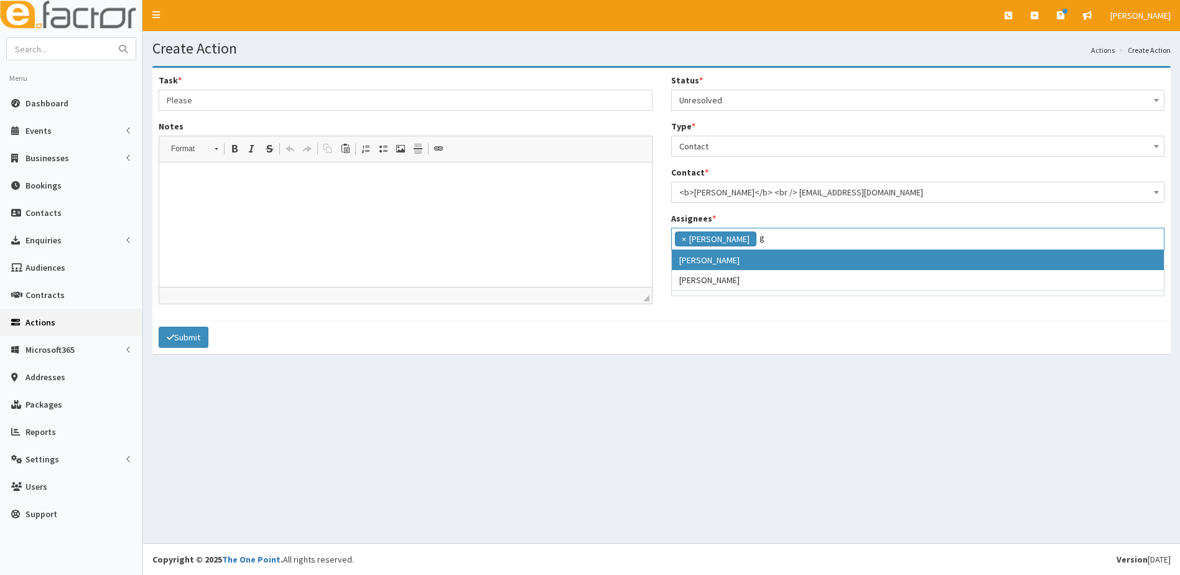
scroll to position [0, 0]
type input "gina"
select select "20"
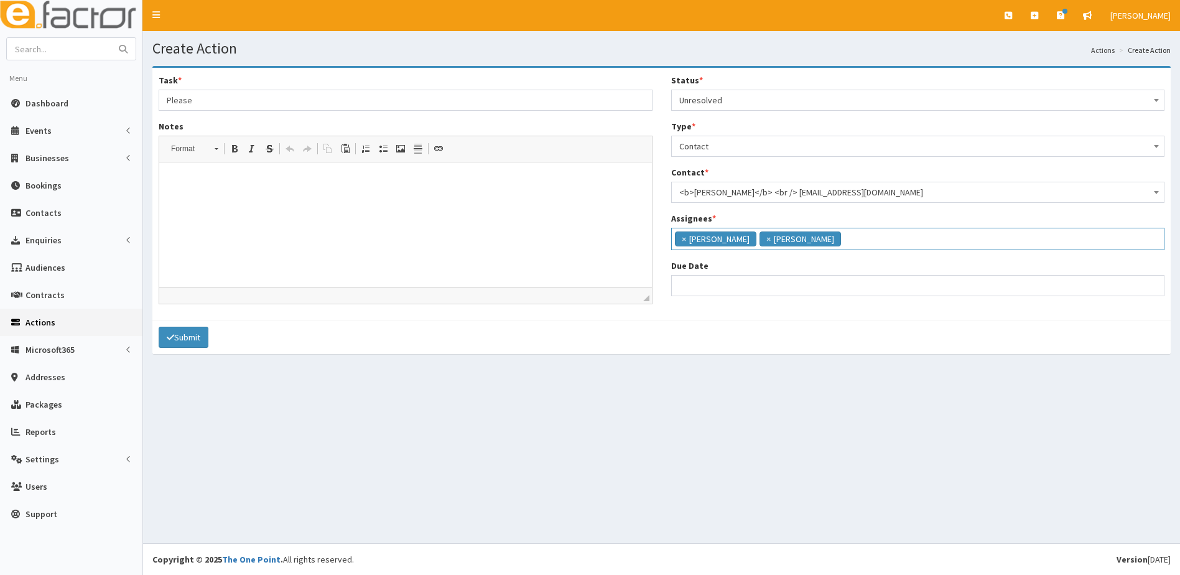
click at [844, 239] on input "search" at bounding box center [860, 237] width 33 height 12
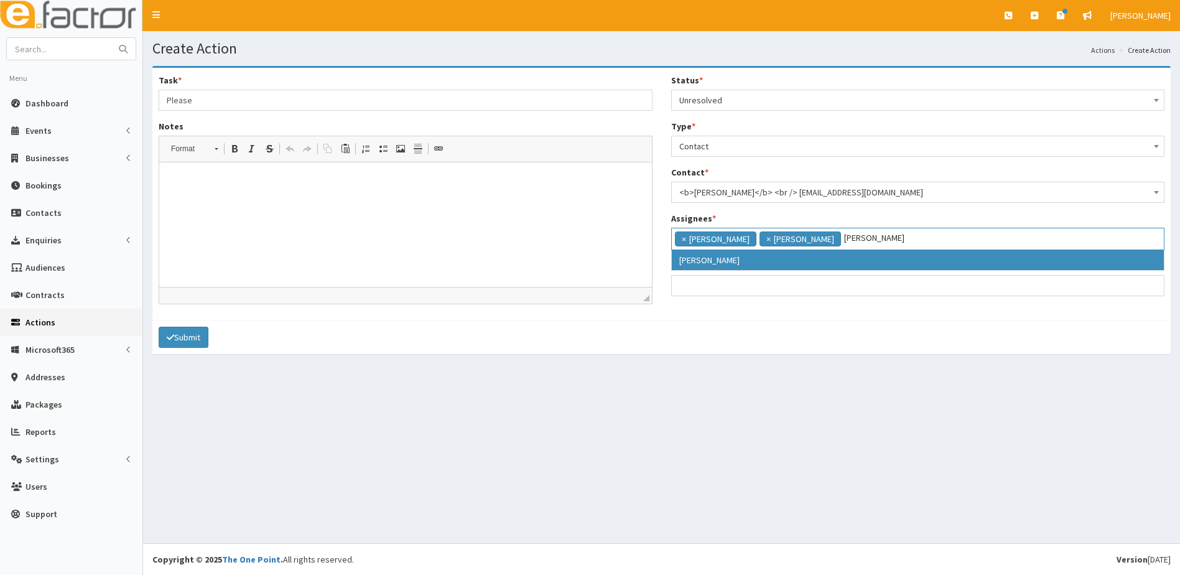
type input "catherine"
drag, startPoint x: 797, startPoint y: 259, endPoint x: 859, endPoint y: 249, distance: 63.0
select select "10"
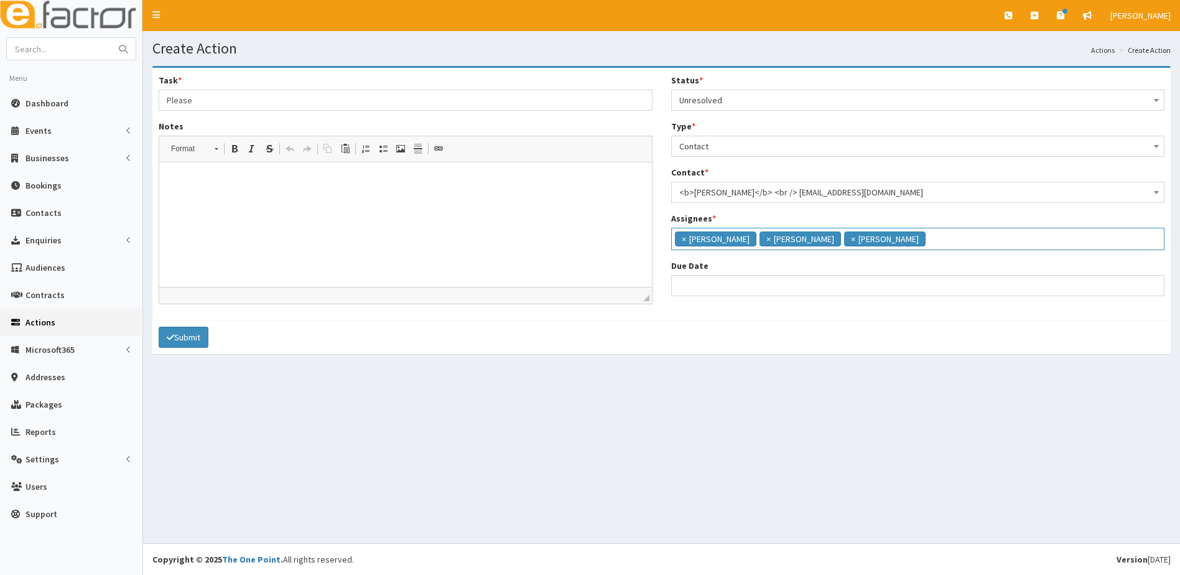
click at [929, 235] on input "search" at bounding box center [961, 237] width 65 height 12
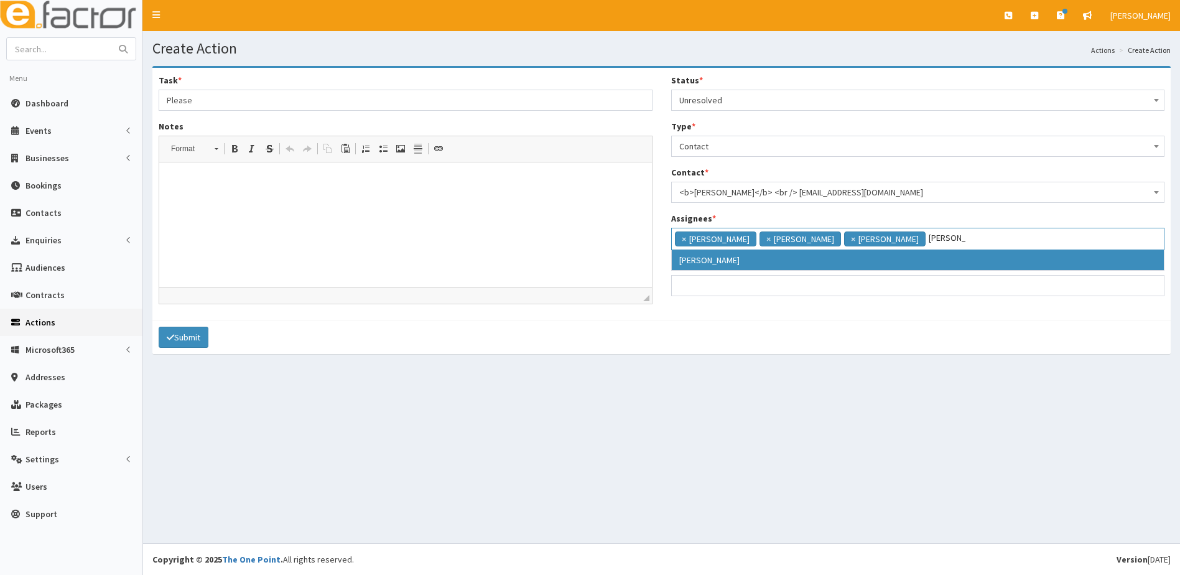
type input "Julie"
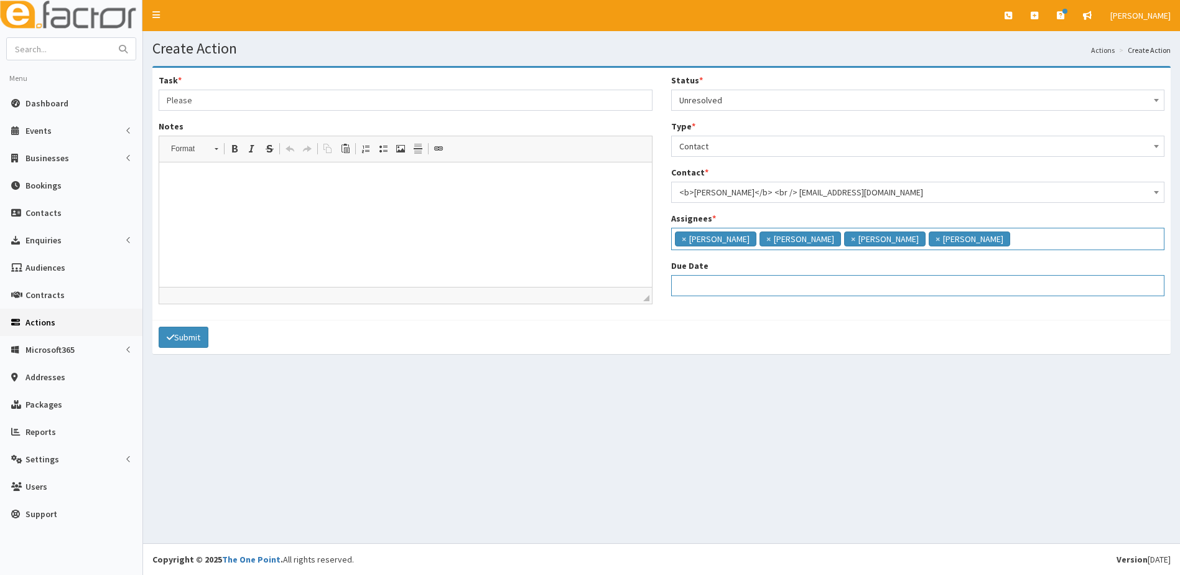
select select "12"
click at [699, 292] on input "Due Date" at bounding box center [918, 285] width 494 height 21
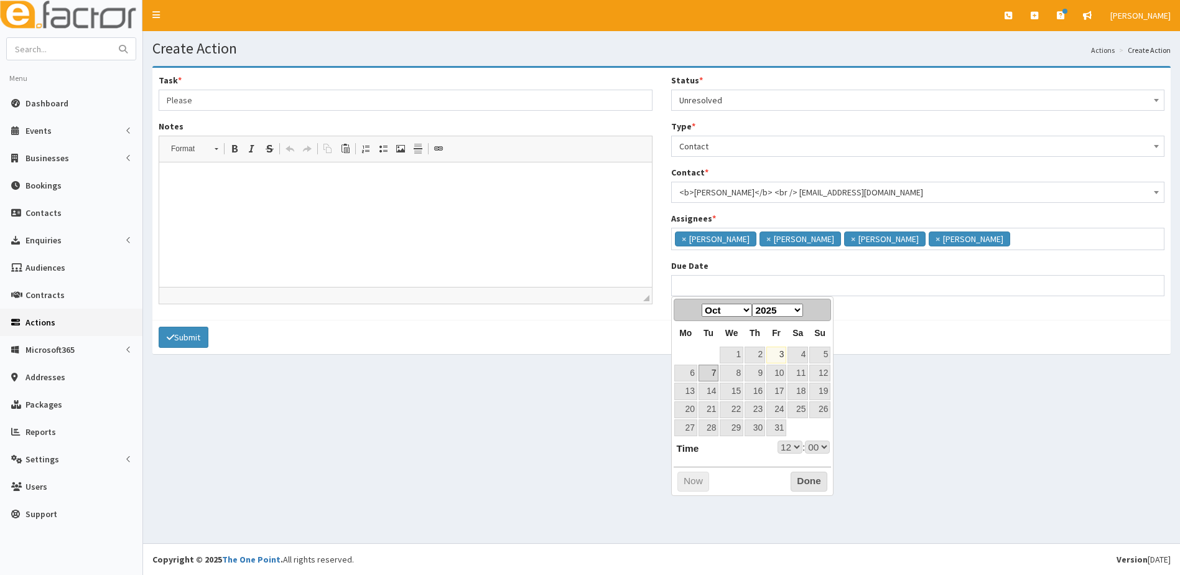
click at [715, 372] on link "7" at bounding box center [709, 373] width 20 height 17
type input "[DATE] 12:00"
select select "12"
click at [796, 446] on select "00 01 02 03 04 05 06 07 08 09 10 11 12 13 14 15 16 17 18 19 20 21 22 23" at bounding box center [790, 447] width 25 height 13
type input "[DATE] 17:00"
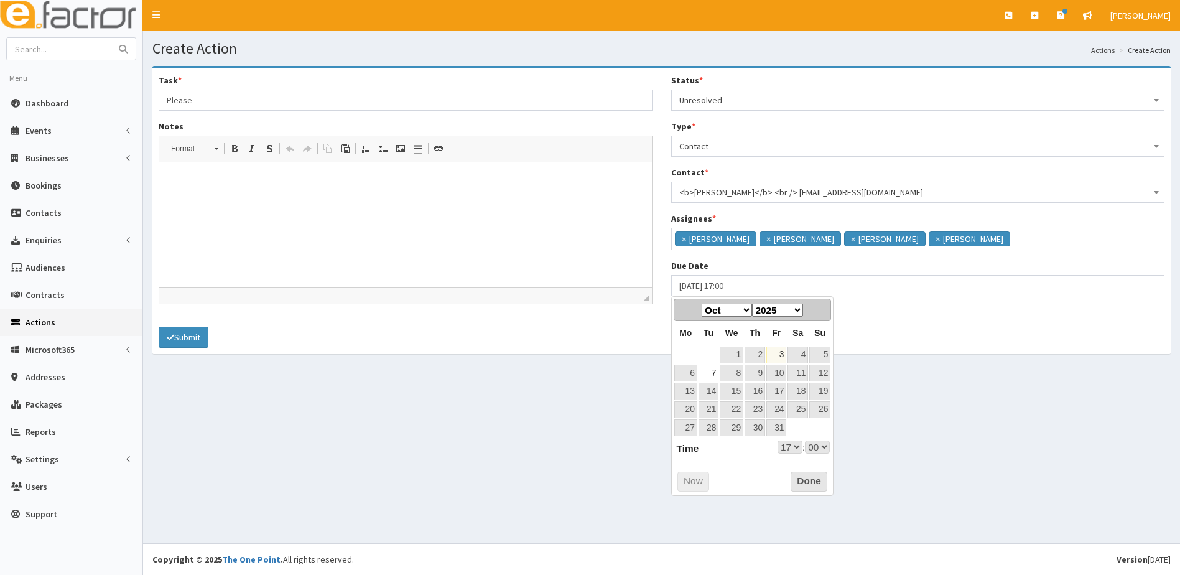
select select "17"
click at [208, 105] on input "Please" at bounding box center [406, 100] width 494 height 21
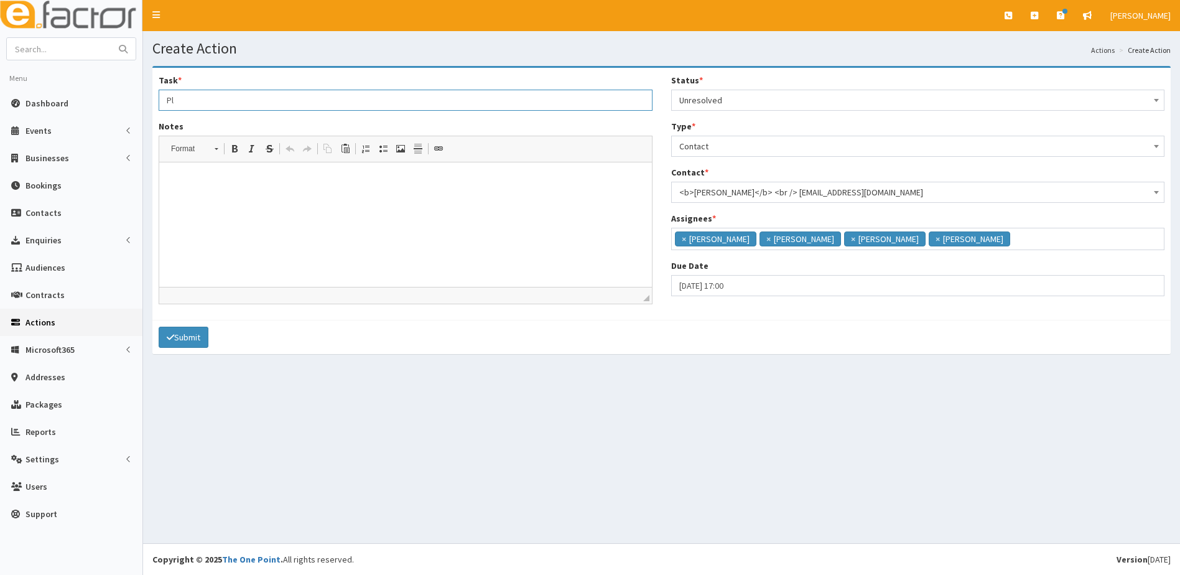
type input "P"
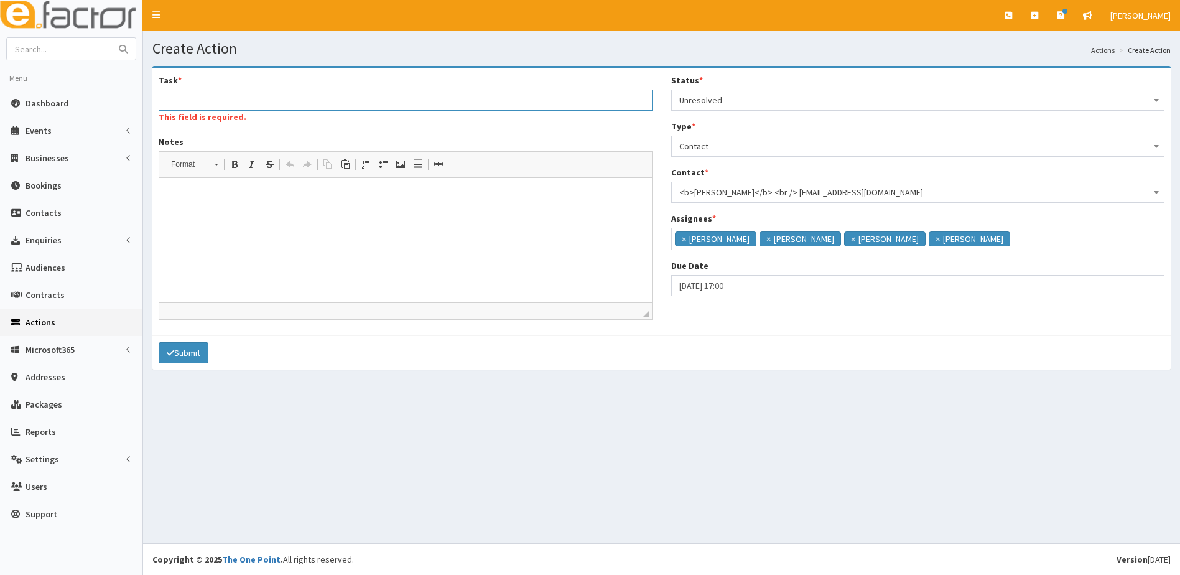
type input "G"
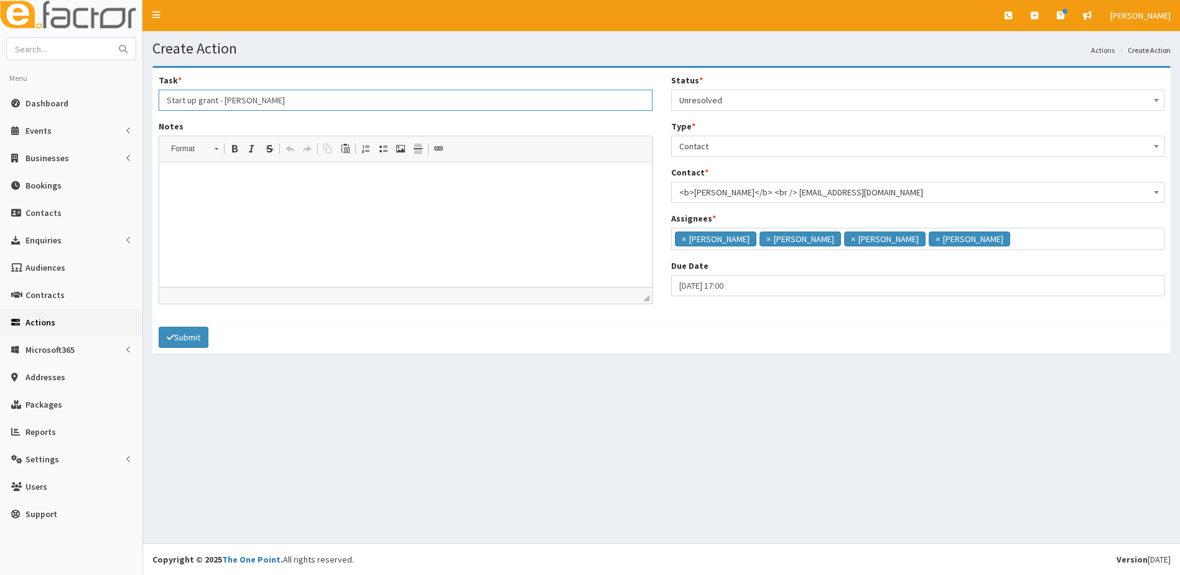
type input "Start up grant - [PERSON_NAME]"
click at [223, 197] on html at bounding box center [405, 181] width 493 height 38
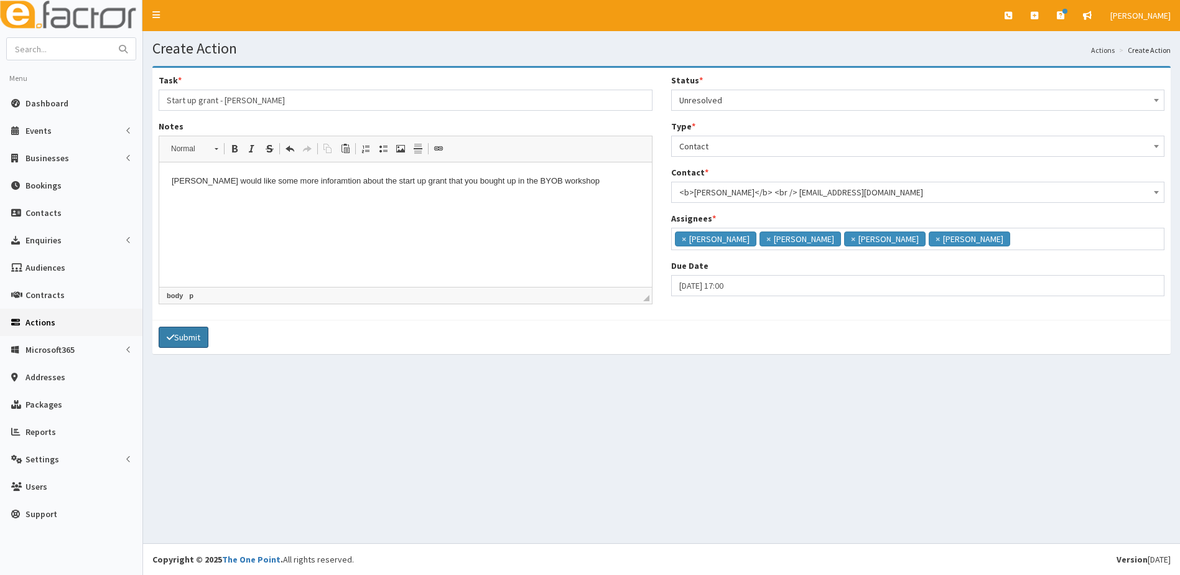
click at [187, 342] on button "Submit" at bounding box center [184, 337] width 50 height 21
